Goal: Task Accomplishment & Management: Complete application form

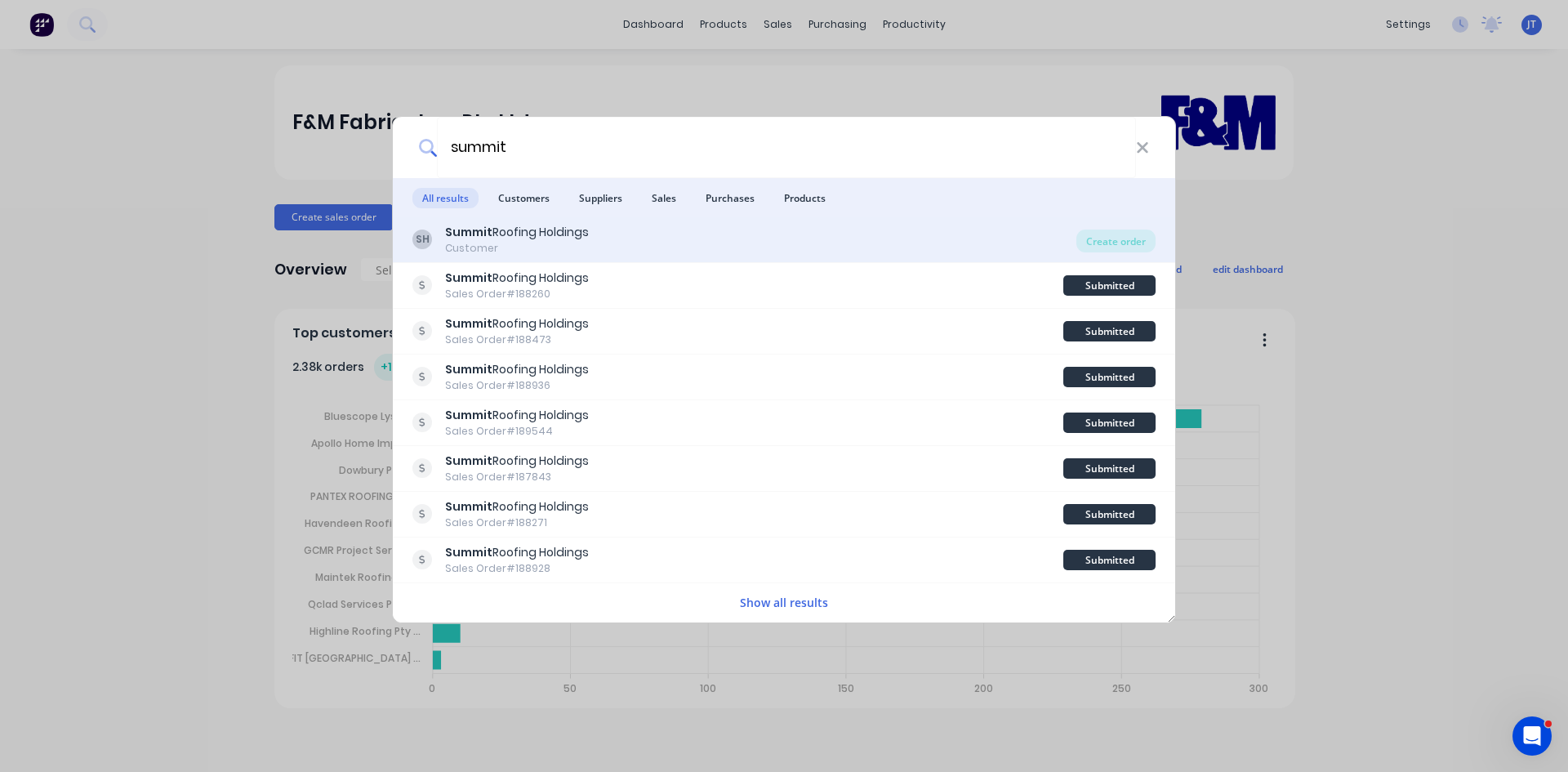
type input "summit"
click at [589, 244] on div "Customer" at bounding box center [517, 249] width 144 height 15
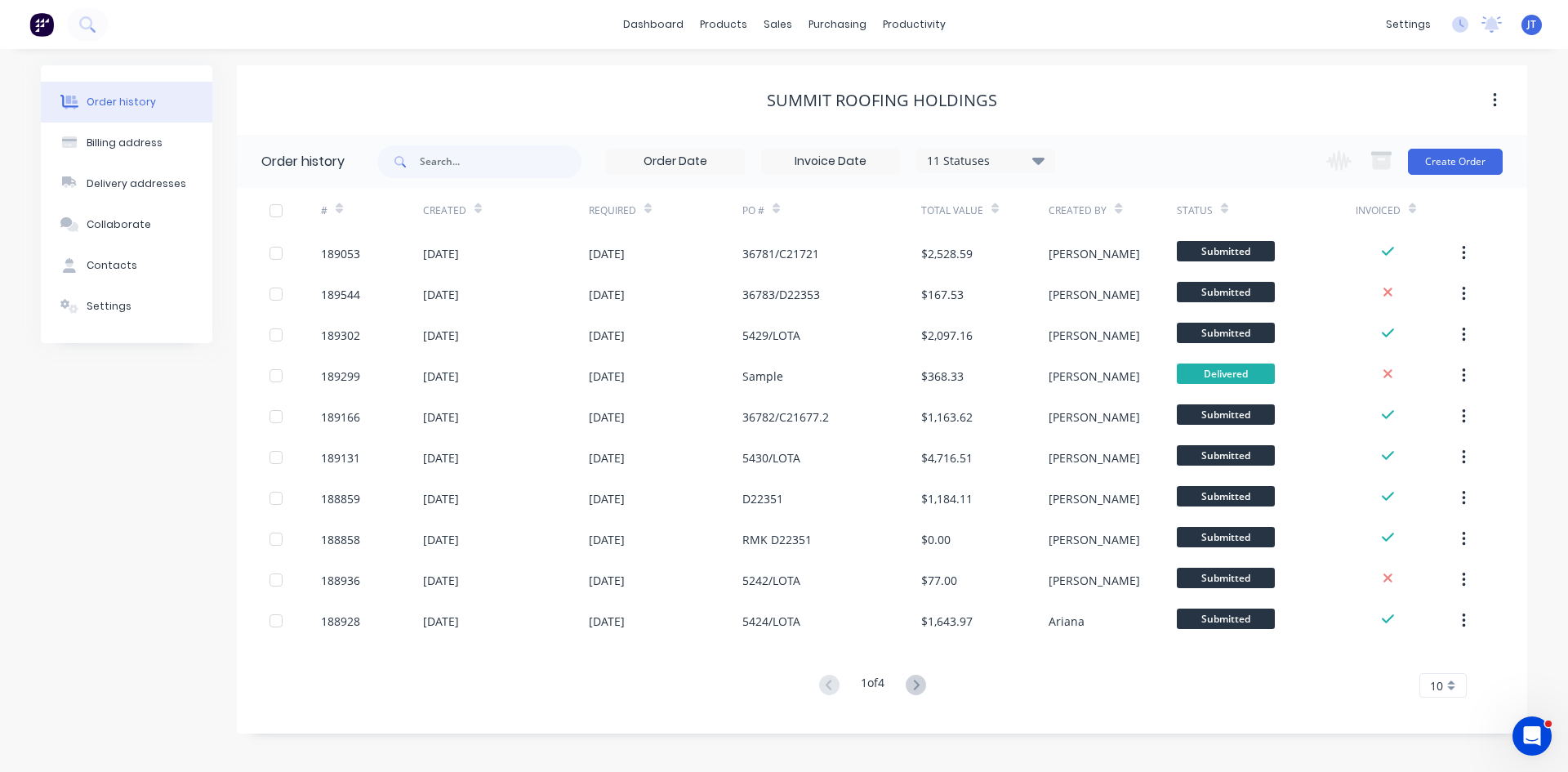
click at [1255, 106] on div "Summit Roofing Holdings" at bounding box center [882, 101] width 1291 height 20
click at [1037, 87] on div "Summit Roofing Holdings" at bounding box center [882, 101] width 1291 height 30
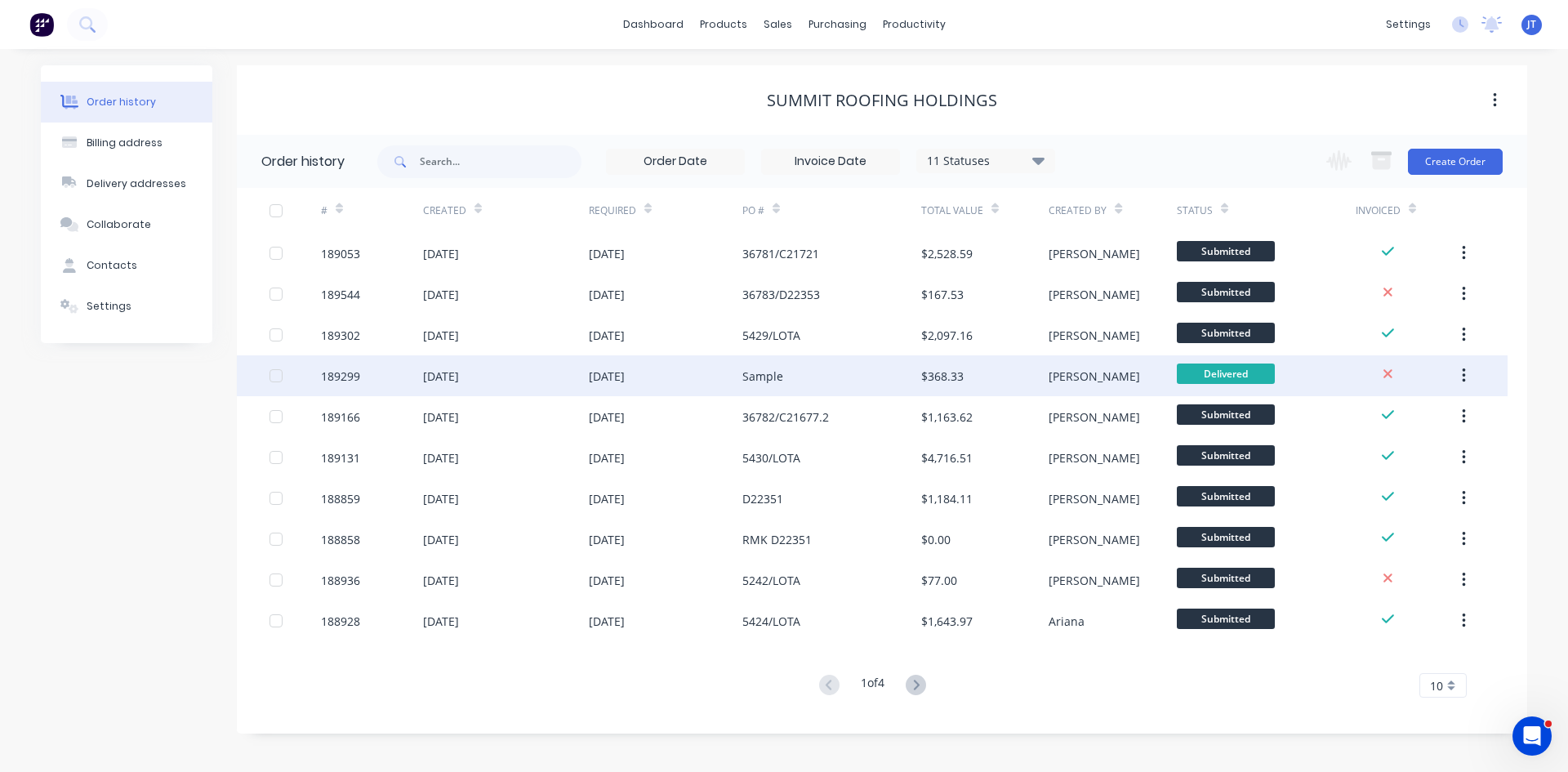
click at [674, 359] on div "[DATE]" at bounding box center [666, 375] width 153 height 40
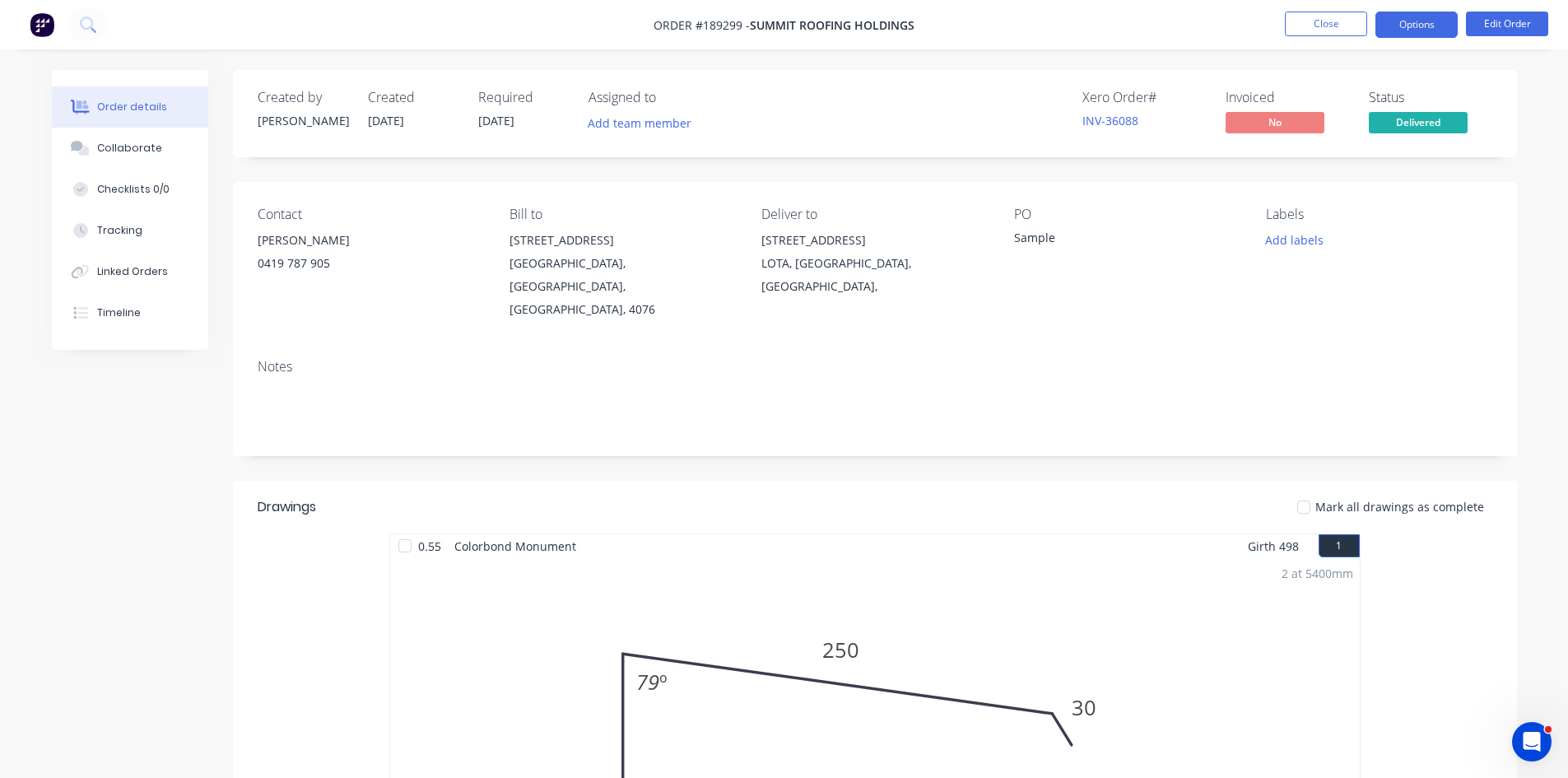
click at [1434, 34] on button "Options" at bounding box center [1417, 25] width 82 height 27
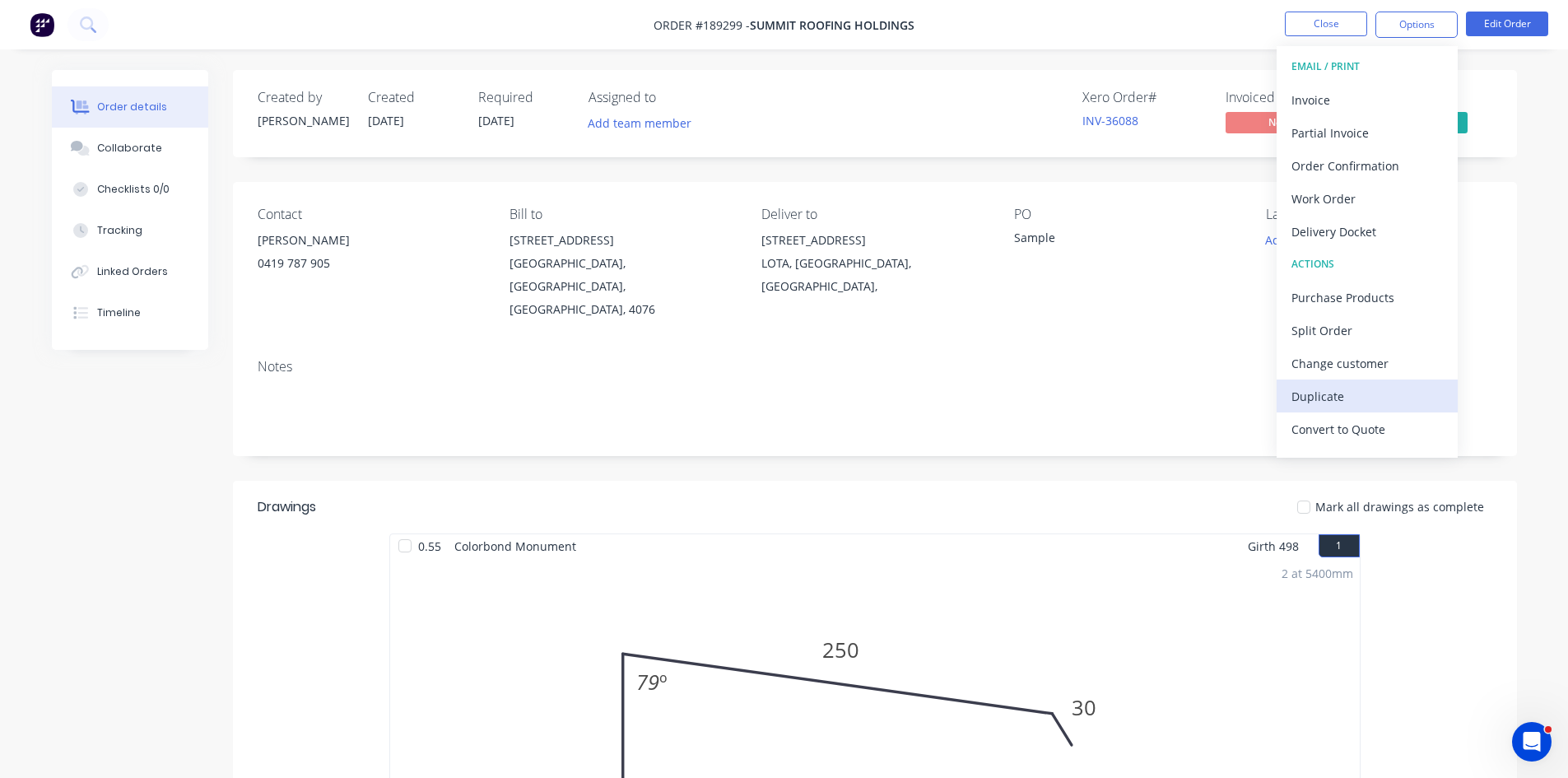
click at [1415, 391] on div "Duplicate" at bounding box center [1368, 396] width 151 height 24
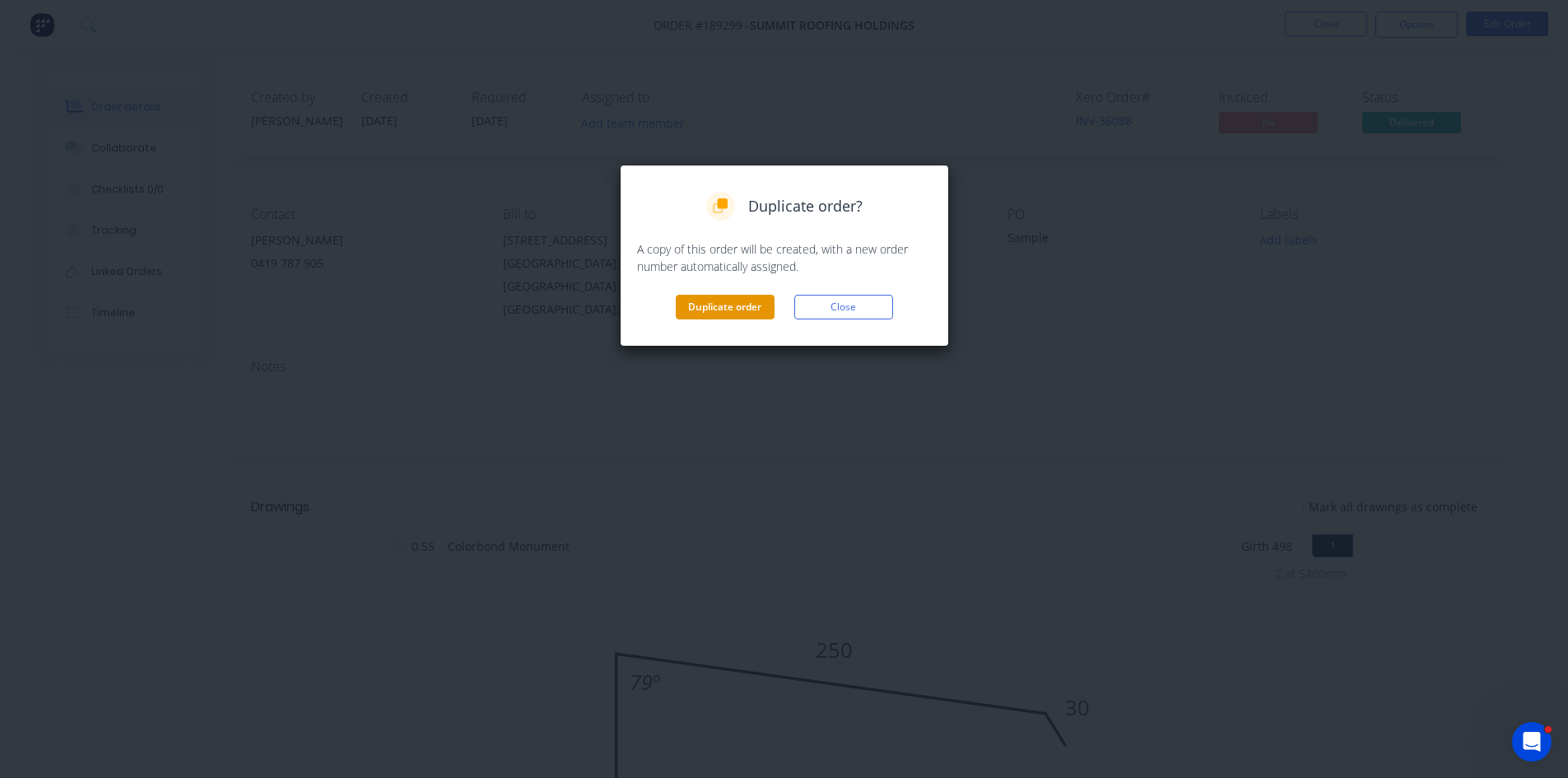
click at [744, 300] on button "Duplicate order" at bounding box center [725, 307] width 99 height 25
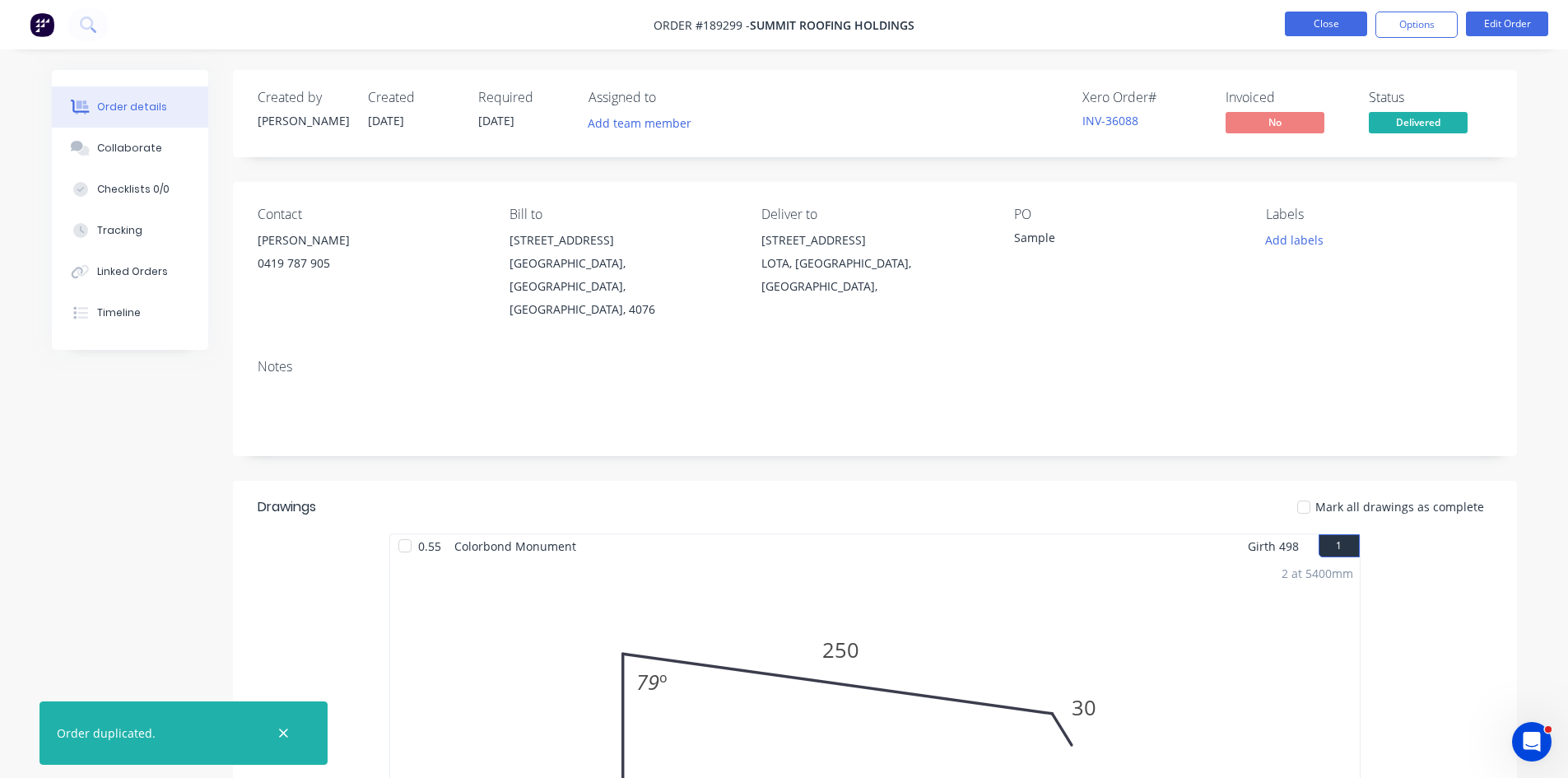
click at [1324, 20] on button "Close" at bounding box center [1326, 24] width 82 height 25
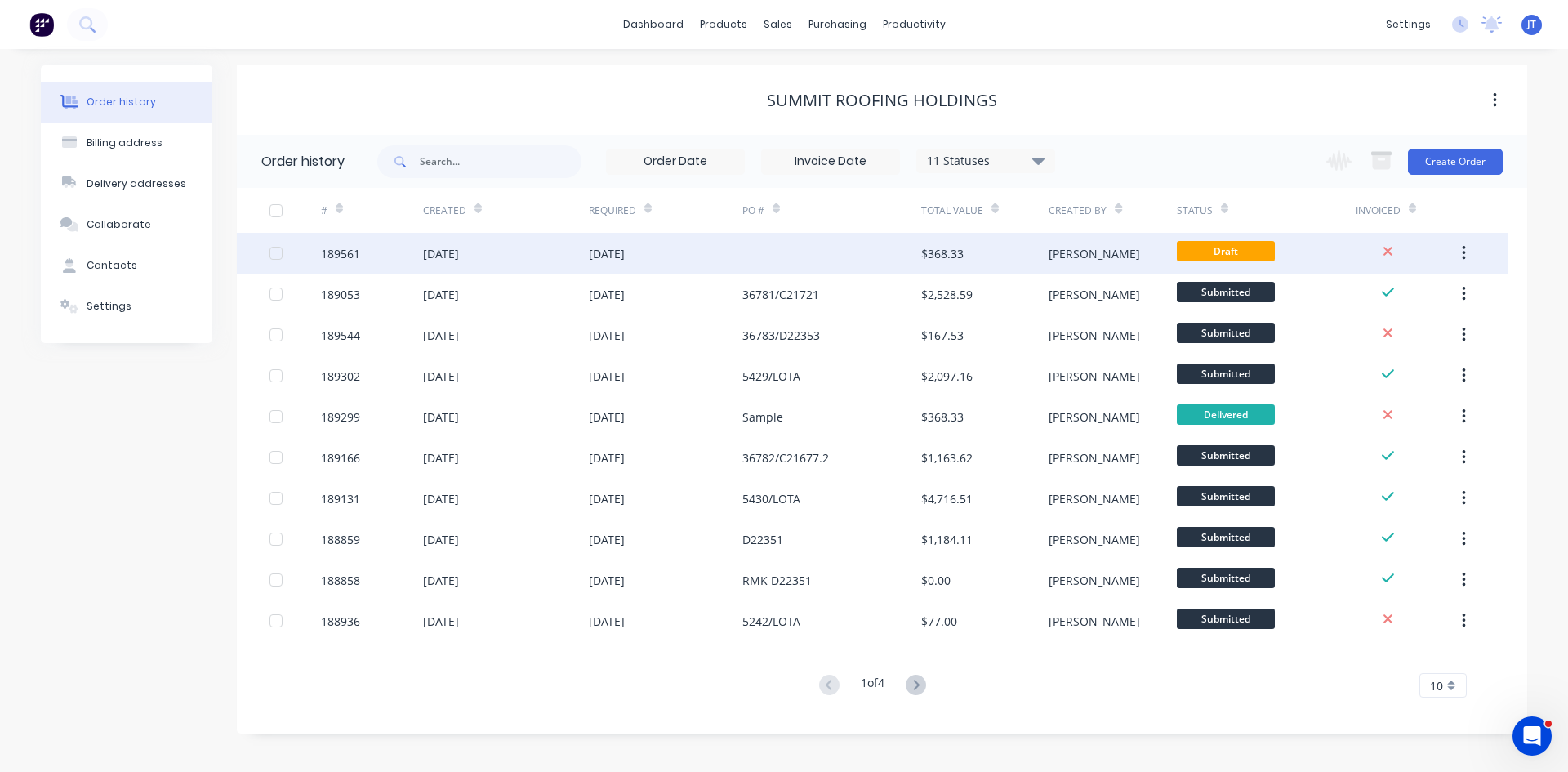
click at [865, 270] on div at bounding box center [832, 253] width 179 height 40
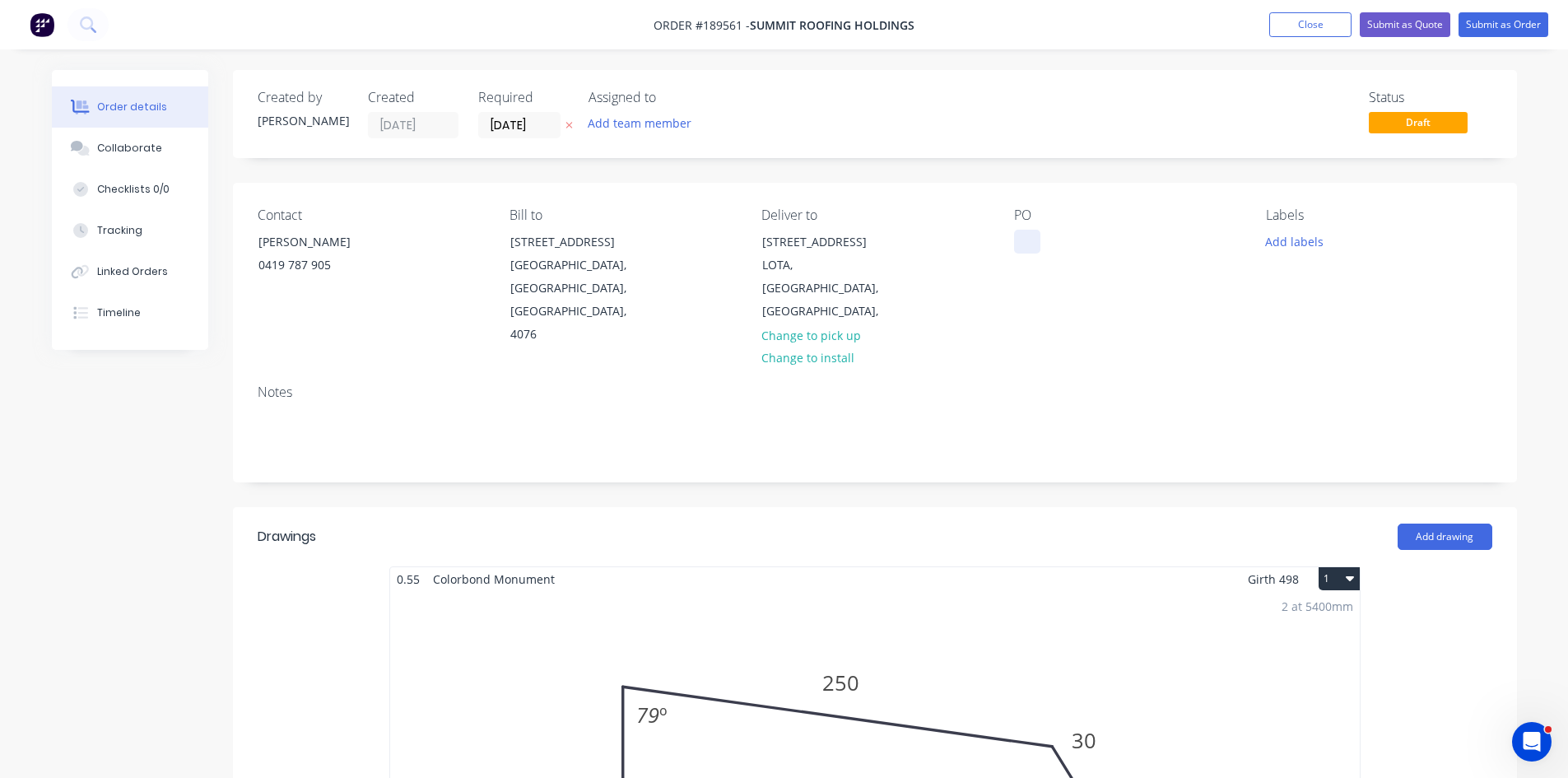
click at [1026, 246] on div at bounding box center [1027, 241] width 27 height 24
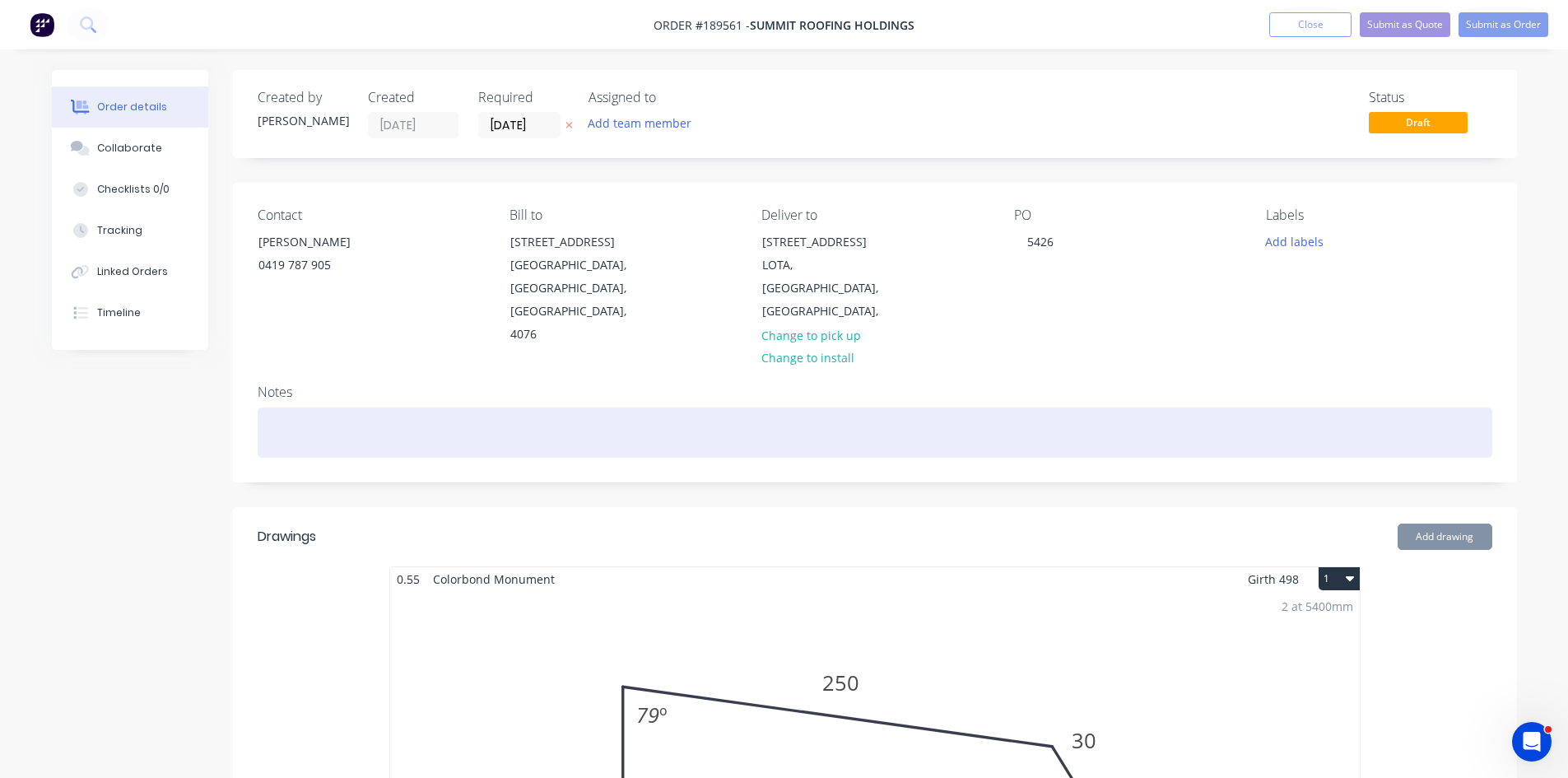
click at [1145, 408] on div at bounding box center [875, 433] width 1234 height 50
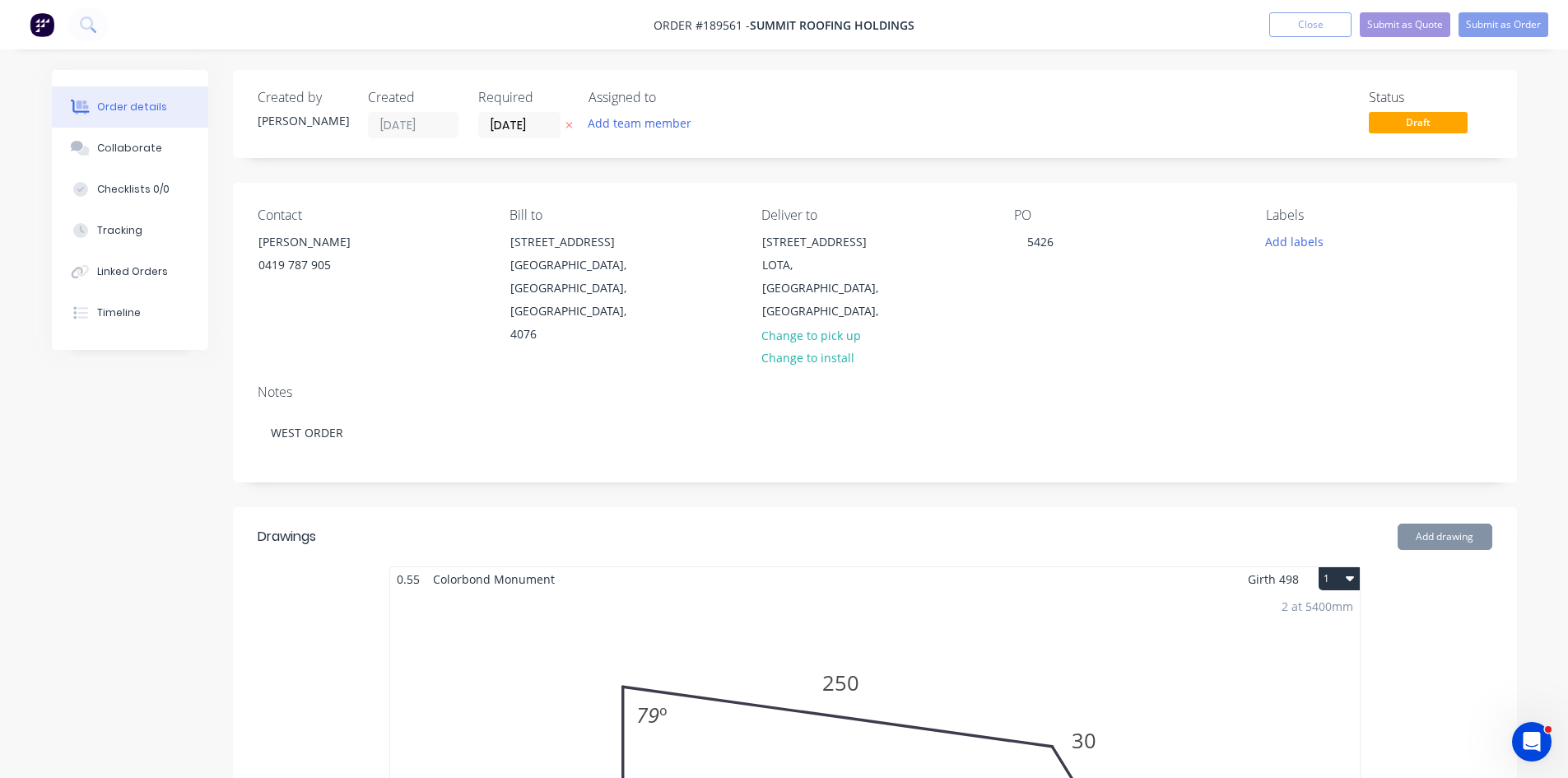
click at [507, 122] on input "[DATE]" at bounding box center [519, 126] width 81 height 25
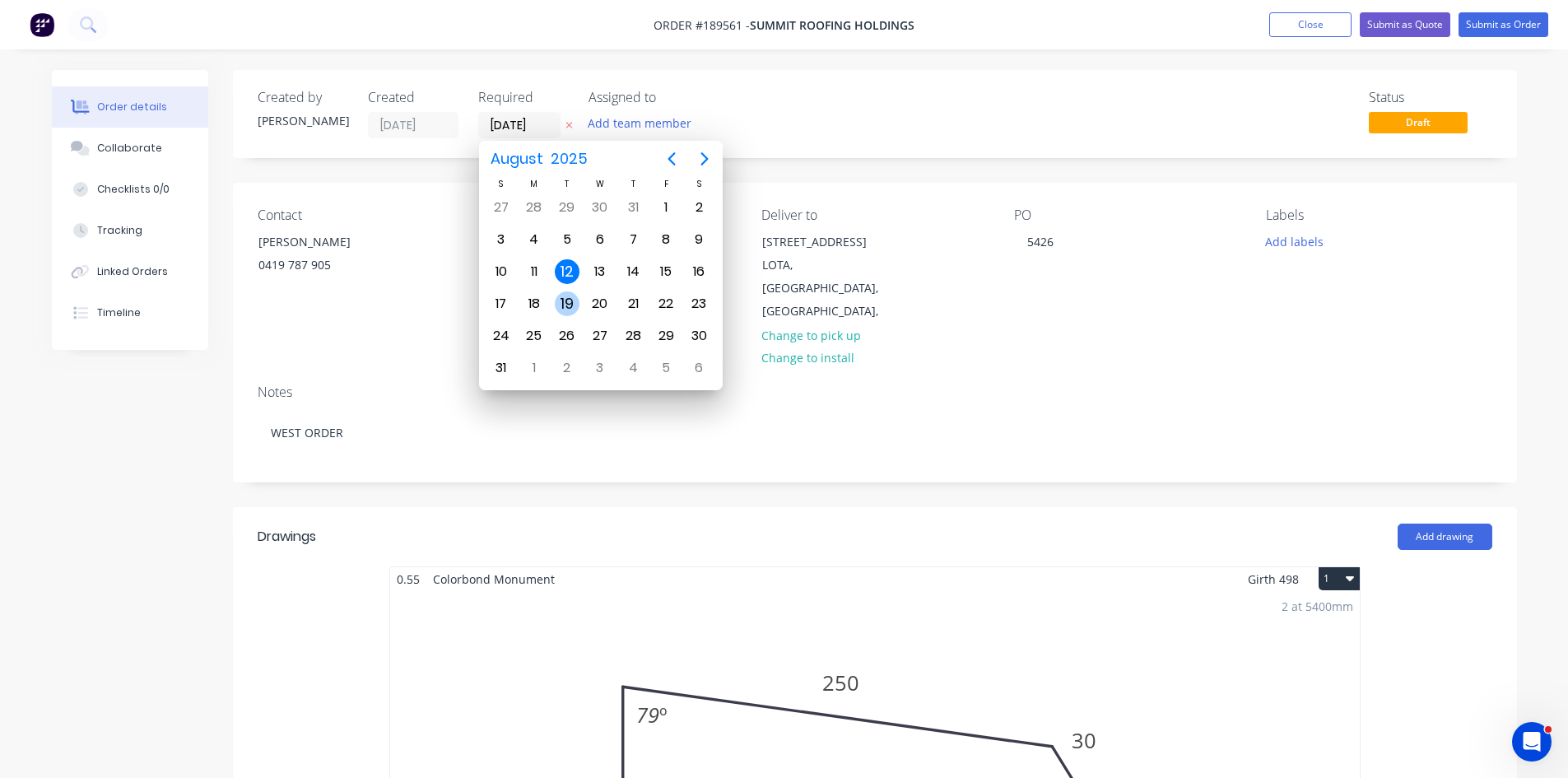
click at [565, 297] on div "19" at bounding box center [567, 304] width 25 height 25
type input "[DATE]"
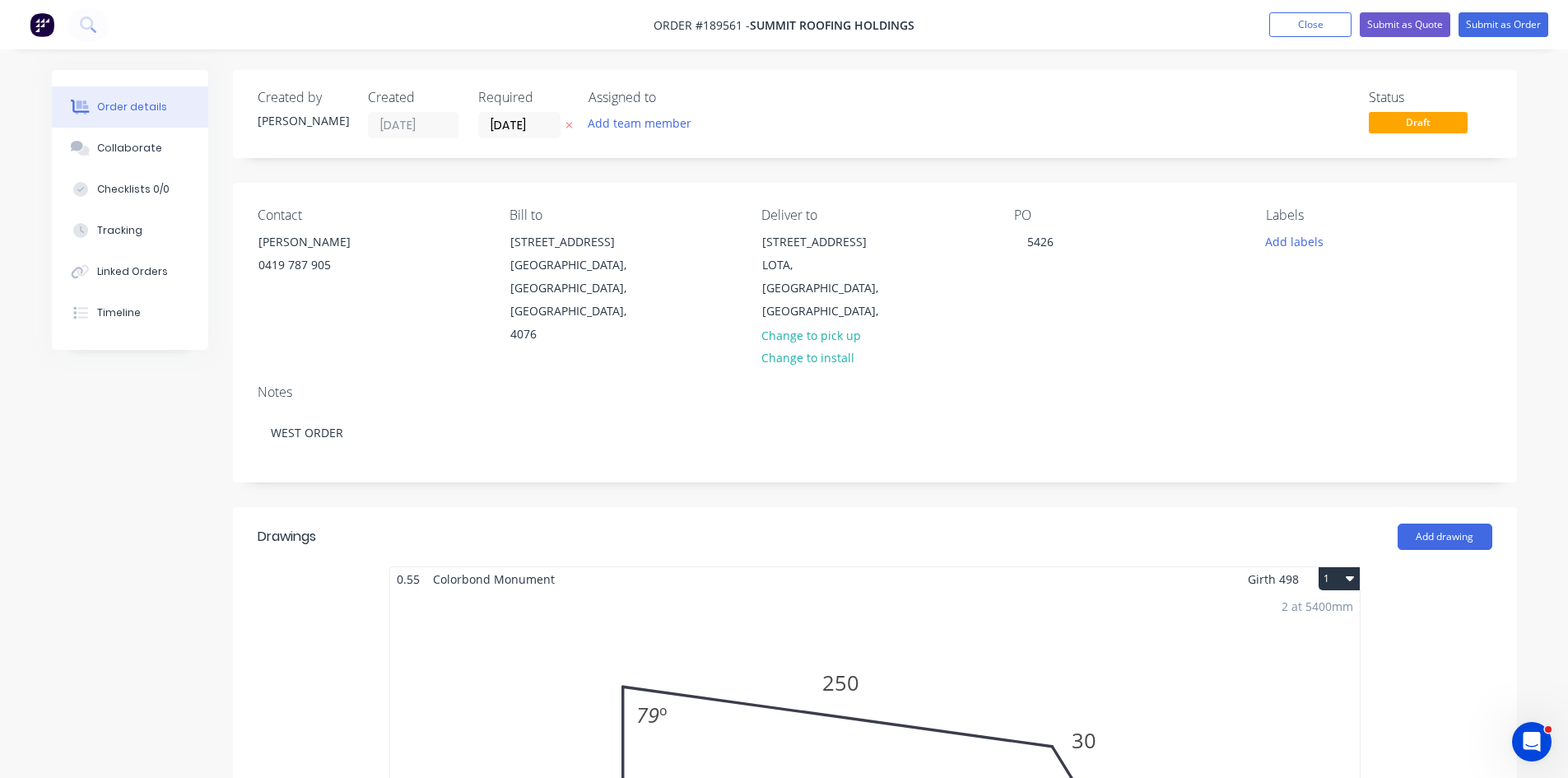
click at [636, 421] on div "Notes WEST ORDER" at bounding box center [875, 426] width 1284 height 111
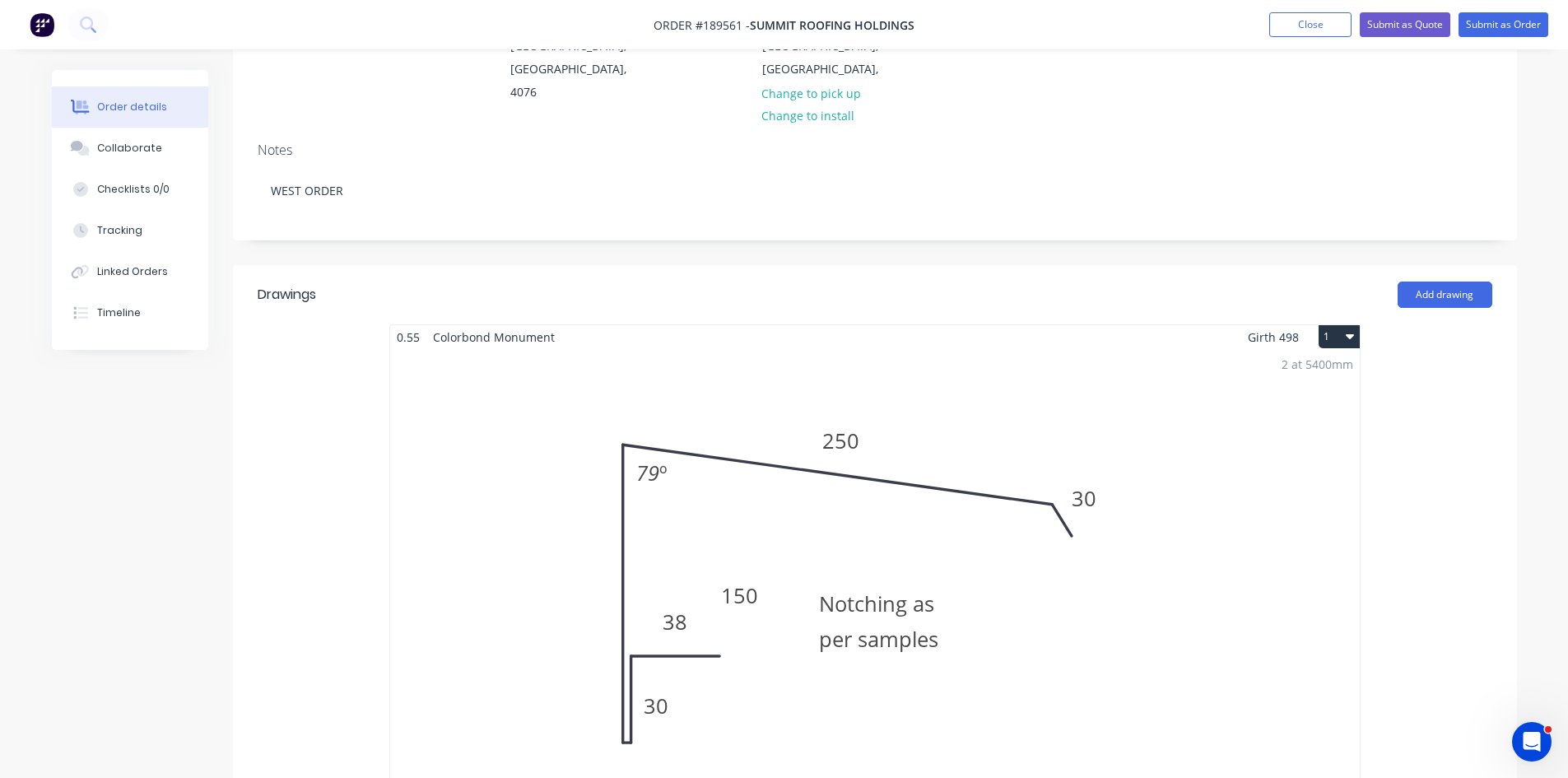
scroll to position [275, 0]
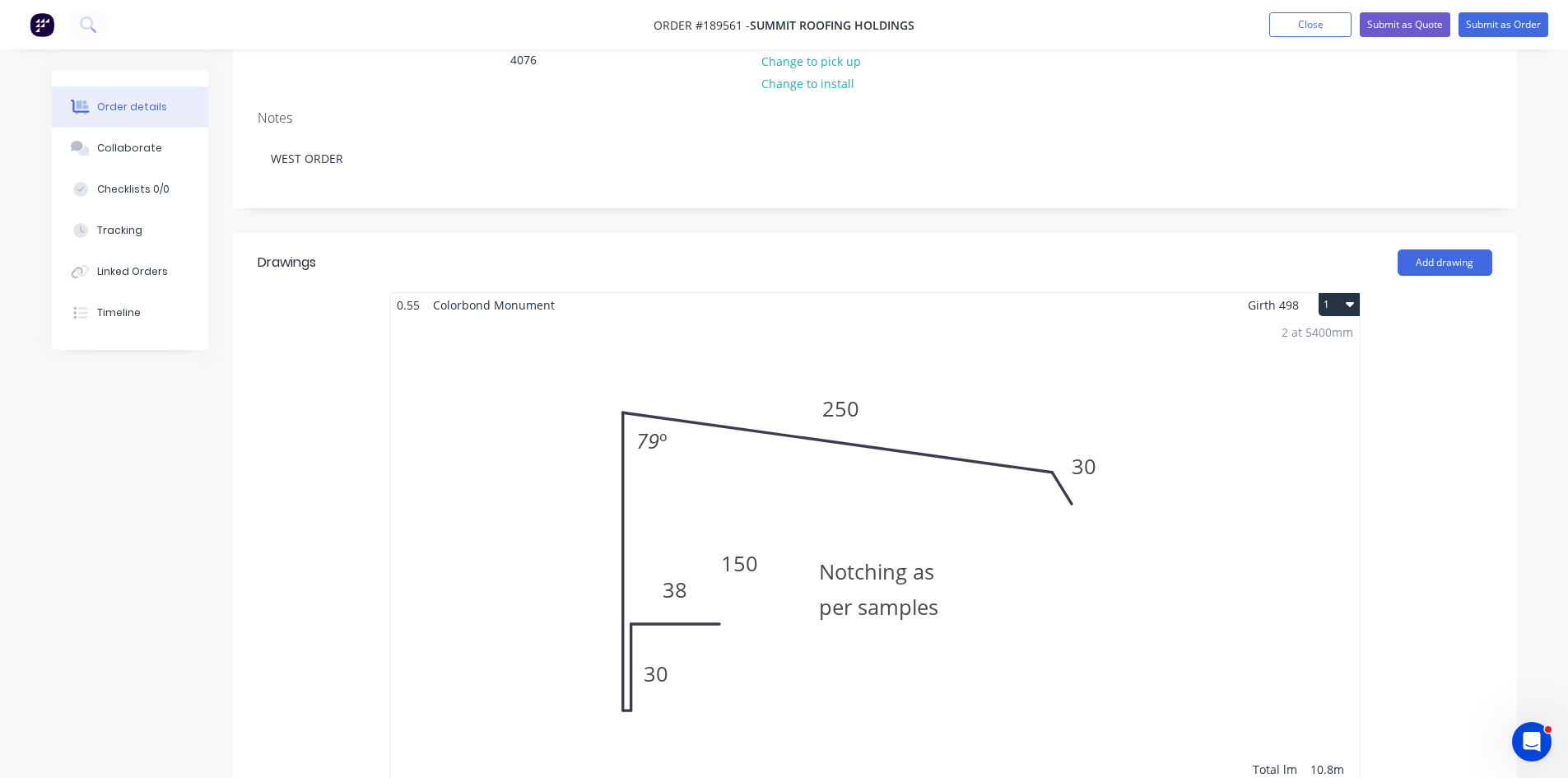
click at [743, 393] on div "2 at 5400mm Total lm $/M Total 10.8m $15.22 $164.38" at bounding box center [875, 568] width 970 height 503
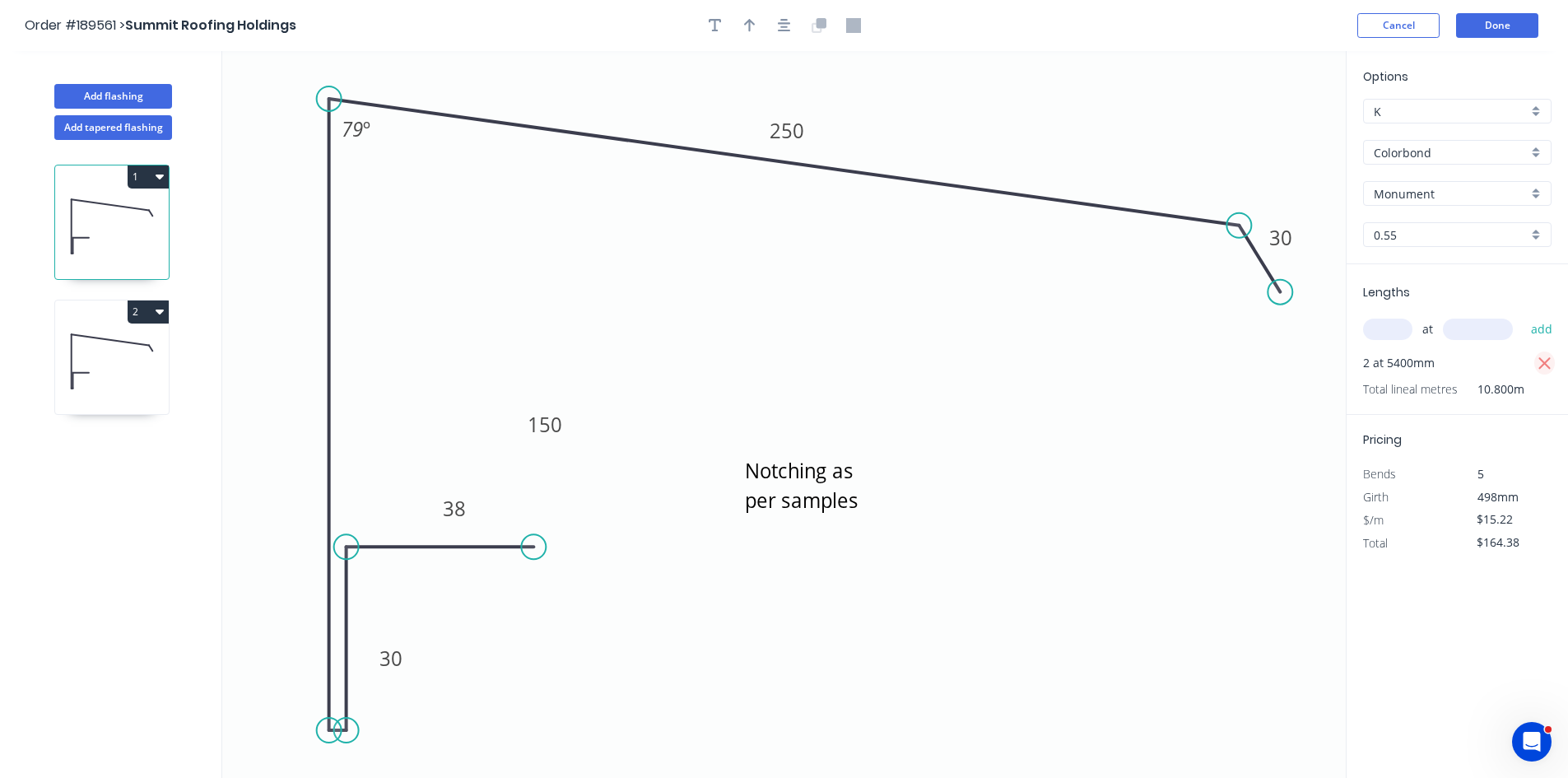
click at [1549, 365] on icon "button" at bounding box center [1546, 364] width 15 height 20
type input "$0.00"
click at [1390, 334] on input "text" at bounding box center [1387, 330] width 49 height 22
type input "14"
type input "5000"
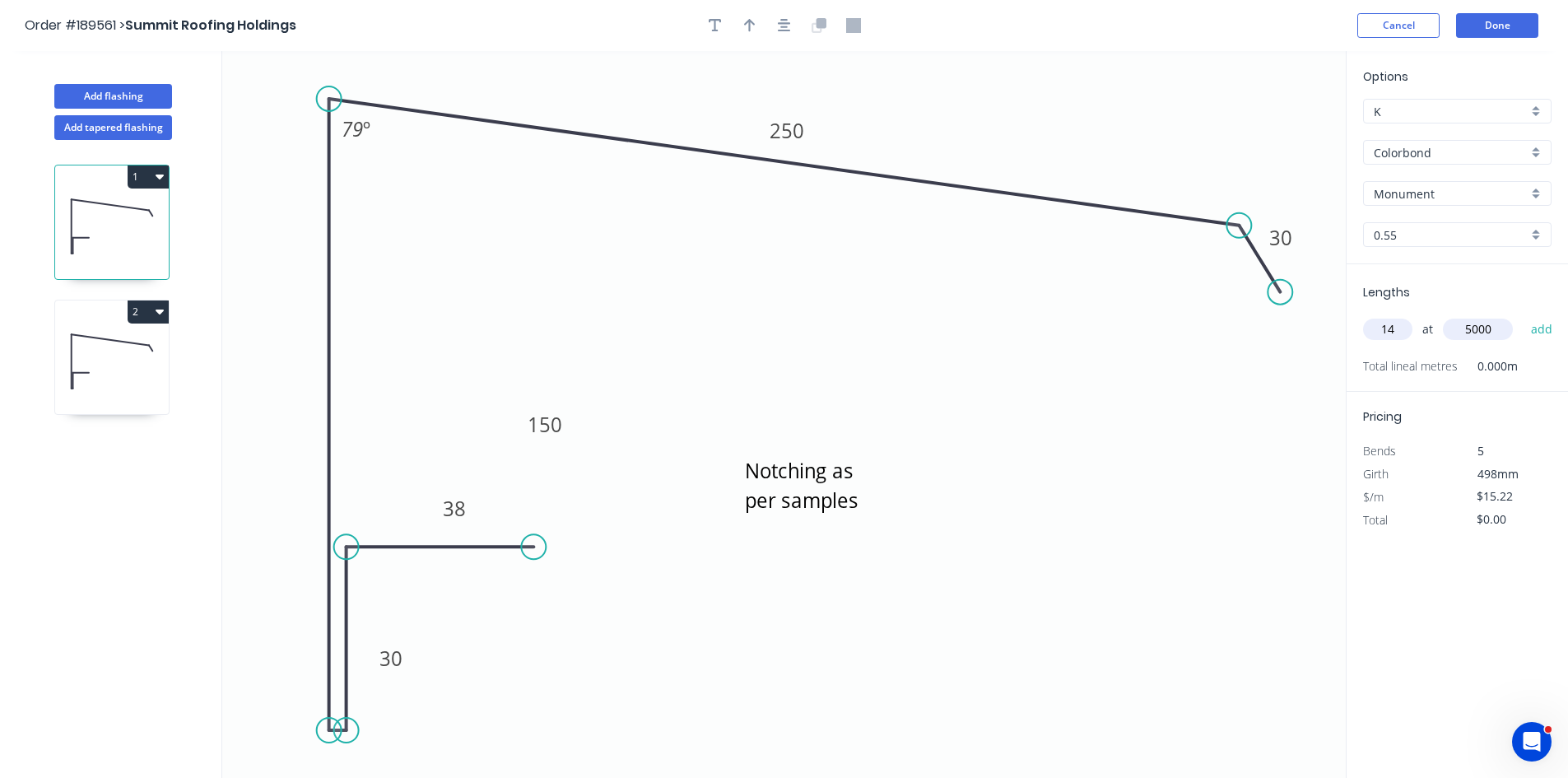
click at [1523, 315] on button "add" at bounding box center [1542, 330] width 39 height 28
click at [110, 356] on icon at bounding box center [111, 361] width 114 height 106
click at [1379, 328] on input "text" at bounding box center [1387, 330] width 49 height 22
click at [1561, 362] on div "Lengths at add 2 at 5600mm Total lineal metres 11.200m" at bounding box center [1457, 339] width 221 height 151
click at [1546, 361] on icon "button" at bounding box center [1545, 364] width 12 height 12
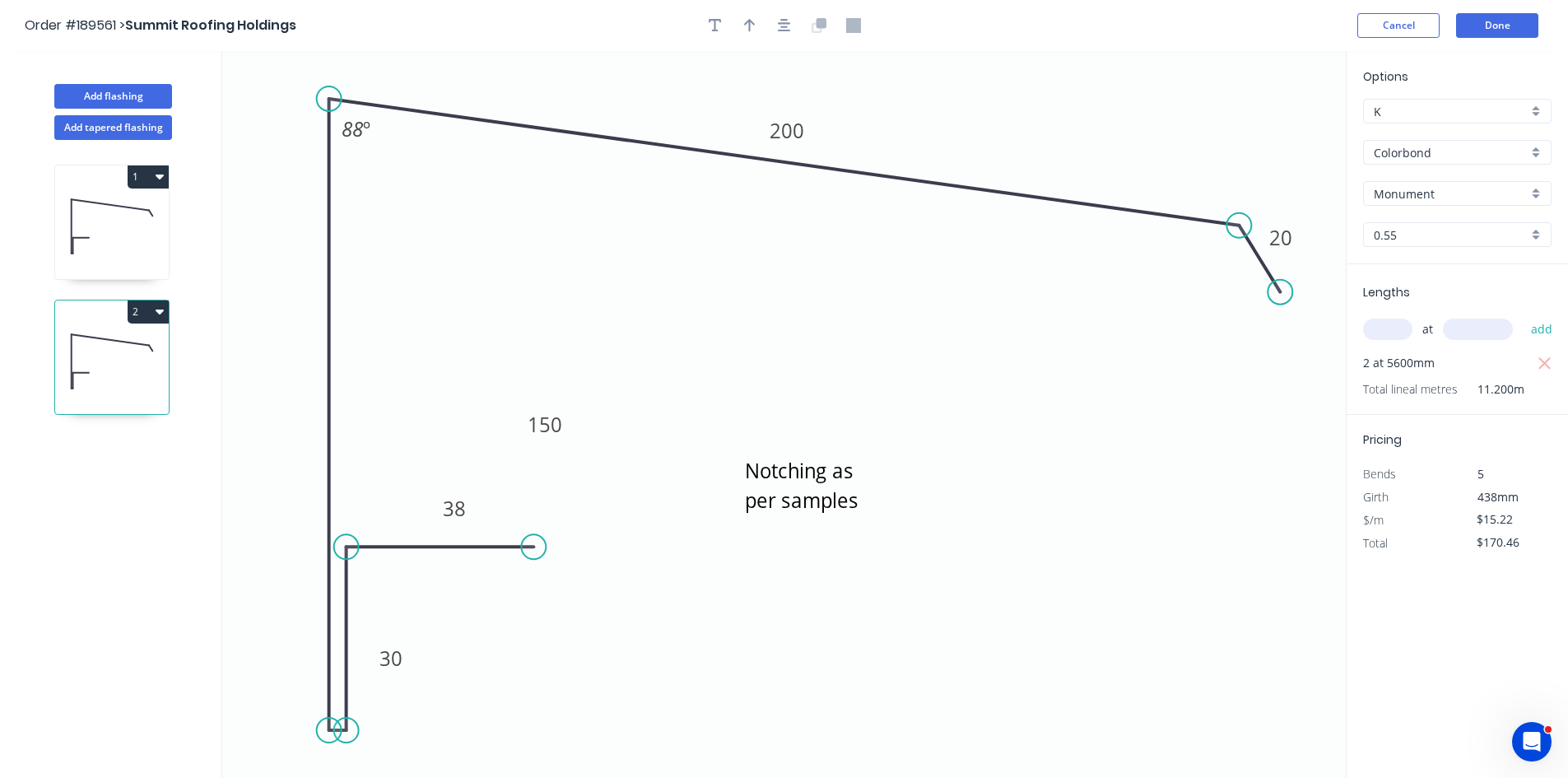
type input "$0.00"
click at [1378, 332] on input "text" at bounding box center [1387, 330] width 49 height 22
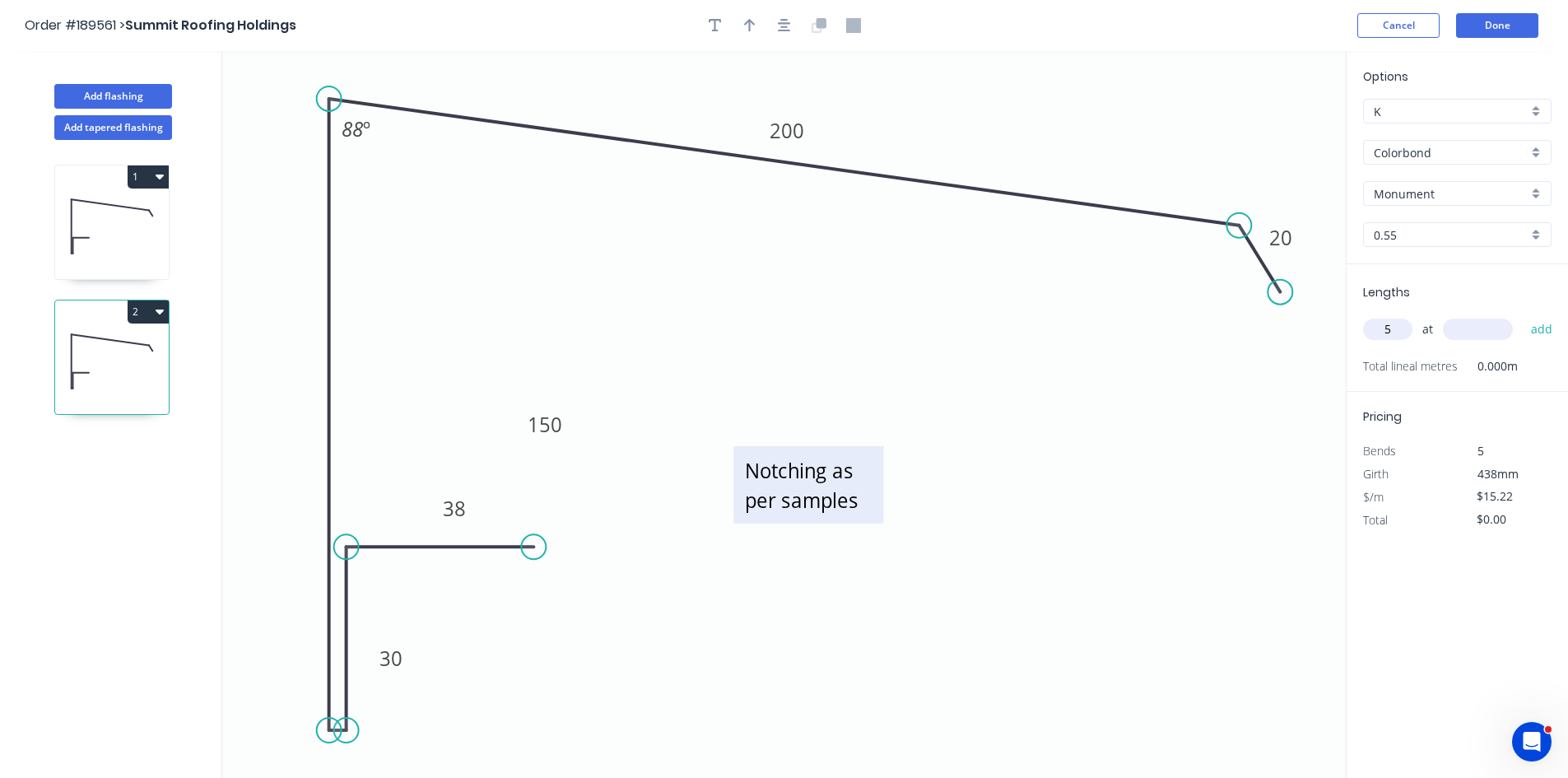
type input "5"
type input "5600"
click at [1523, 315] on button "add" at bounding box center [1542, 330] width 39 height 28
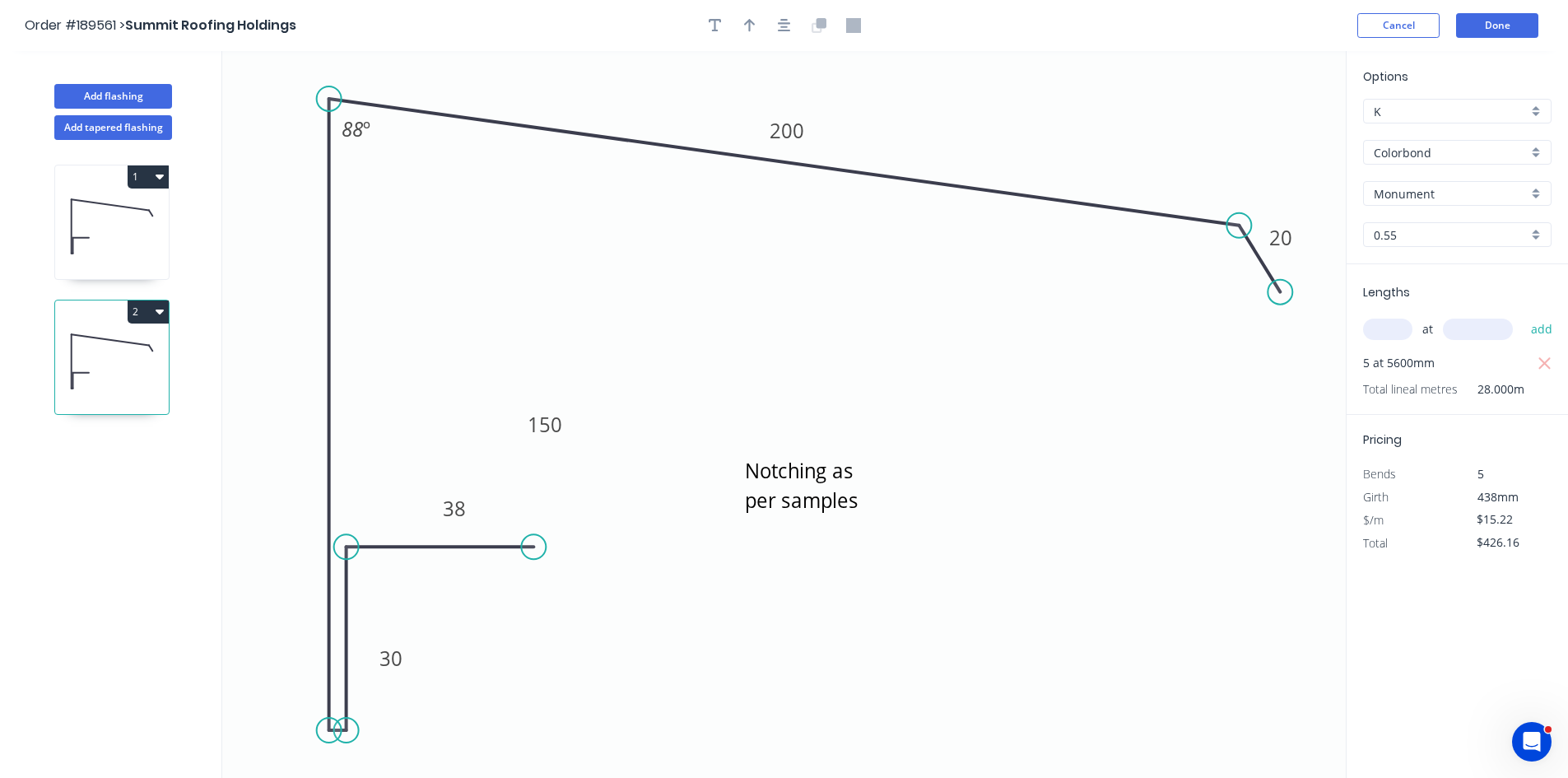
click at [149, 313] on button "2" at bounding box center [147, 312] width 41 height 23
click at [128, 351] on div "Duplicate" at bounding box center [91, 353] width 126 height 24
type input "$0.00"
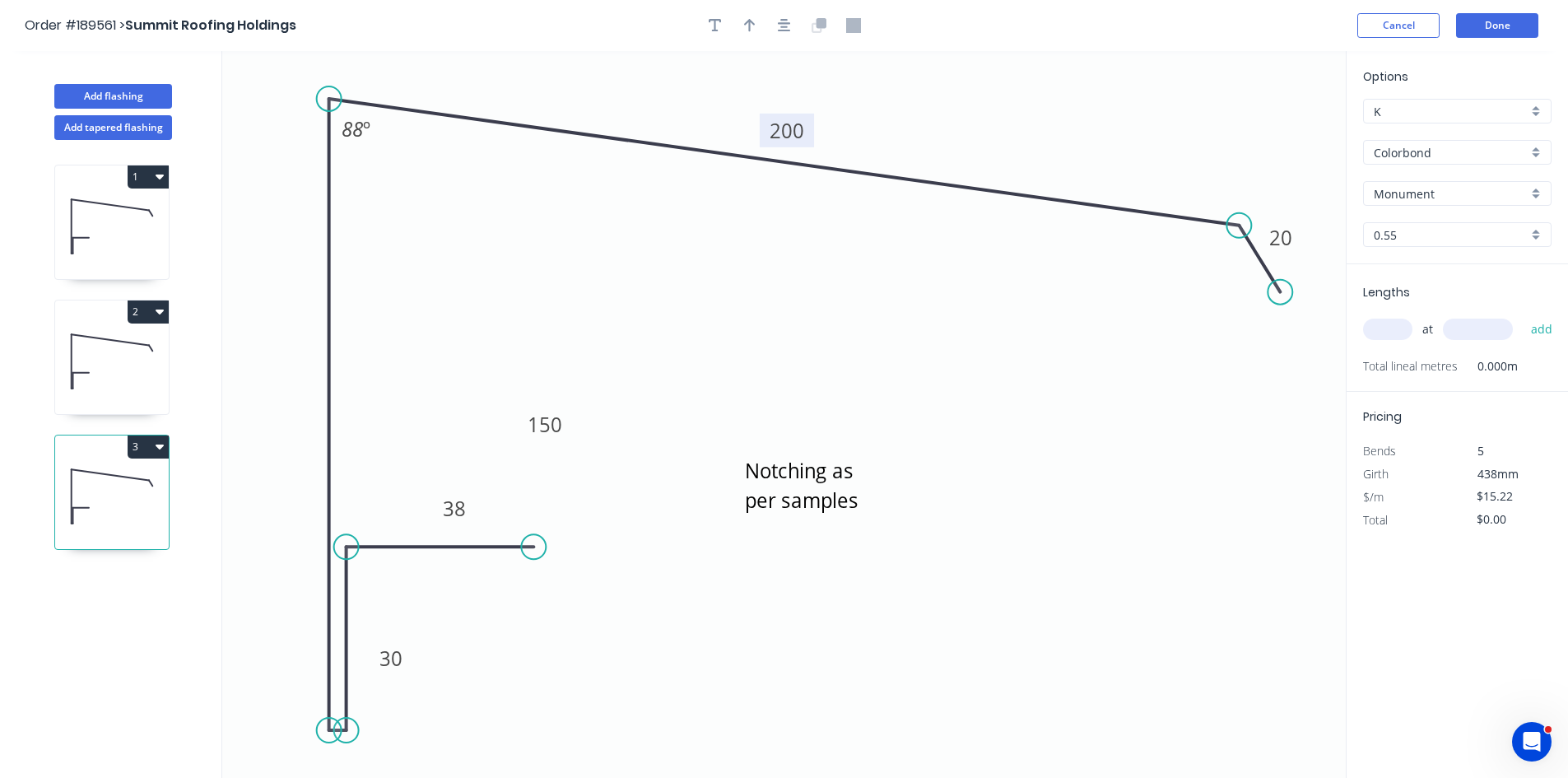
click at [783, 130] on tspan "200" at bounding box center [787, 131] width 35 height 27
click at [785, 132] on tspan "19000" at bounding box center [786, 131] width 57 height 27
type input "$15.22"
click at [1387, 323] on input "text" at bounding box center [1387, 330] width 49 height 22
type input "10"
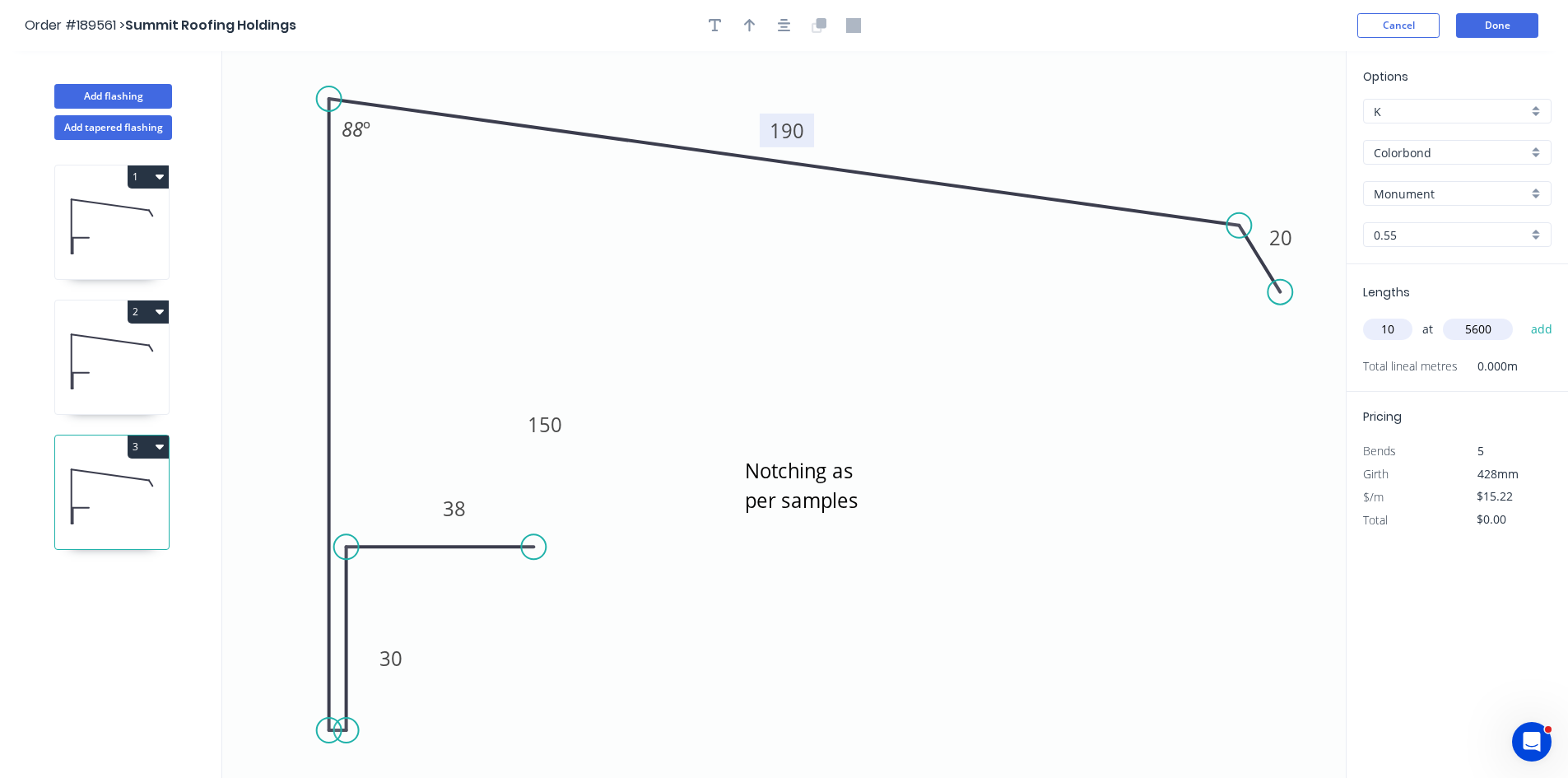
type input "5600"
click at [1523, 315] on button "add" at bounding box center [1542, 330] width 39 height 28
click at [148, 448] on button "3" at bounding box center [147, 448] width 41 height 23
click at [131, 481] on div "Duplicate" at bounding box center [91, 488] width 126 height 24
type input "$0.00"
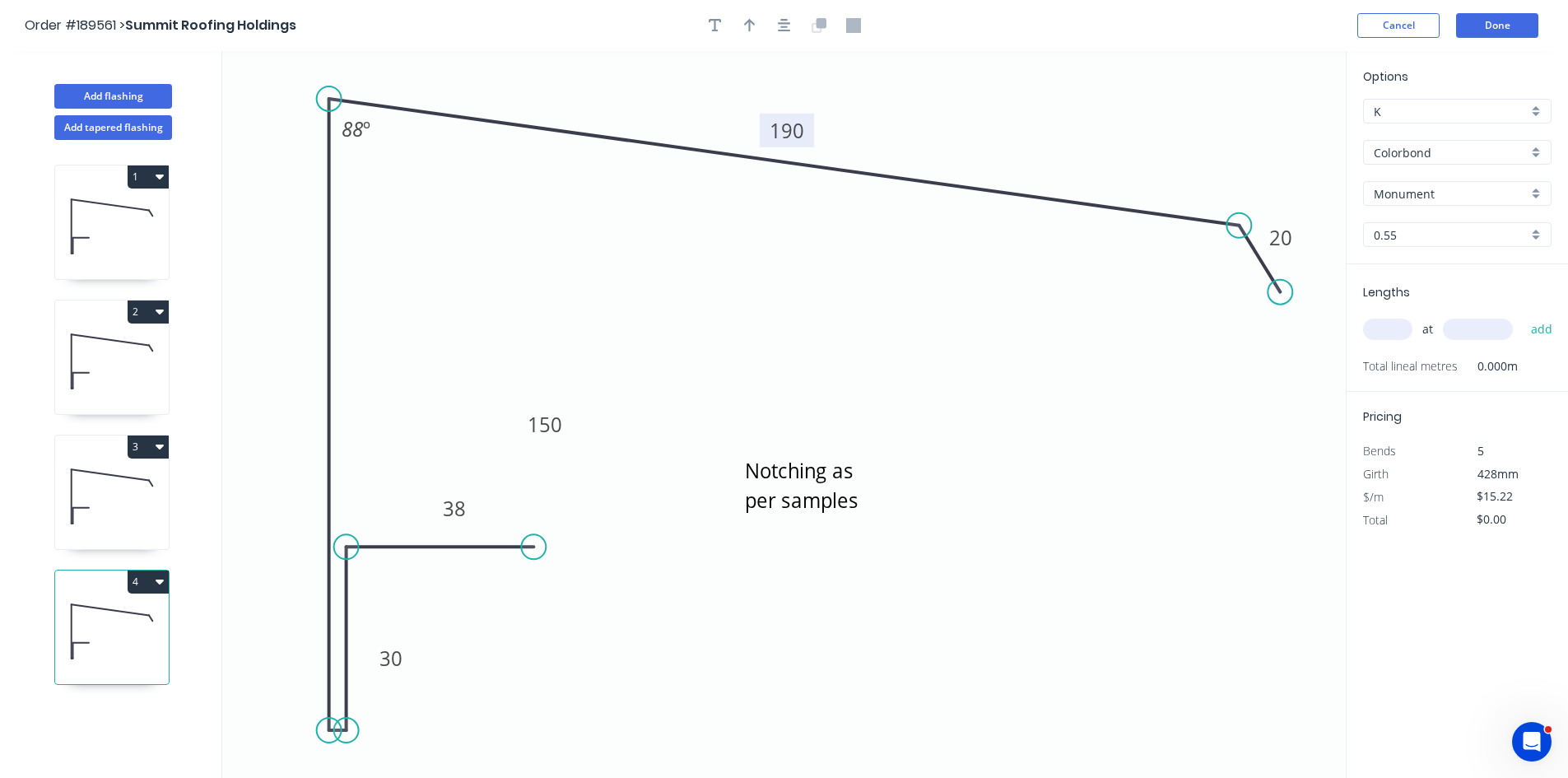
click at [796, 123] on tspan "190" at bounding box center [787, 131] width 35 height 27
click at [1377, 321] on input "text" at bounding box center [1387, 330] width 49 height 22
type input "4"
type input "5600"
click at [1523, 315] on button "add" at bounding box center [1542, 330] width 39 height 28
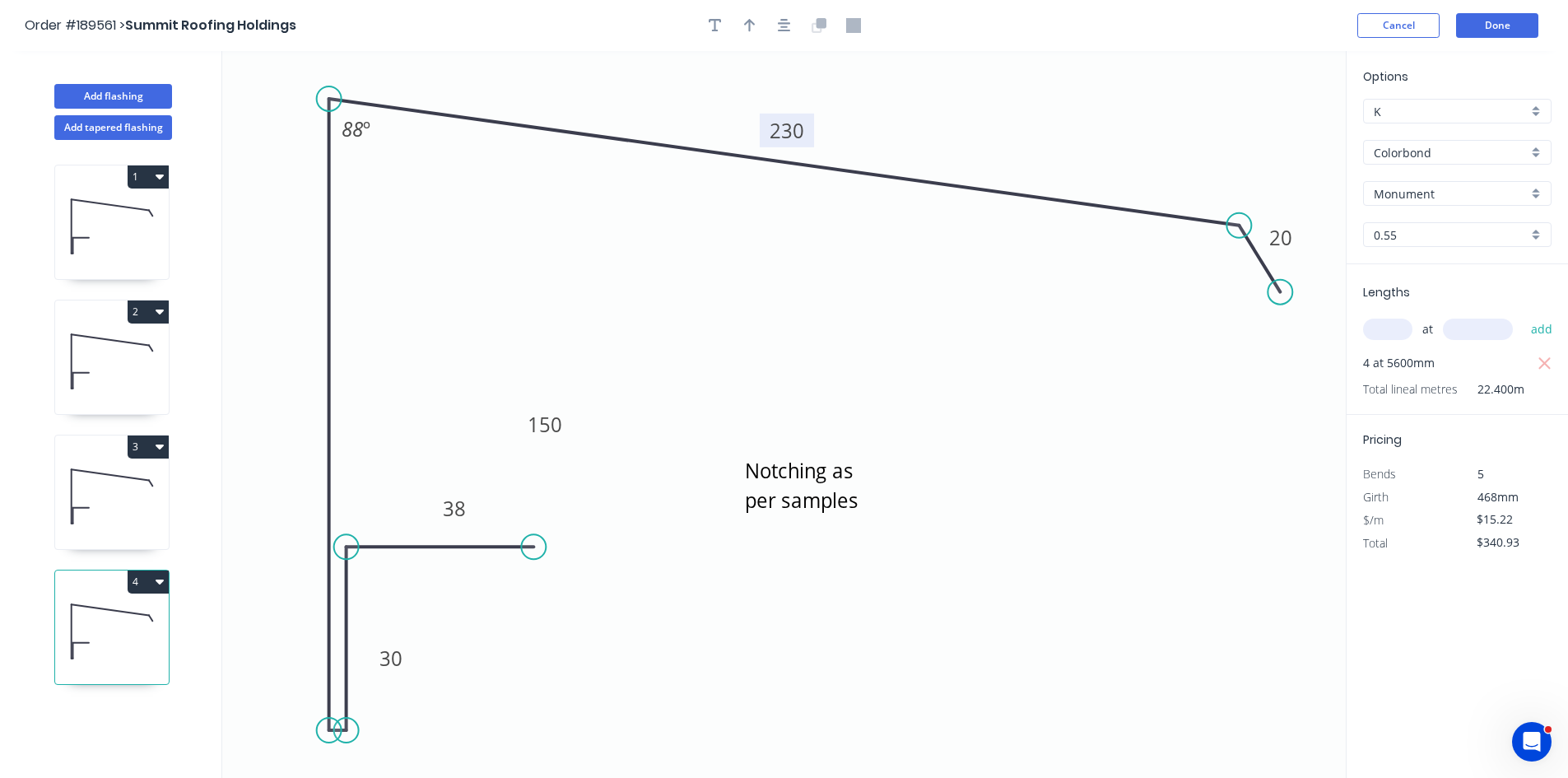
click at [137, 588] on button "4" at bounding box center [147, 582] width 41 height 23
click at [112, 612] on div "Duplicate" at bounding box center [91, 622] width 126 height 24
type input "$0.00"
click at [793, 136] on tspan "230" at bounding box center [787, 131] width 35 height 27
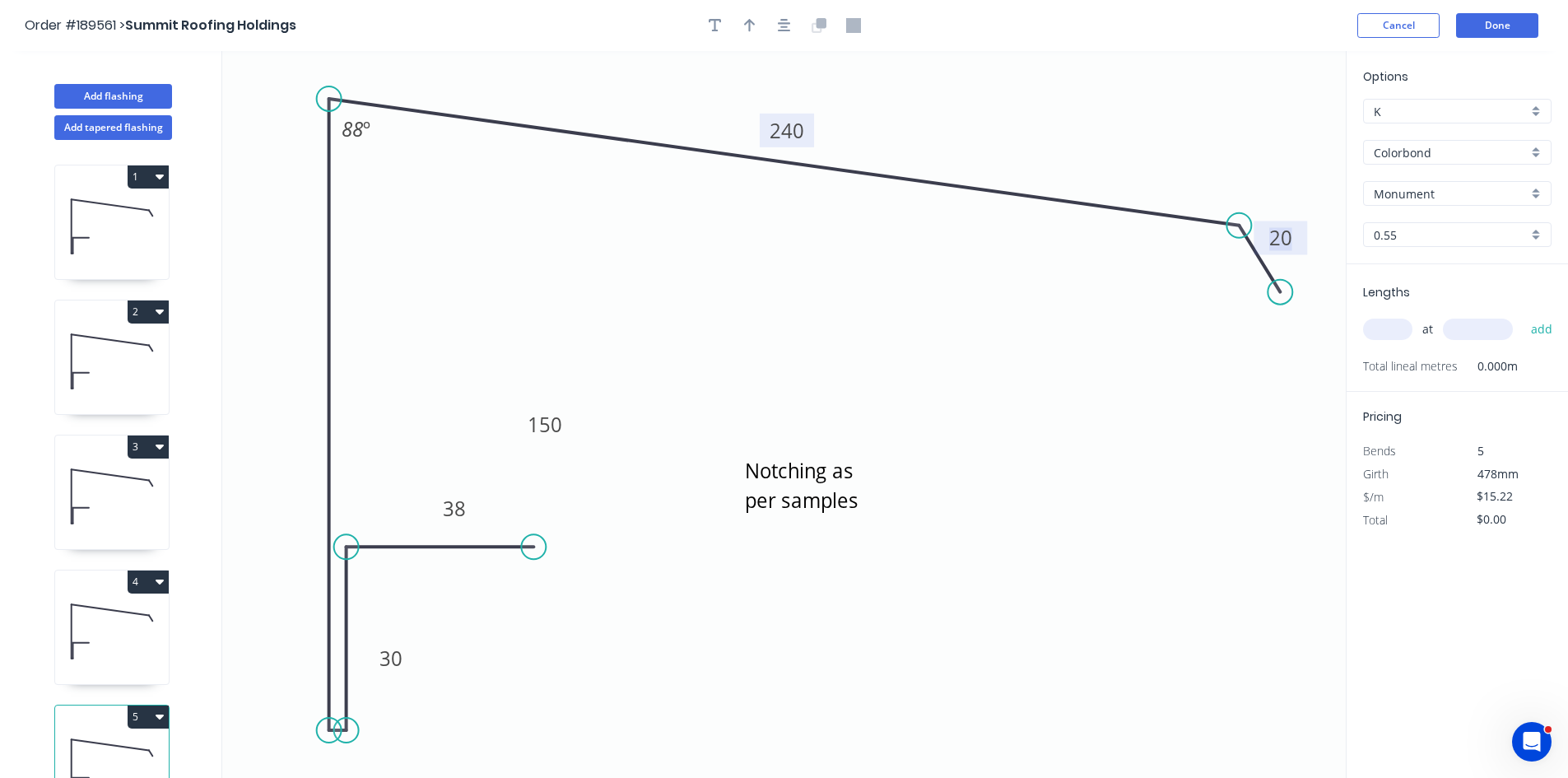
click at [1406, 326] on input "text" at bounding box center [1387, 330] width 49 height 22
type input "2"
type input "5600"
click at [1523, 315] on button "add" at bounding box center [1542, 330] width 39 height 28
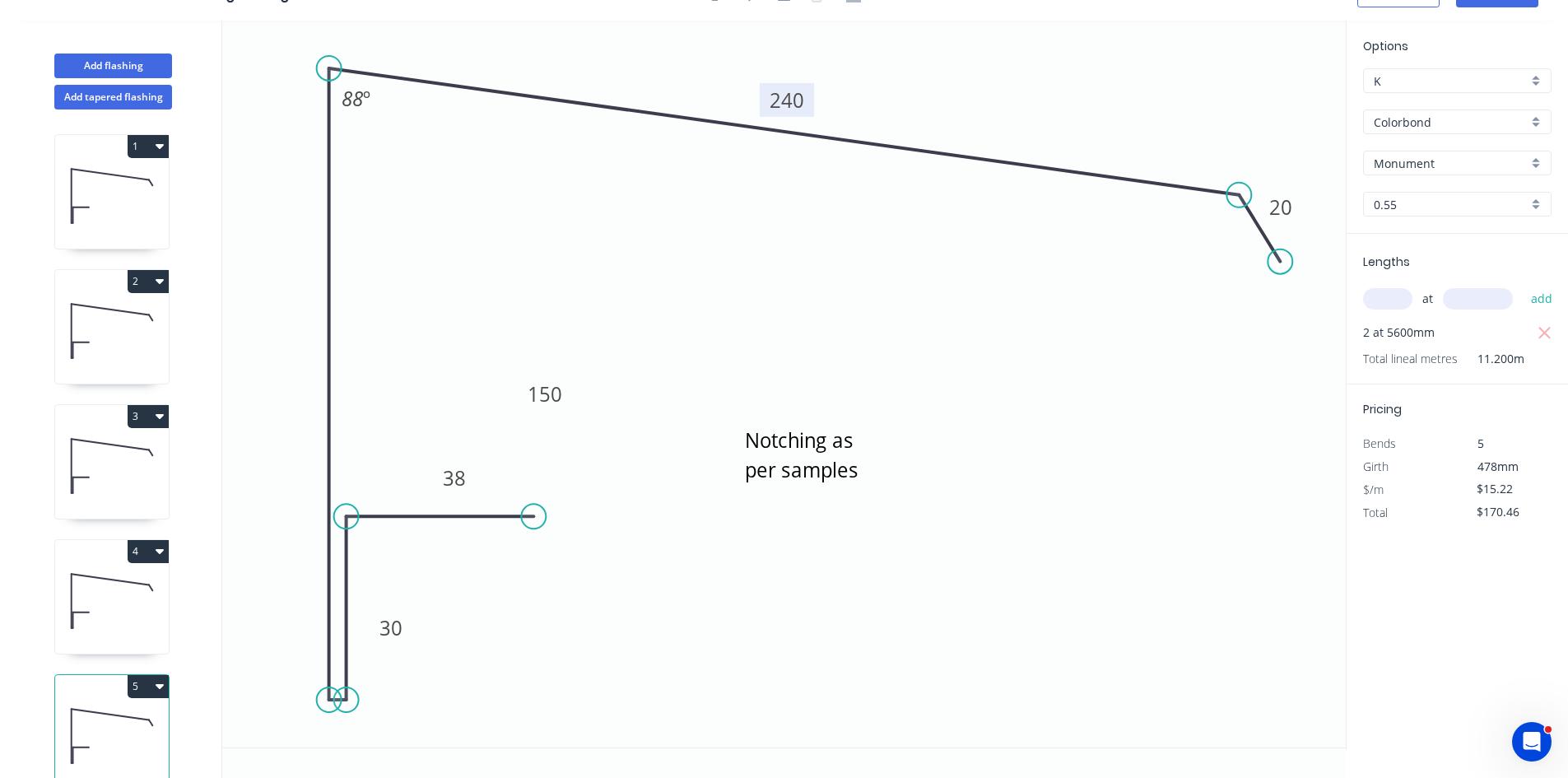
scroll to position [43, 0]
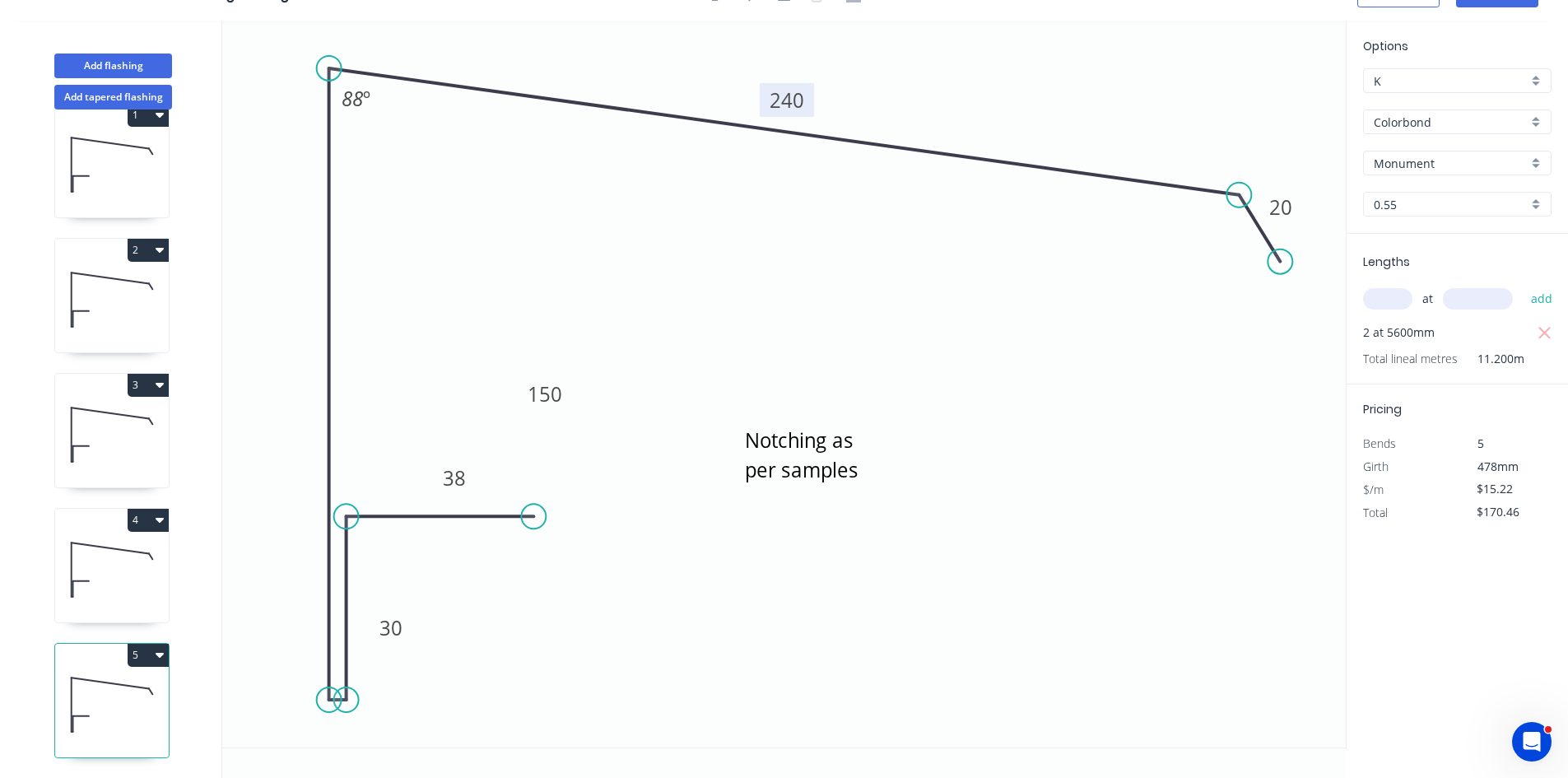
click at [148, 644] on button "5" at bounding box center [147, 656] width 41 height 23
click at [115, 684] on div "Duplicate" at bounding box center [91, 696] width 126 height 24
type input "$0.00"
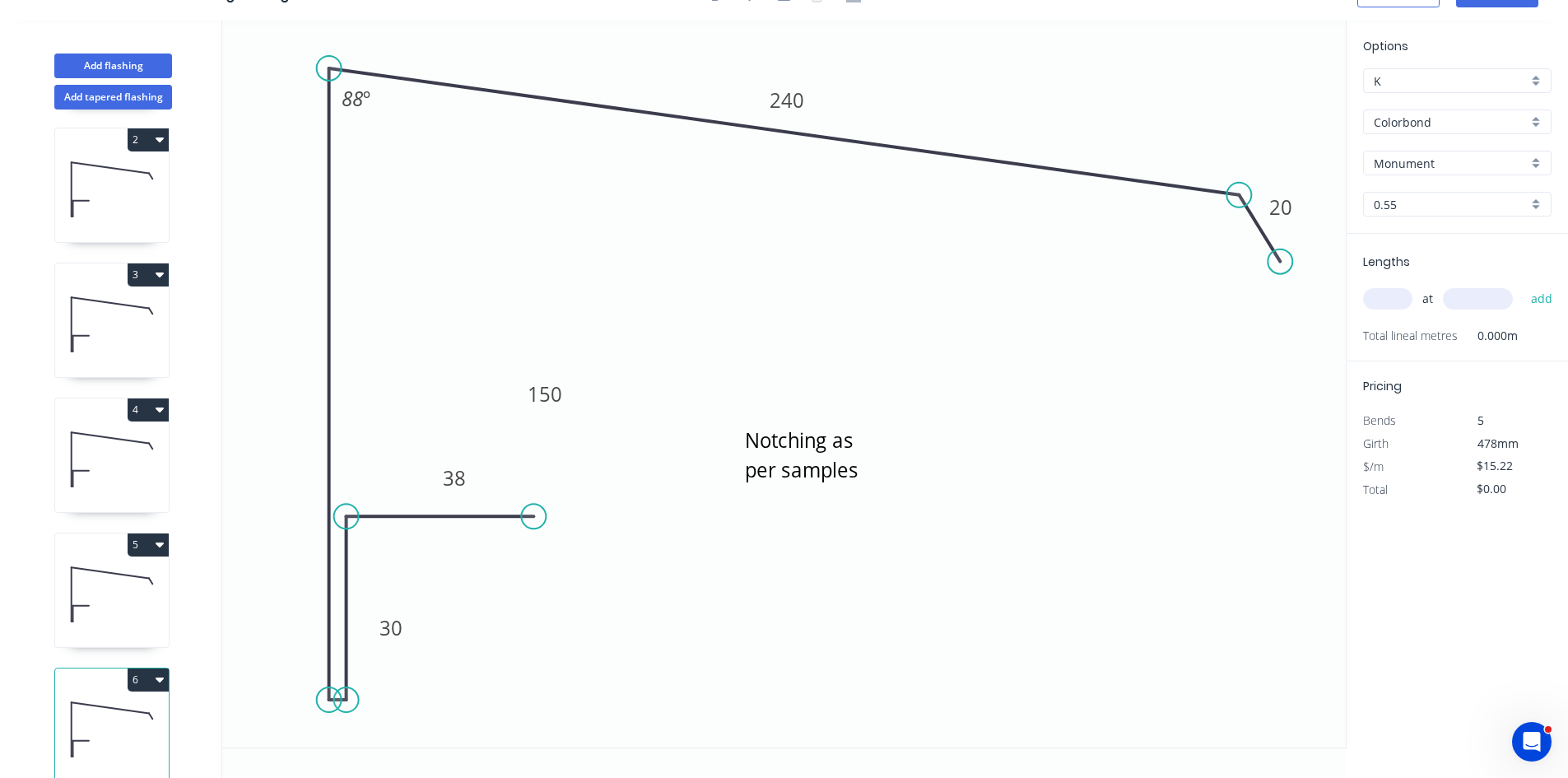
scroll to position [179, 0]
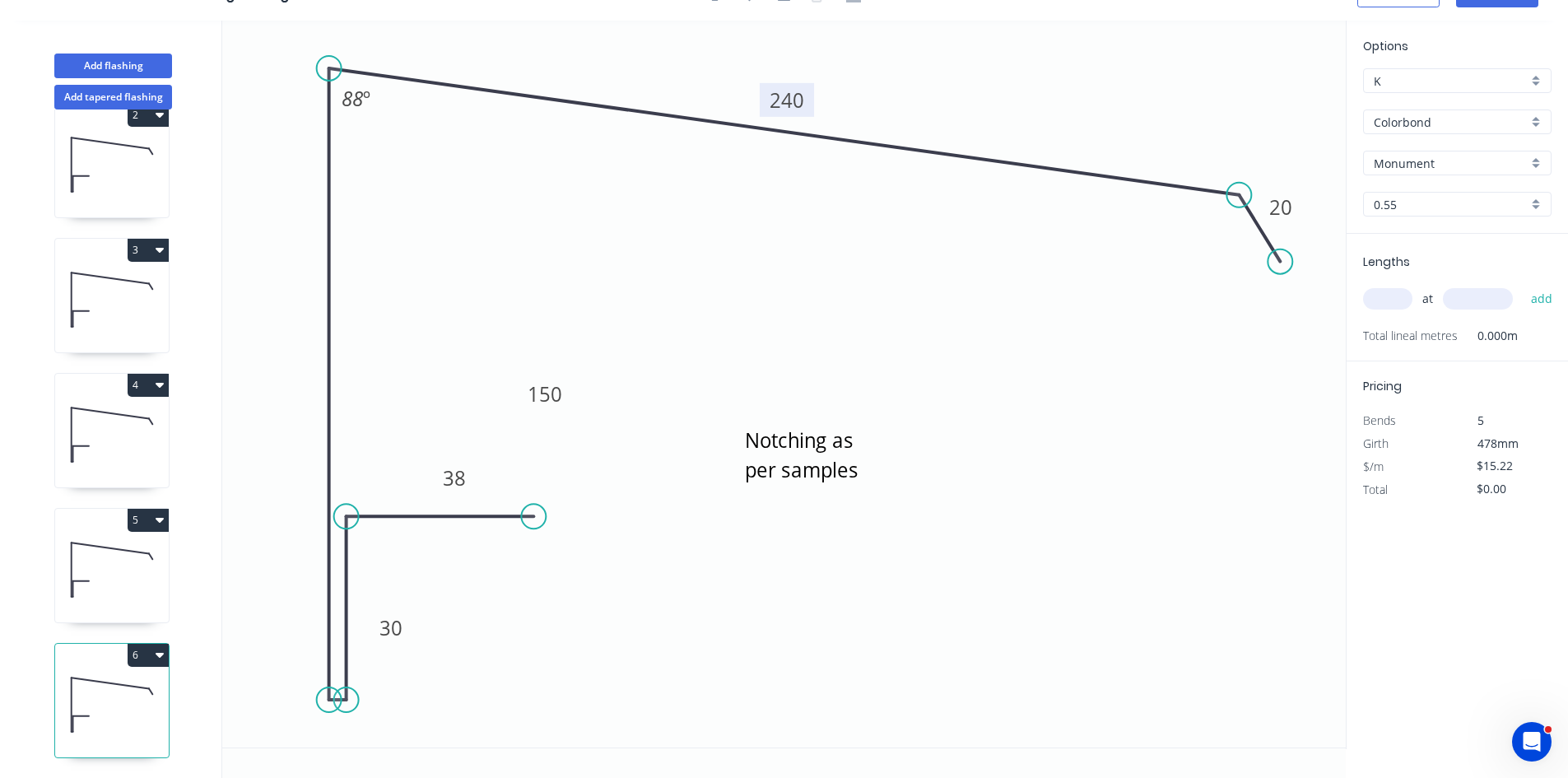
click at [778, 95] on tspan "240" at bounding box center [787, 100] width 35 height 27
type input "$17.07"
click at [1390, 300] on input "text" at bounding box center [1387, 299] width 49 height 22
type input "2"
type input "5600"
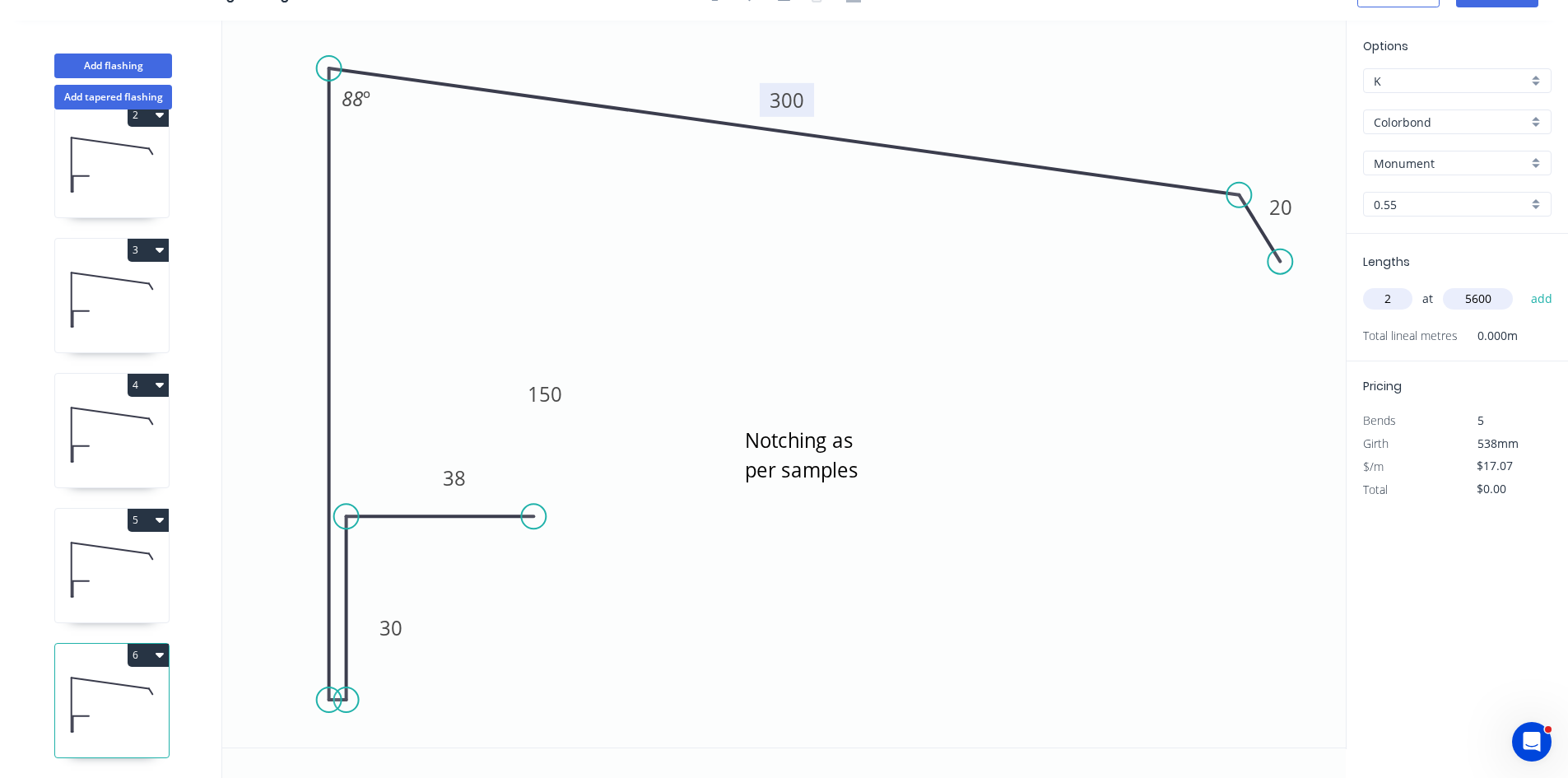
click at [1523, 285] on button "add" at bounding box center [1542, 299] width 39 height 28
click at [161, 643] on div "6" at bounding box center [111, 701] width 116 height 116
click at [149, 644] on button "6" at bounding box center [147, 656] width 41 height 23
click at [109, 684] on div "Duplicate" at bounding box center [91, 696] width 126 height 24
type input "$0.00"
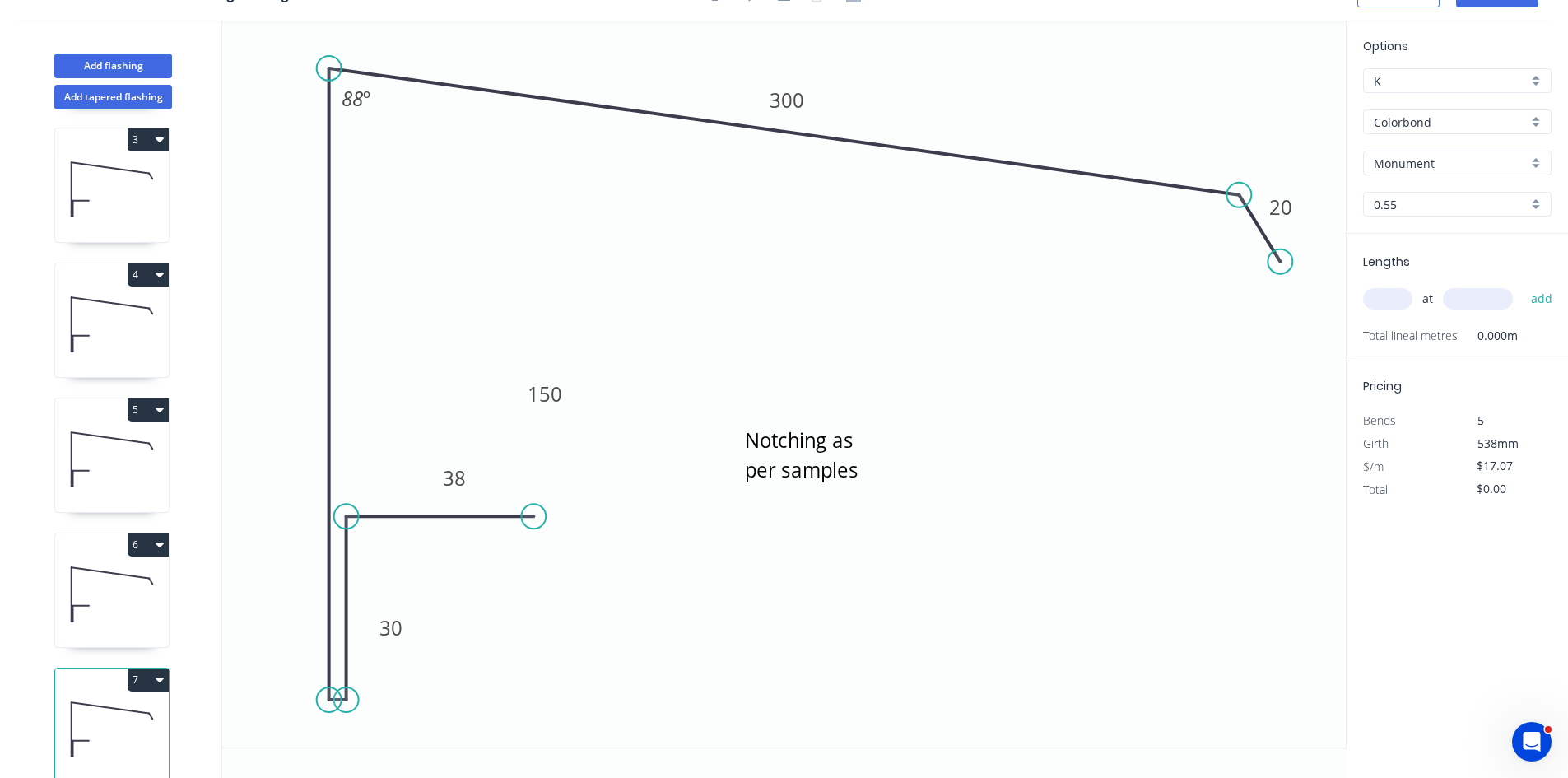
scroll to position [314, 0]
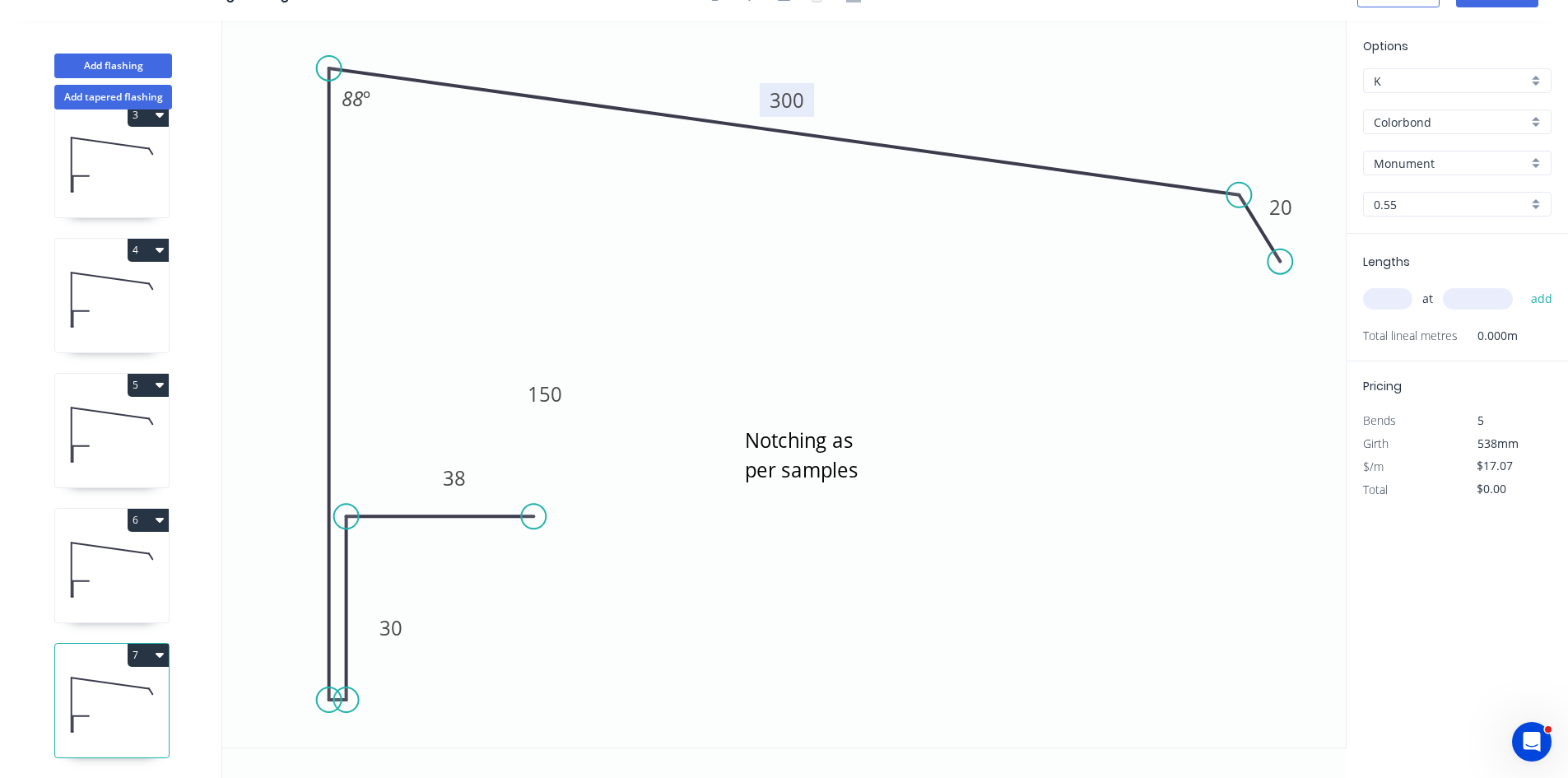
click at [790, 97] on tspan "300" at bounding box center [787, 100] width 35 height 27
type input "$13.38"
click at [1388, 290] on input "text" at bounding box center [1387, 299] width 49 height 22
type input "2"
type input "5600"
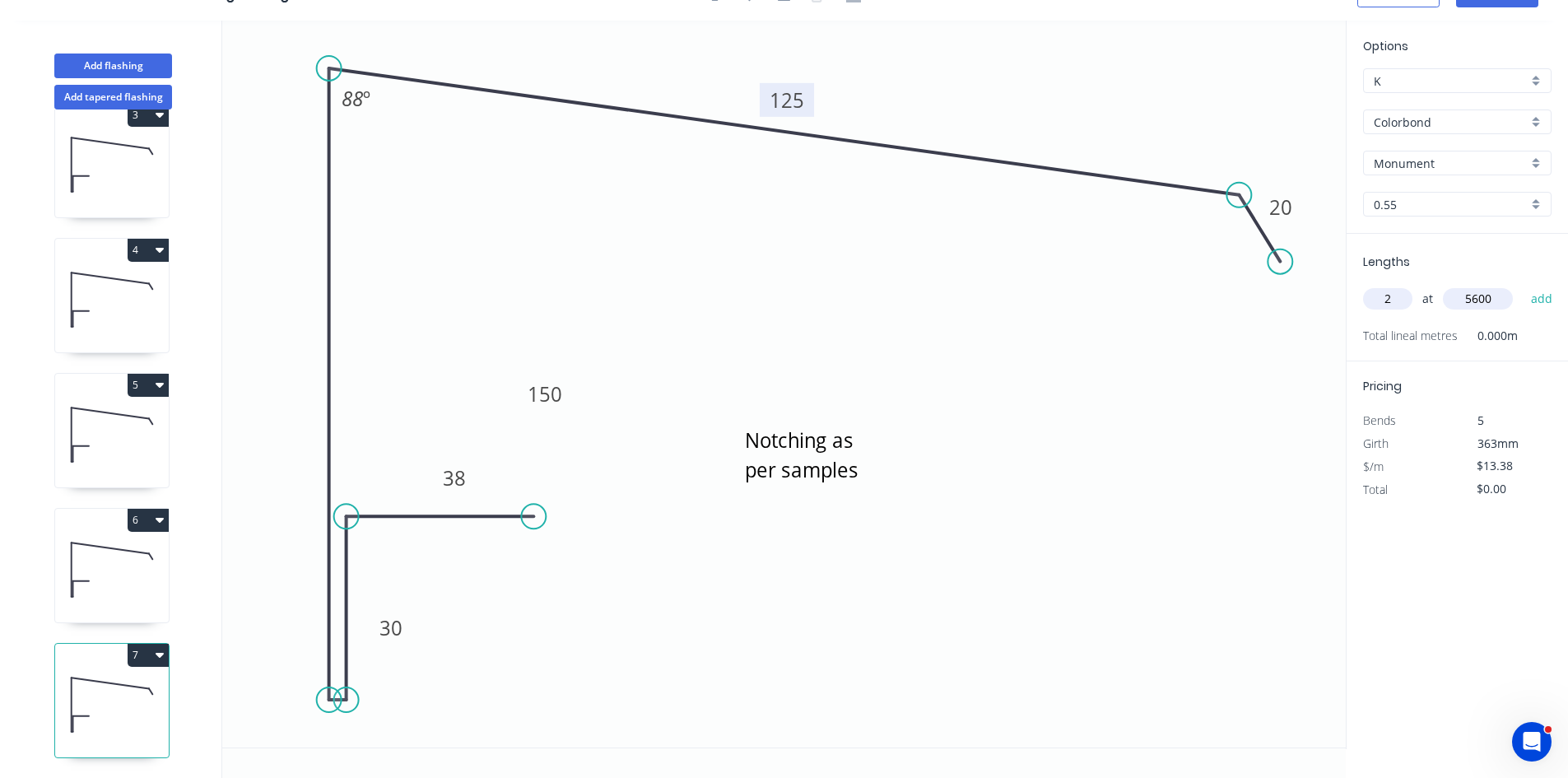
click at [1523, 285] on button "add" at bounding box center [1542, 299] width 39 height 28
click at [143, 644] on button "7" at bounding box center [147, 656] width 41 height 23
click at [105, 691] on div "Duplicate" at bounding box center [91, 696] width 126 height 24
type input "$0.00"
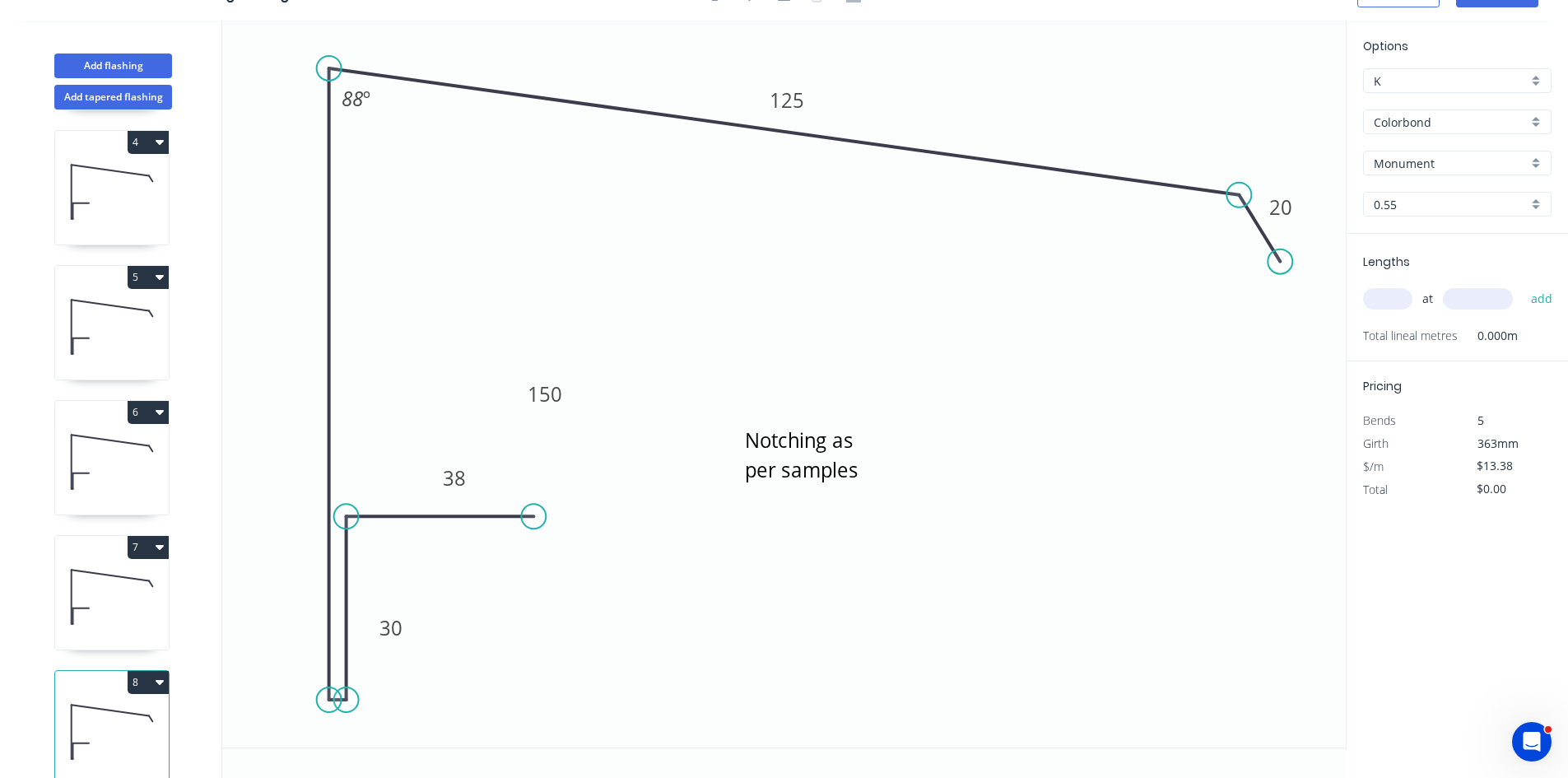
scroll to position [448, 0]
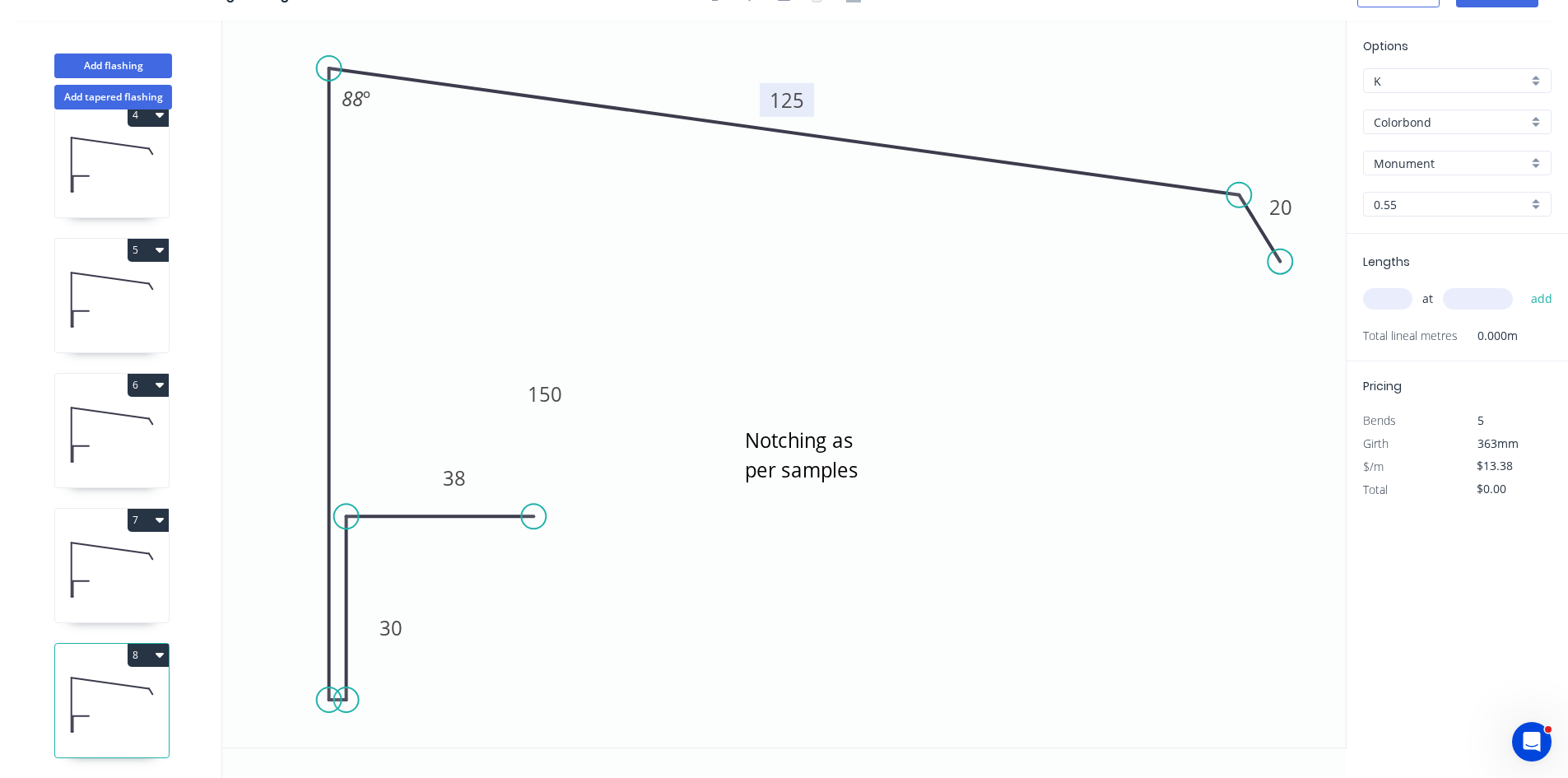
click at [786, 106] on tspan "125" at bounding box center [787, 100] width 35 height 27
type input "$15.22"
click at [1411, 282] on div "at add" at bounding box center [1459, 299] width 192 height 44
click at [1380, 301] on input "text" at bounding box center [1387, 299] width 49 height 22
type input "4"
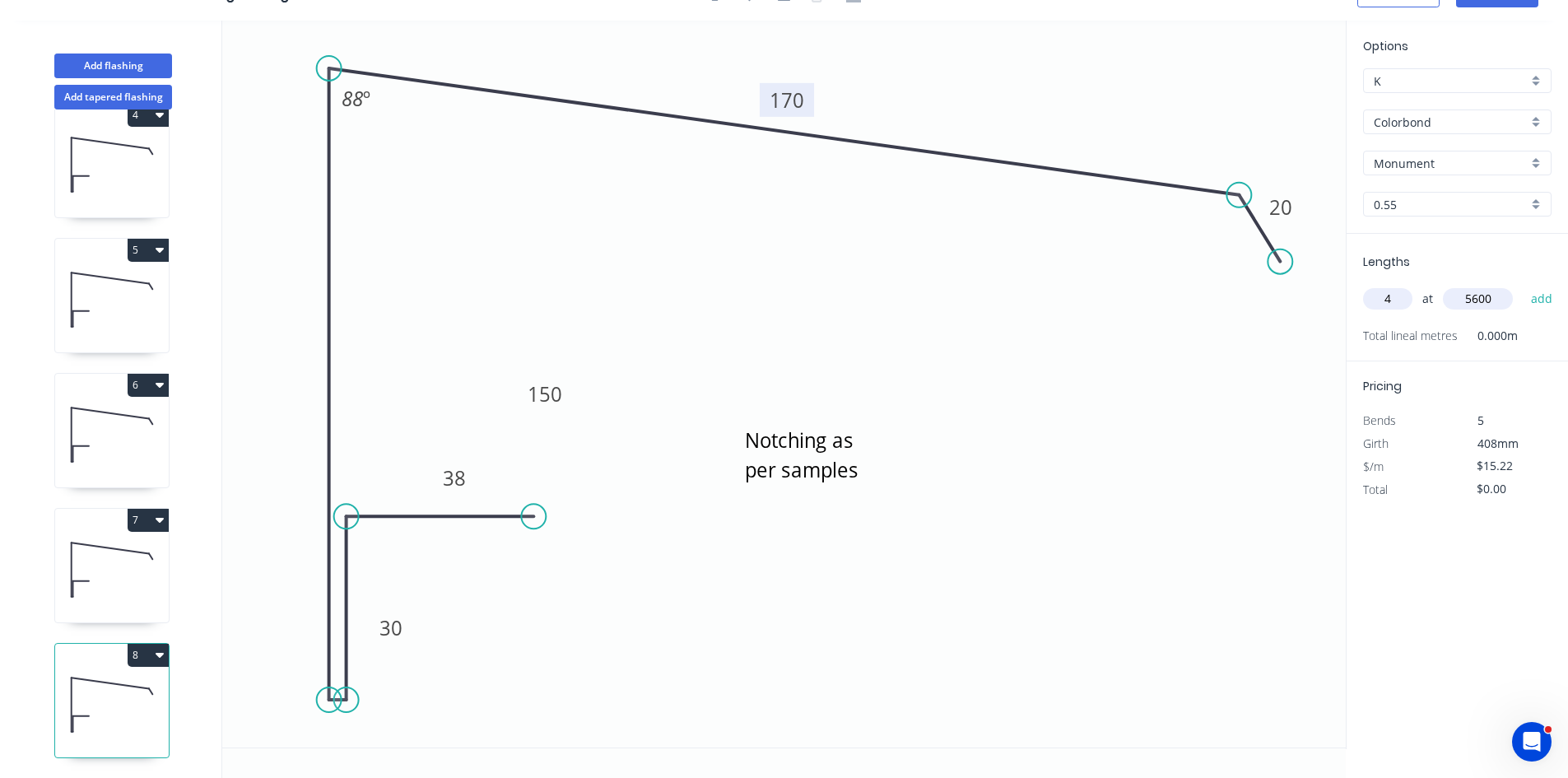
type input "5600"
click at [1523, 285] on button "add" at bounding box center [1542, 299] width 39 height 28
type input "$340.93"
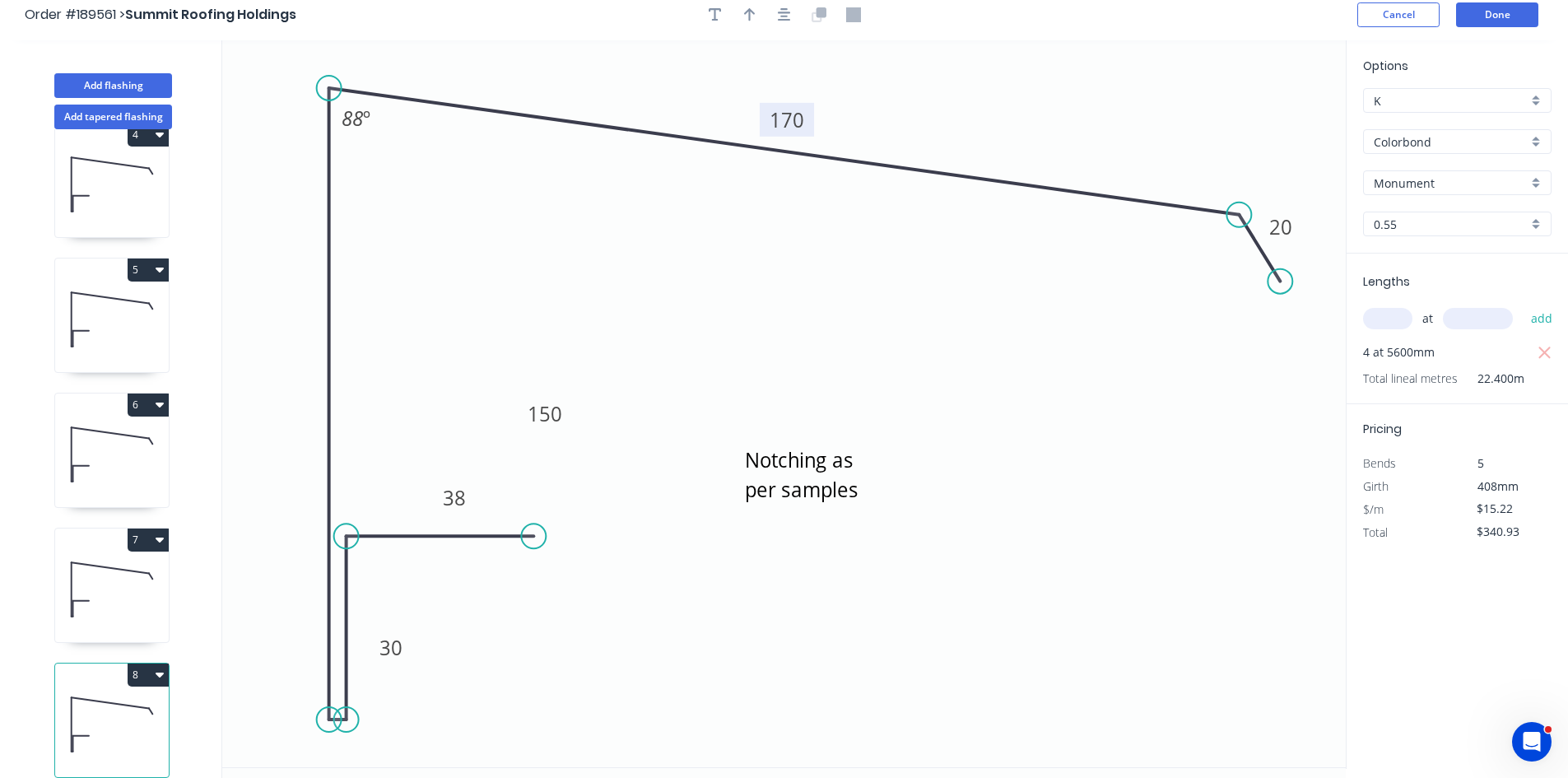
scroll to position [0, 0]
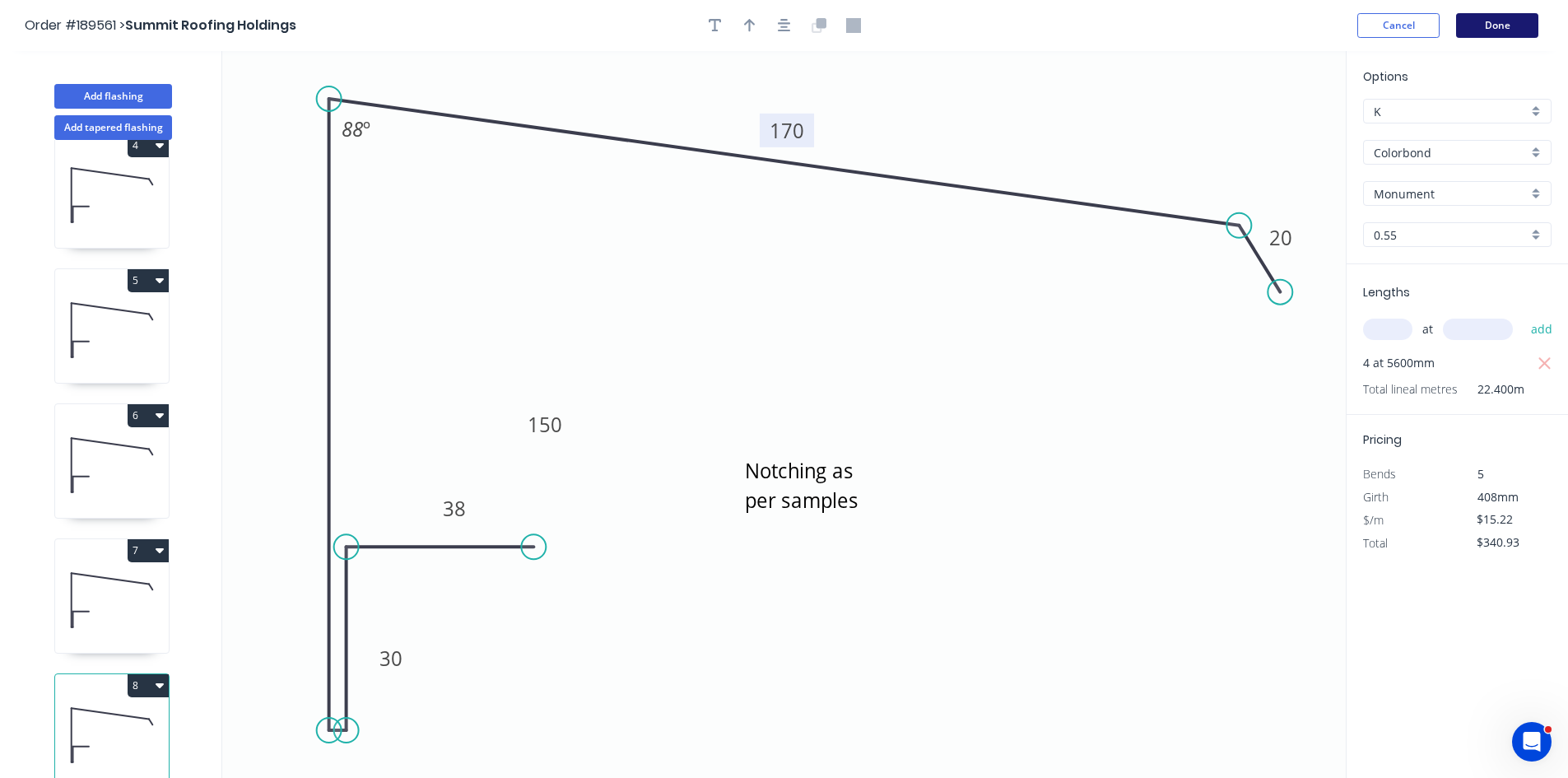
click at [1517, 21] on button "Done" at bounding box center [1497, 26] width 82 height 25
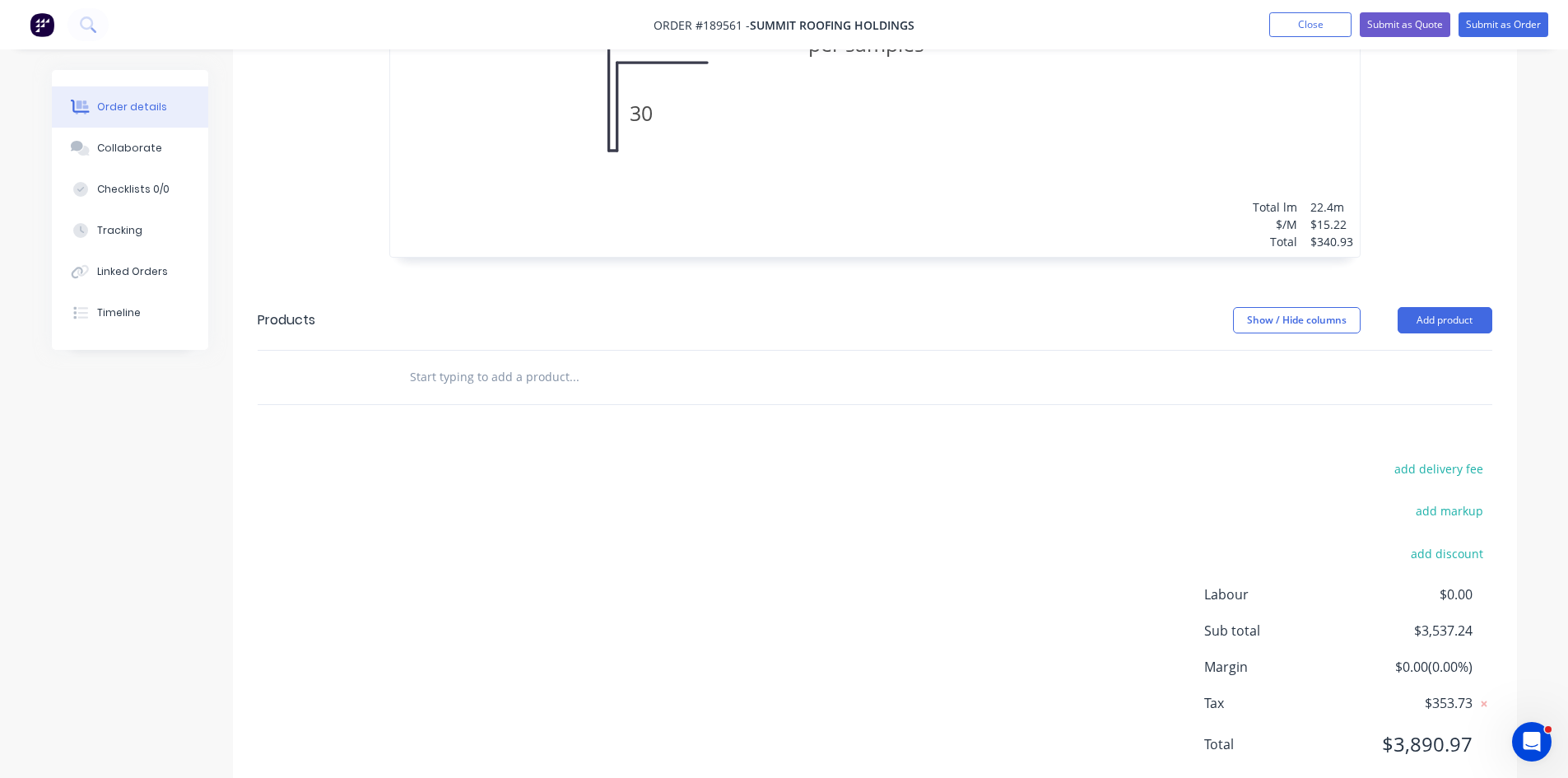
scroll to position [4763, 0]
click at [513, 359] on input "text" at bounding box center [574, 376] width 329 height 33
click at [531, 359] on input "Nothcing as per detail.sample" at bounding box center [574, 376] width 329 height 33
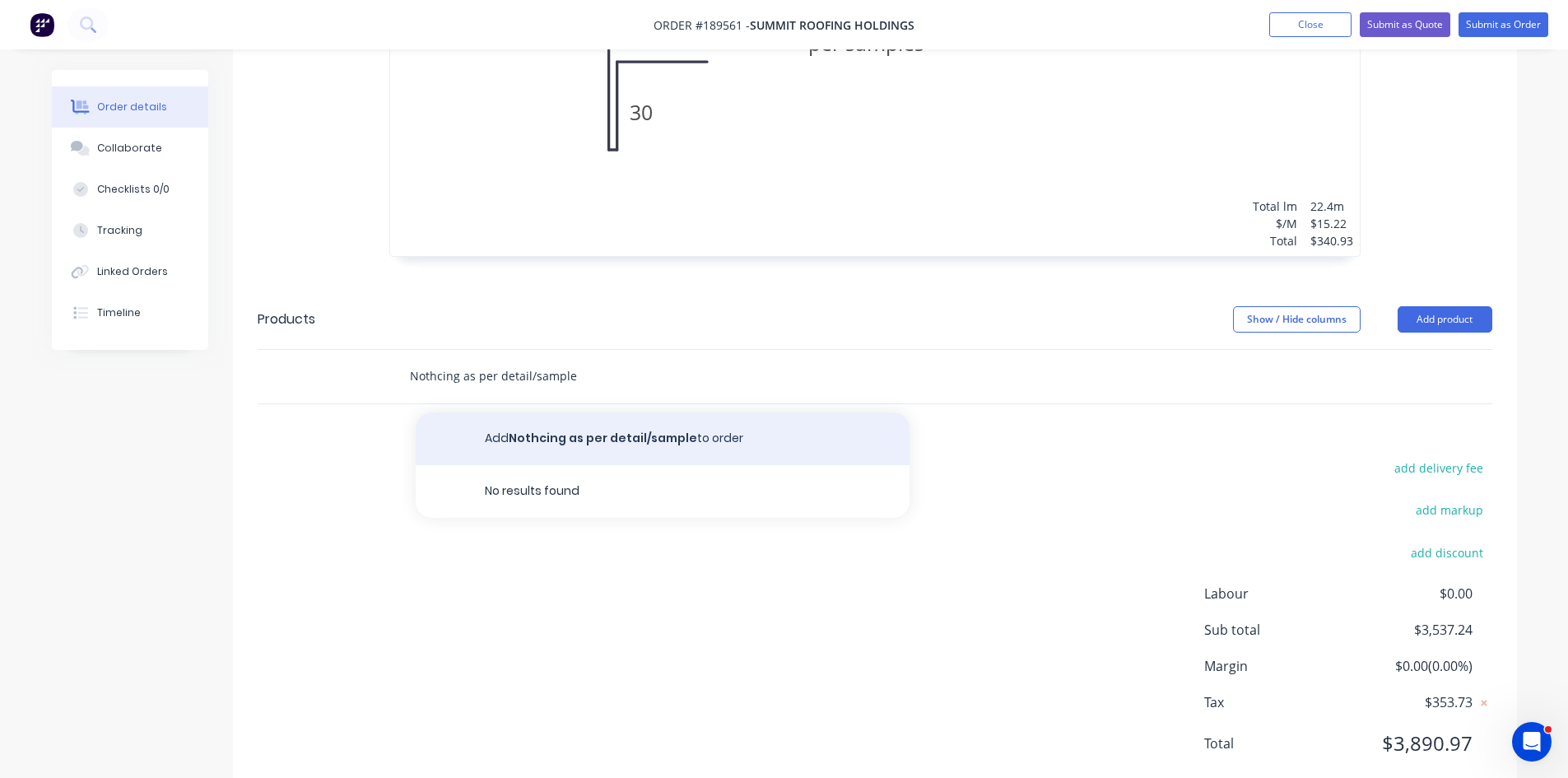
type input "Nothcing as per detail/sample"
click at [511, 413] on button "Add Nothcing as per detail/sample to order" at bounding box center [663, 439] width 494 height 52
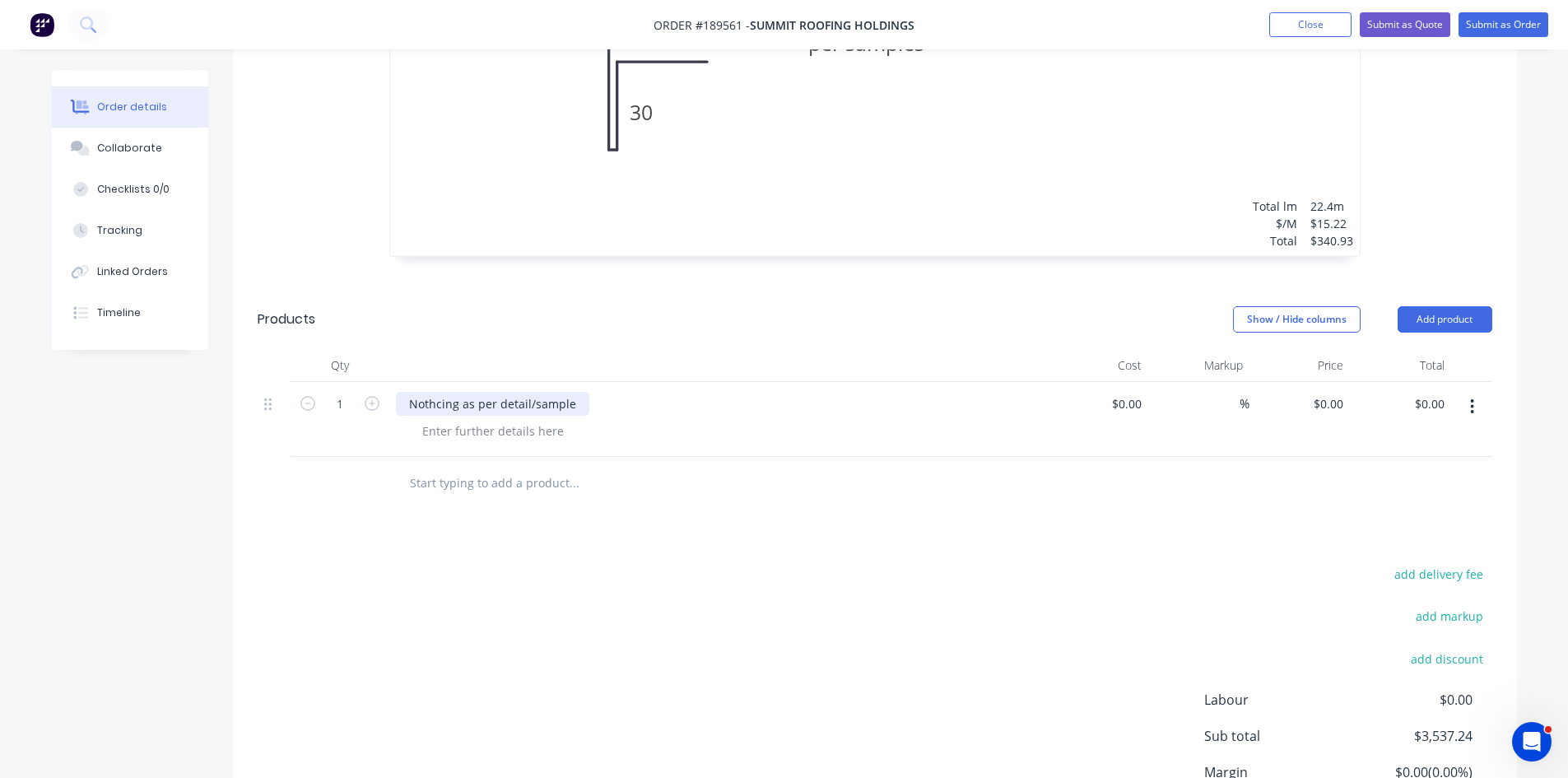
click at [447, 392] on div "Nothcing as per detail/sample" at bounding box center [492, 404] width 194 height 24
click at [819, 563] on div "add delivery fee add markup add discount Labour $0.00 Sub total $3,537.24 Margi…" at bounding box center [875, 722] width 1234 height 318
click at [334, 392] on input "1" at bounding box center [339, 404] width 42 height 25
click at [1441, 306] on button "Add product" at bounding box center [1445, 320] width 95 height 27
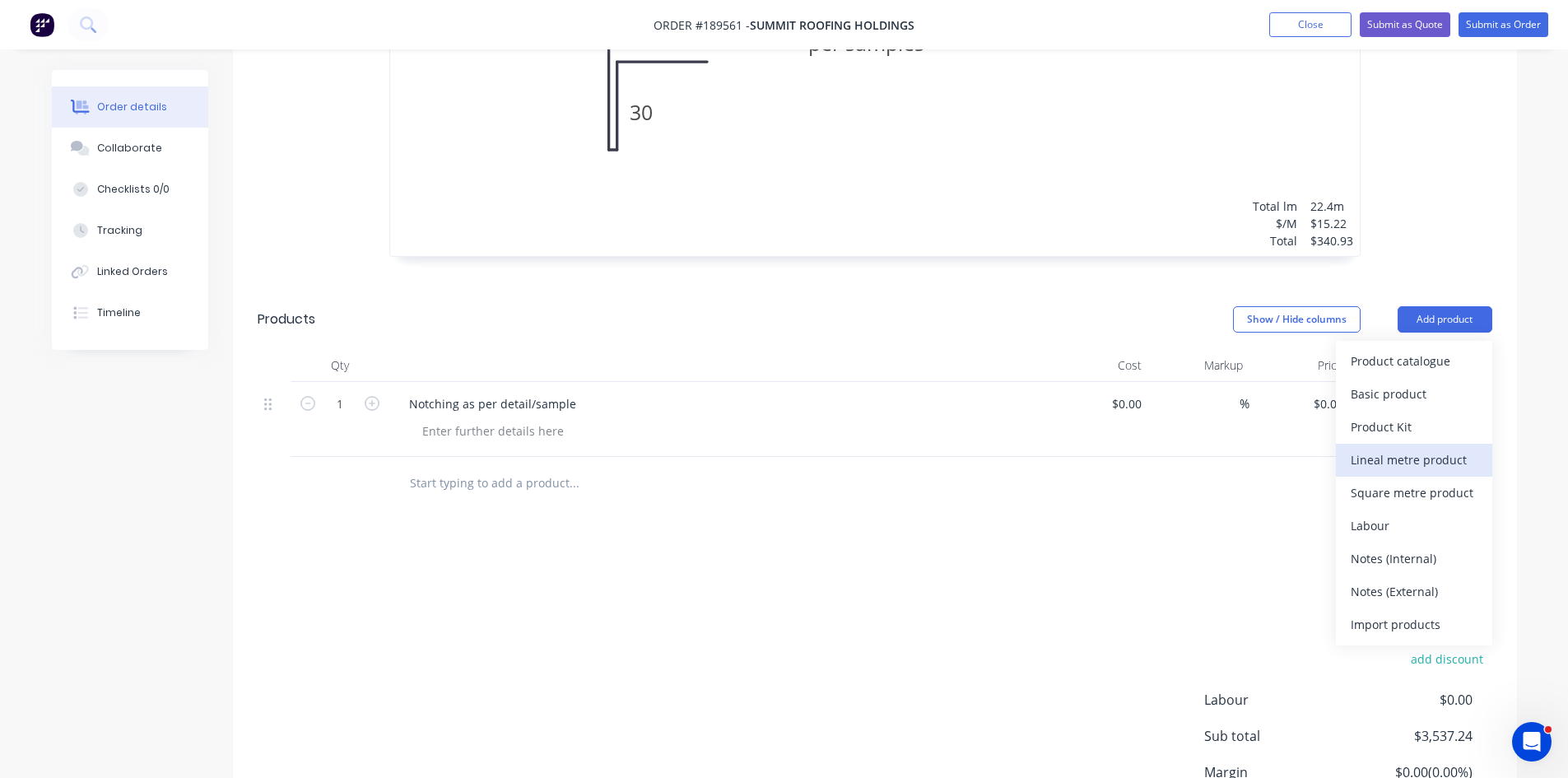
click at [1423, 448] on div "Lineal metre product" at bounding box center [1414, 459] width 126 height 24
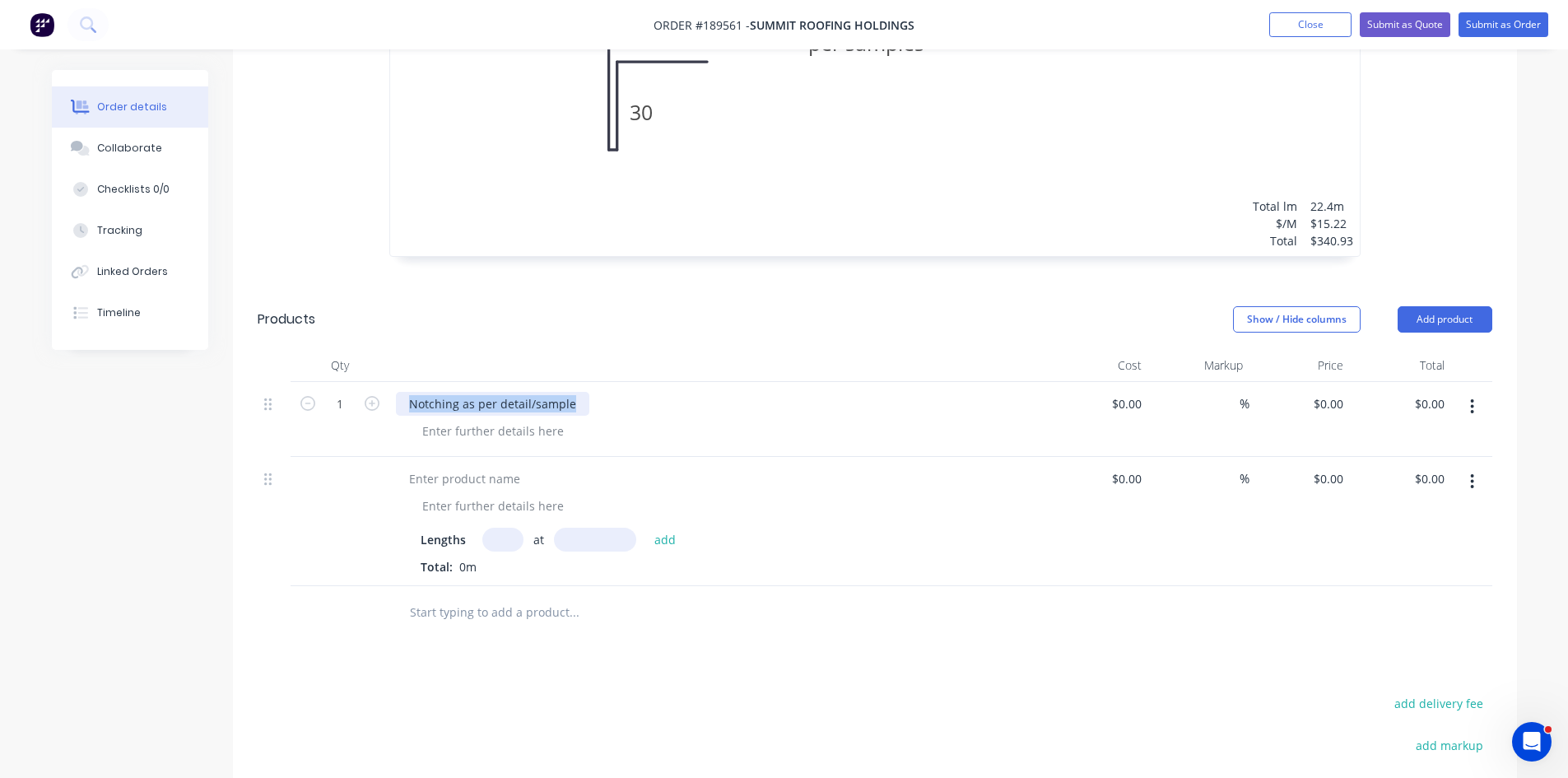
drag, startPoint x: 571, startPoint y: 354, endPoint x: 166, endPoint y: 380, distance: 405.8
click at [448, 467] on div at bounding box center [464, 478] width 137 height 24
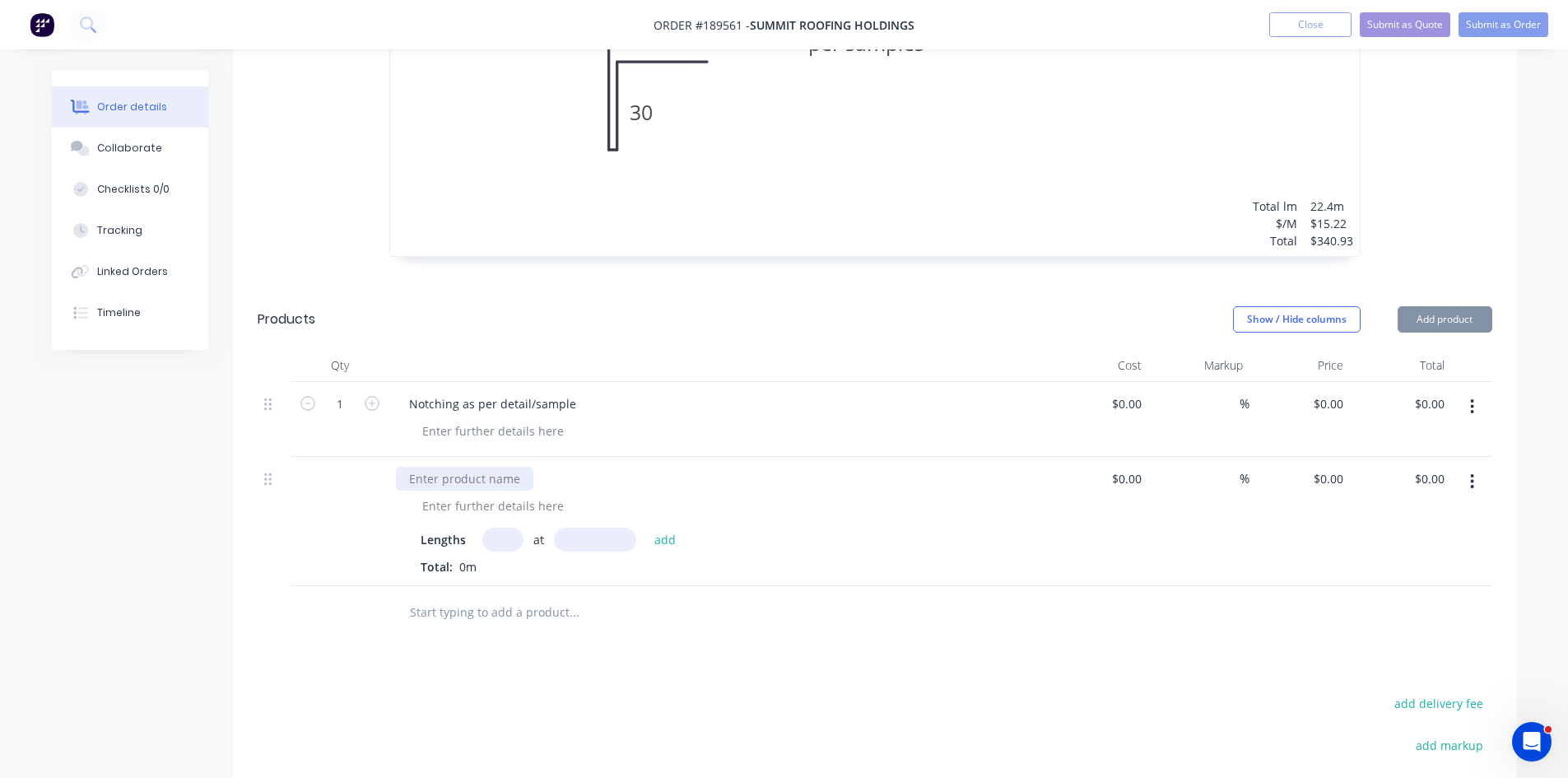
paste div
click at [1474, 398] on icon "button" at bounding box center [1472, 407] width 4 height 18
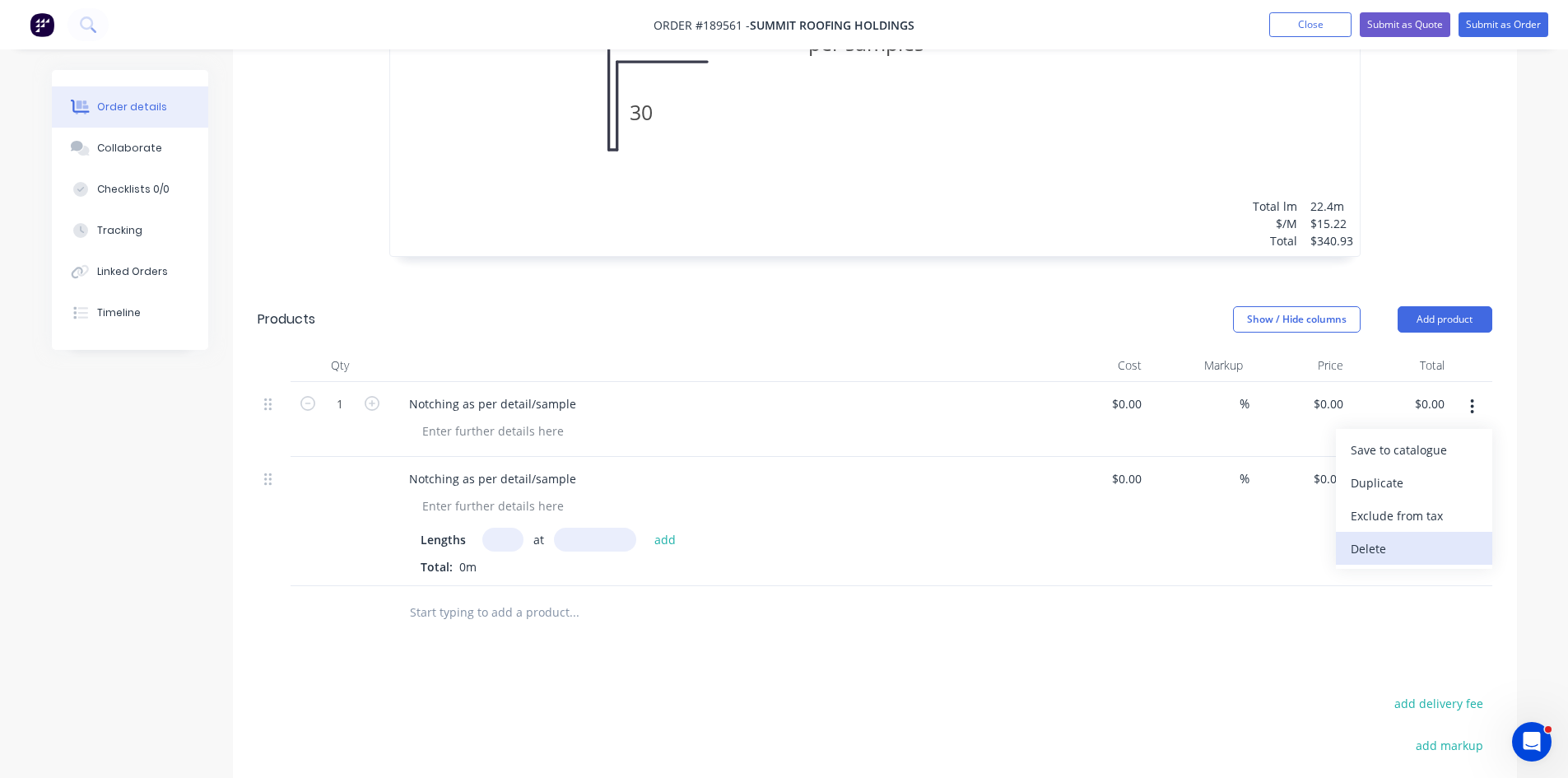
click at [1386, 532] on button "Delete" at bounding box center [1414, 548] width 156 height 33
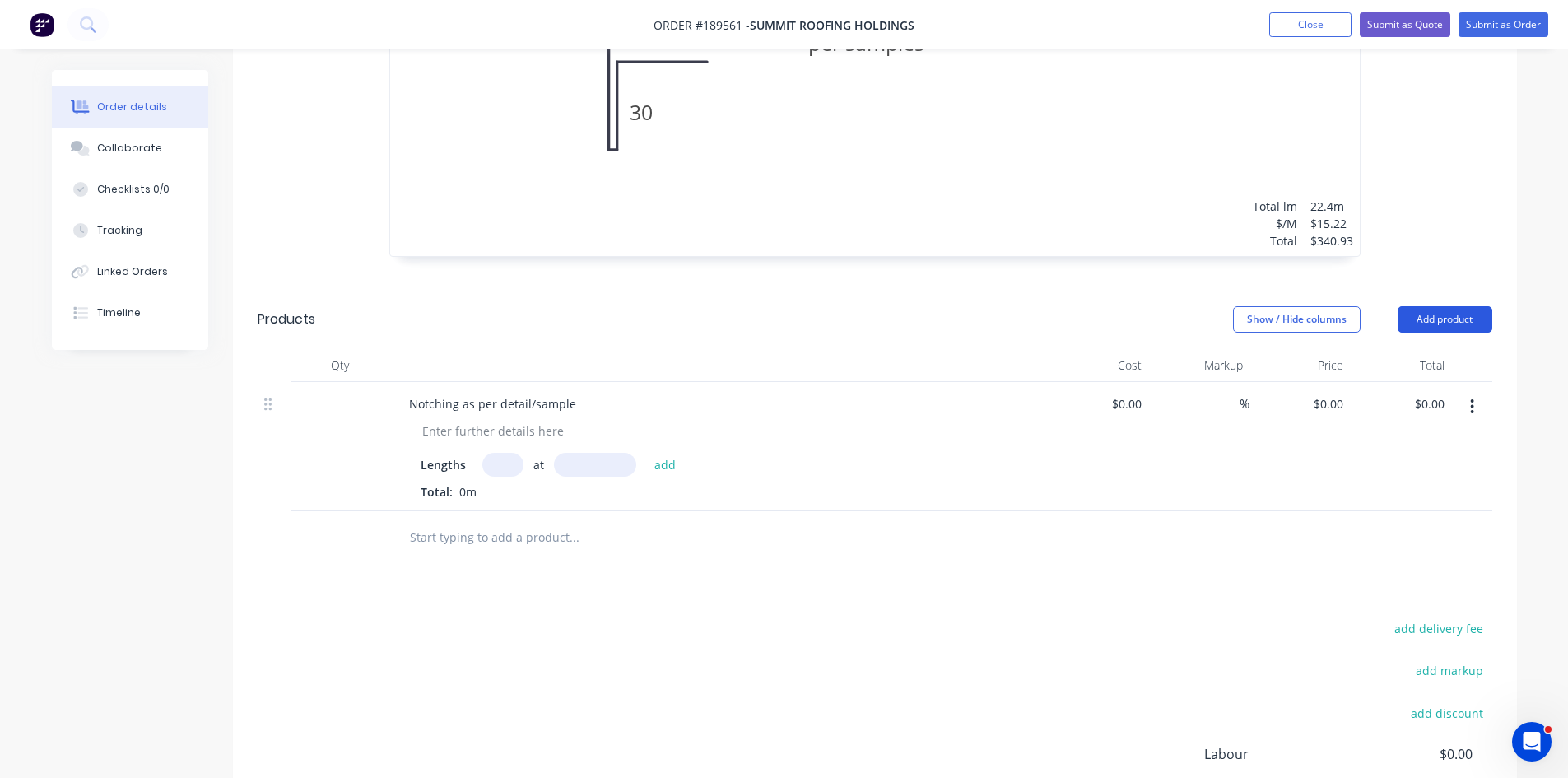
click at [1428, 306] on button "Add product" at bounding box center [1445, 320] width 95 height 27
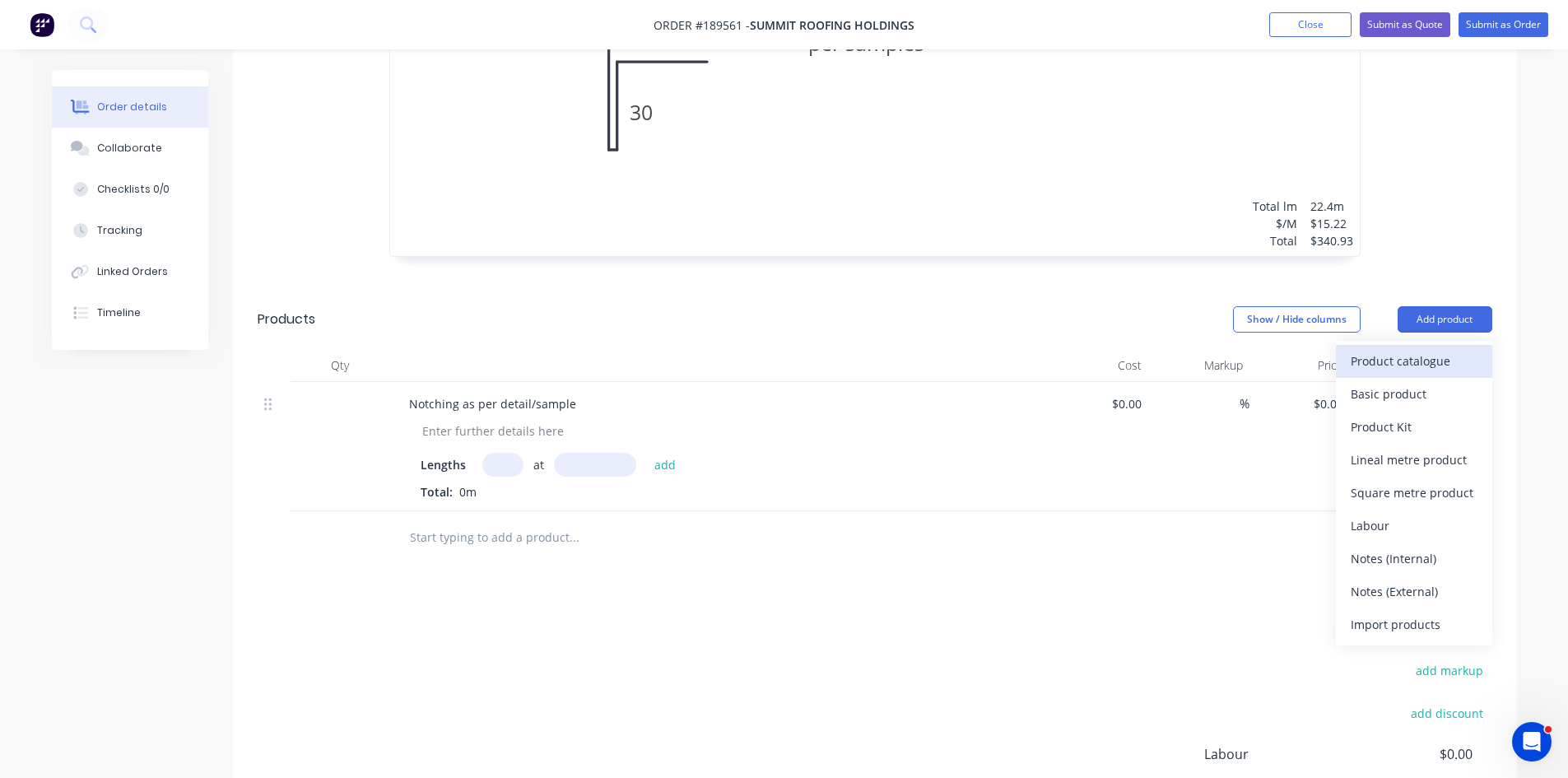
click at [1422, 349] on div "Product catalogue" at bounding box center [1414, 361] width 126 height 24
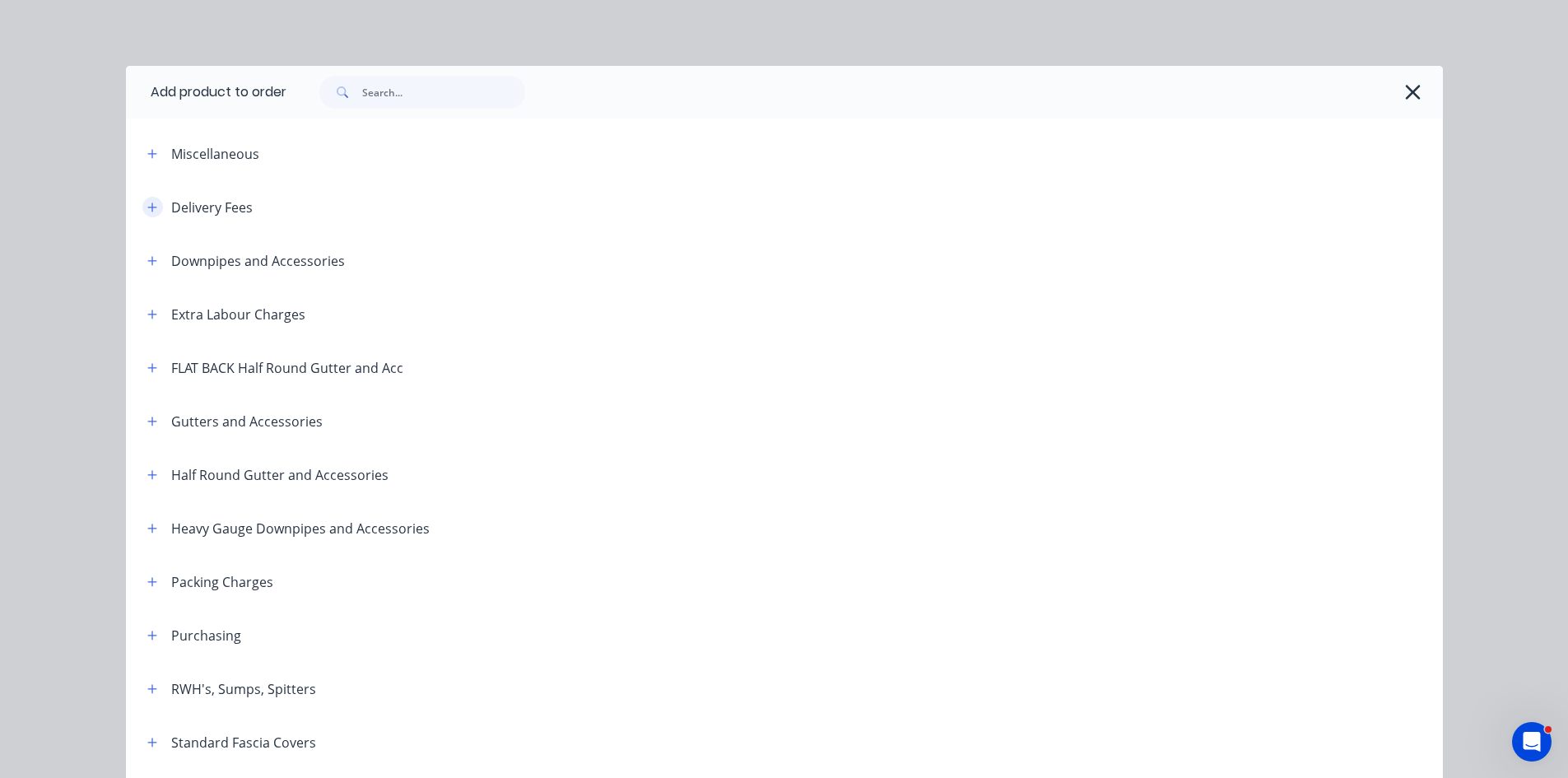
click at [147, 206] on icon "button" at bounding box center [151, 206] width 9 height 9
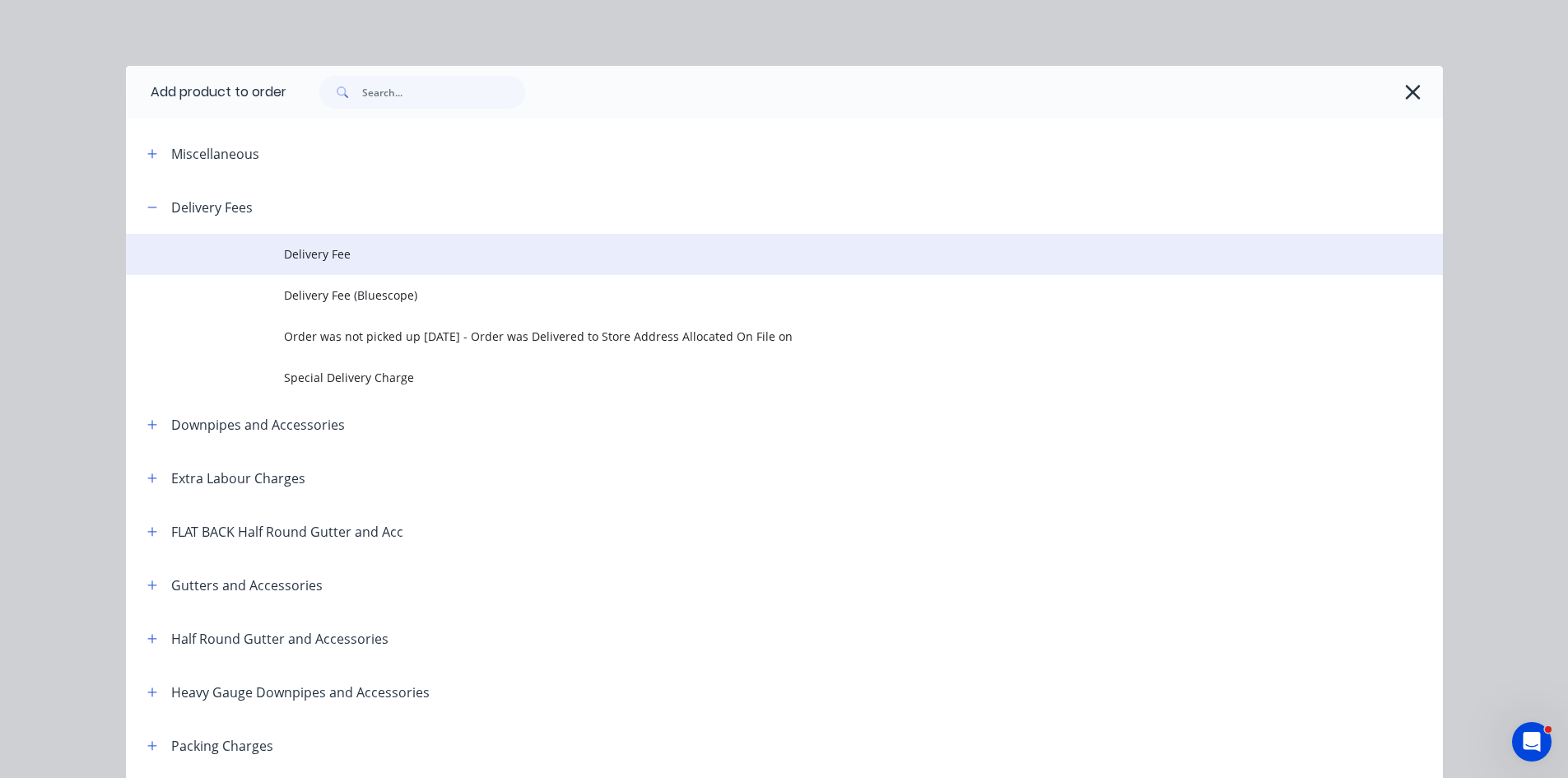
click at [343, 255] on span "Delivery Fee" at bounding box center [747, 254] width 927 height 17
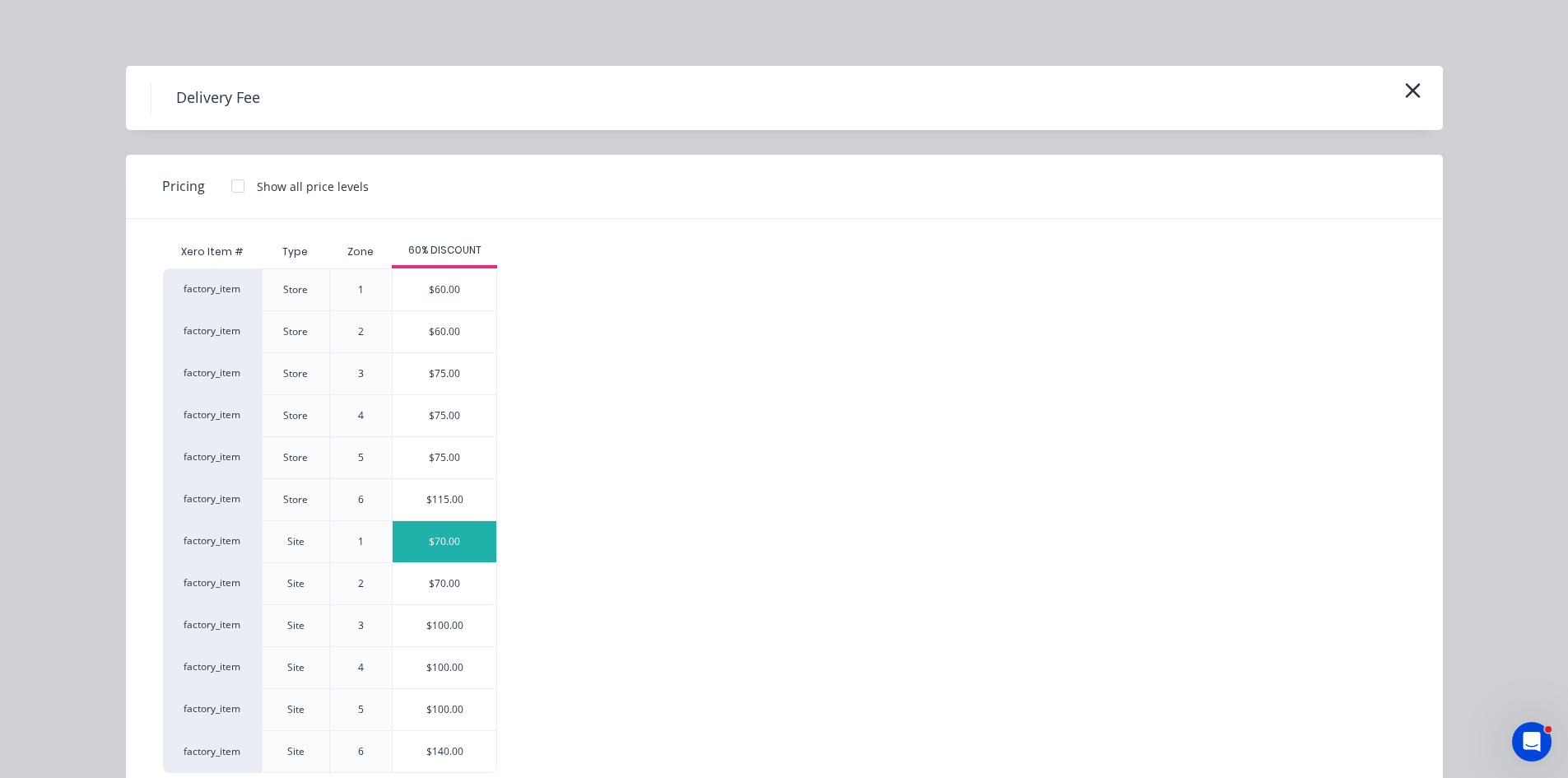
click at [439, 541] on div "$70.00" at bounding box center [444, 541] width 104 height 41
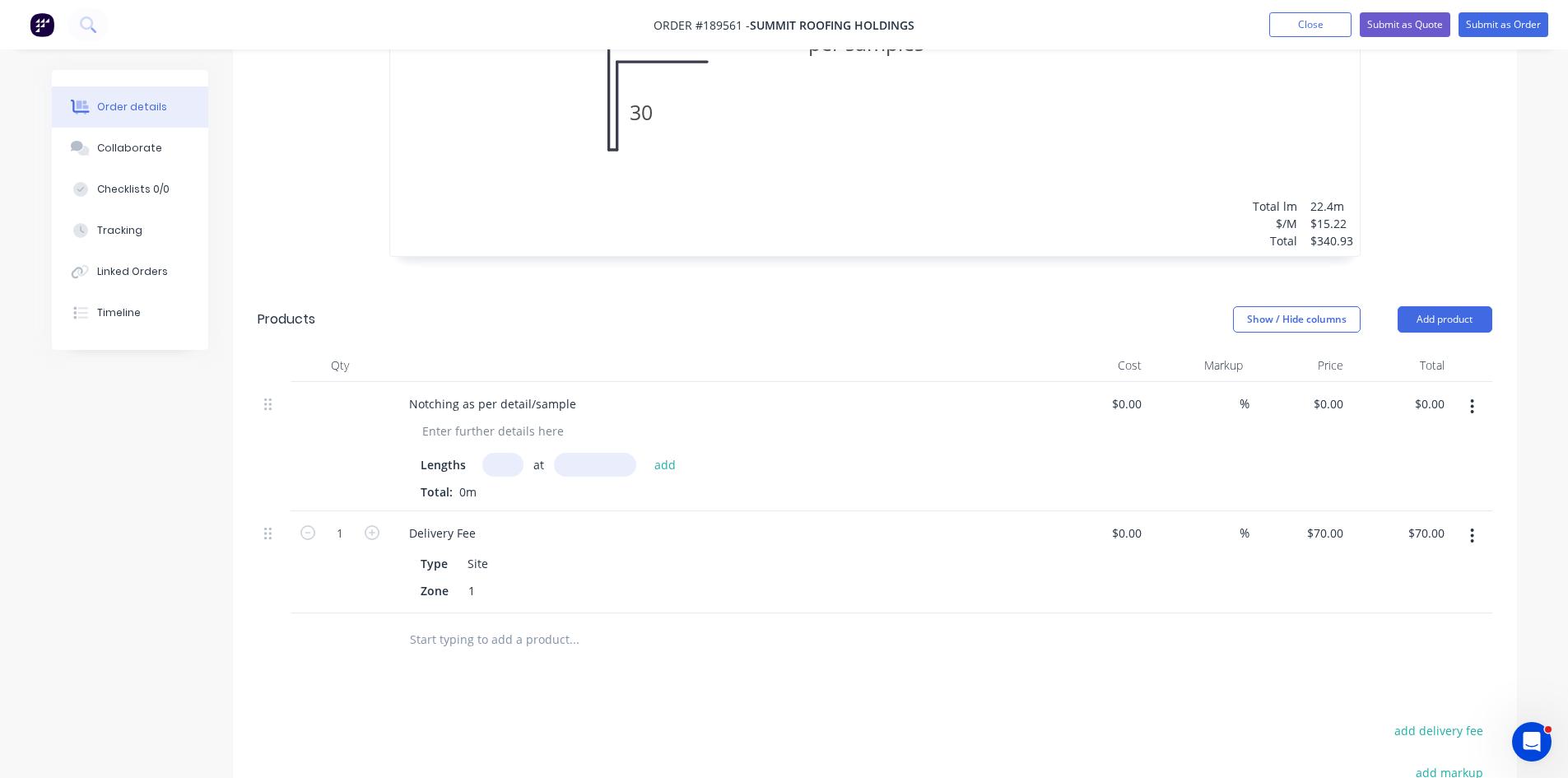
click at [502, 453] on input "text" at bounding box center [502, 464] width 41 height 24
type input "1"
type input "232.4"
click at [646, 453] on button "add" at bounding box center [665, 463] width 39 height 22
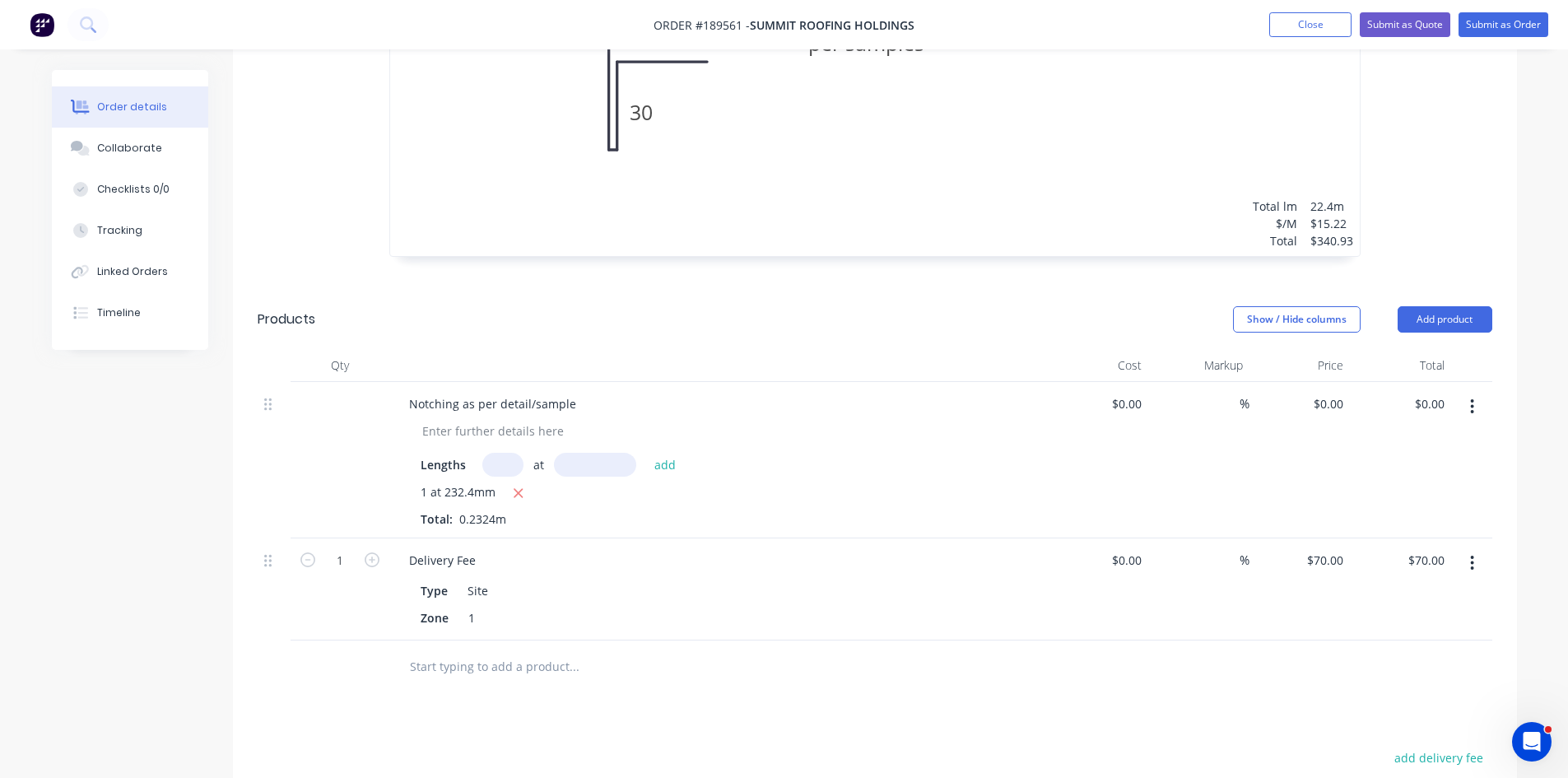
click at [515, 486] on icon "button" at bounding box center [518, 493] width 11 height 15
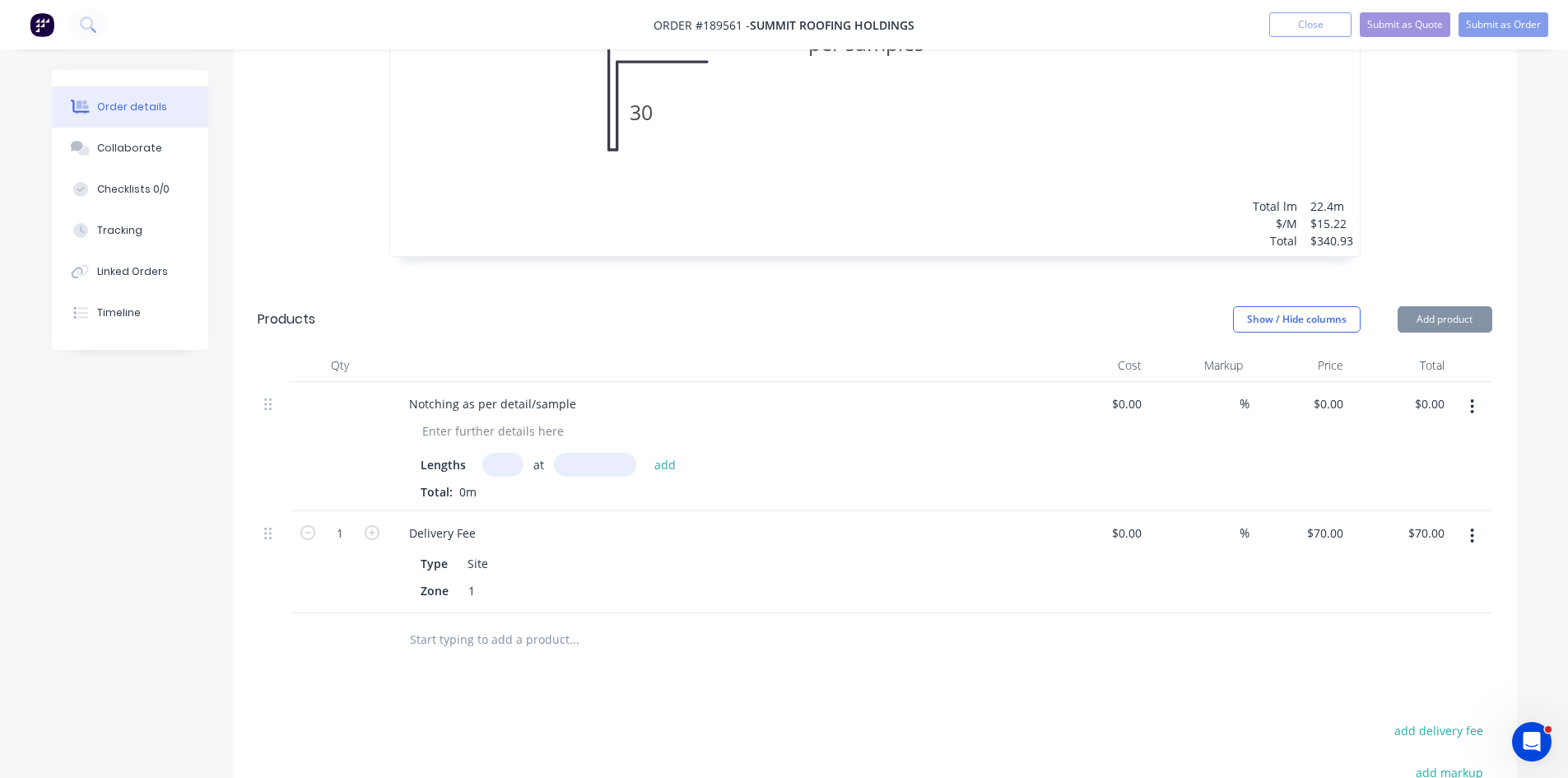
click at [491, 453] on input "text" at bounding box center [502, 464] width 41 height 24
type input "1"
type input "232400"
click at [646, 453] on button "add" at bounding box center [665, 463] width 39 height 22
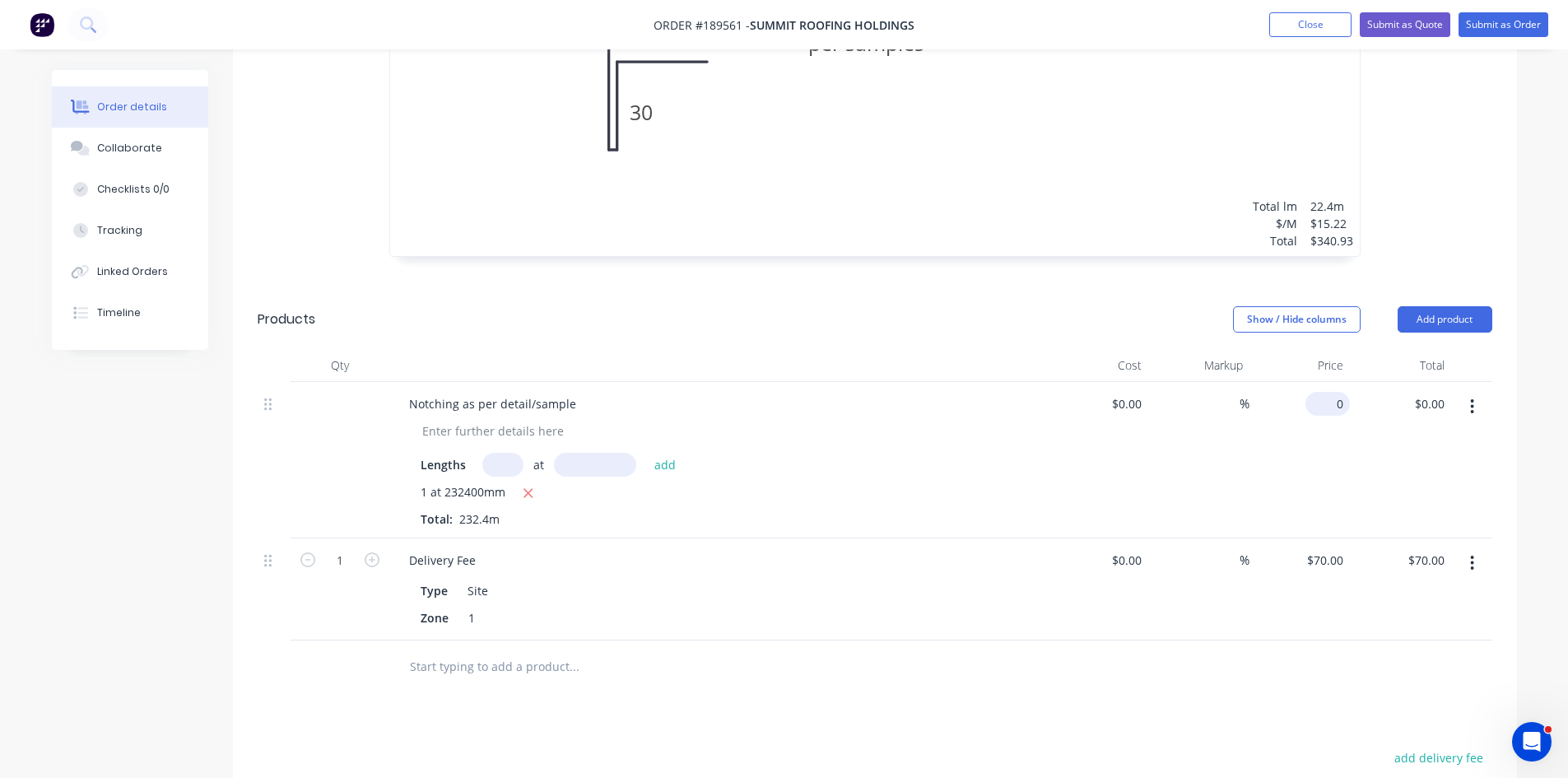
click at [1336, 392] on input "0" at bounding box center [1331, 404] width 38 height 24
type input "$7.50"
type input "$1,743.00"
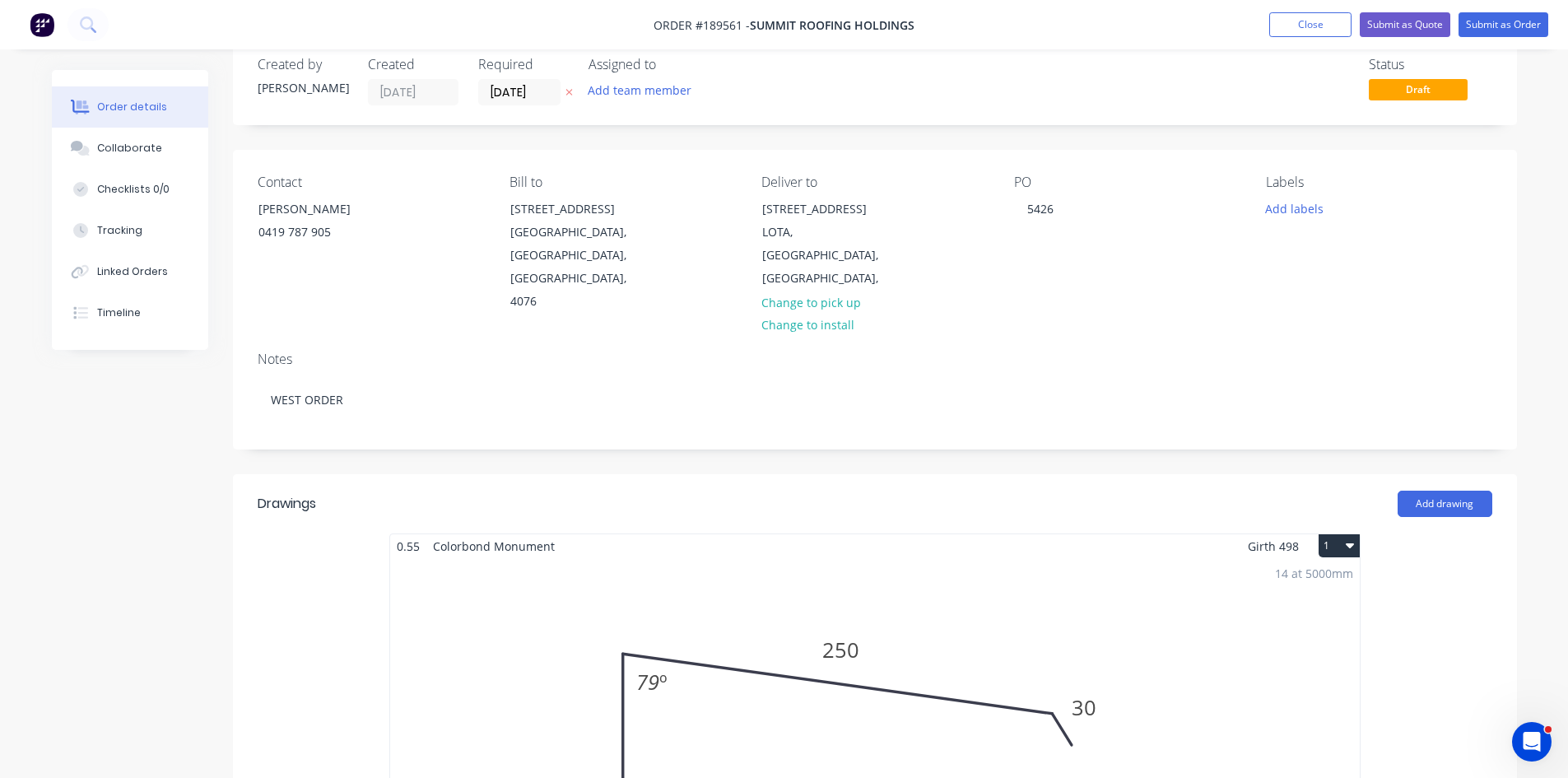
scroll to position [0, 0]
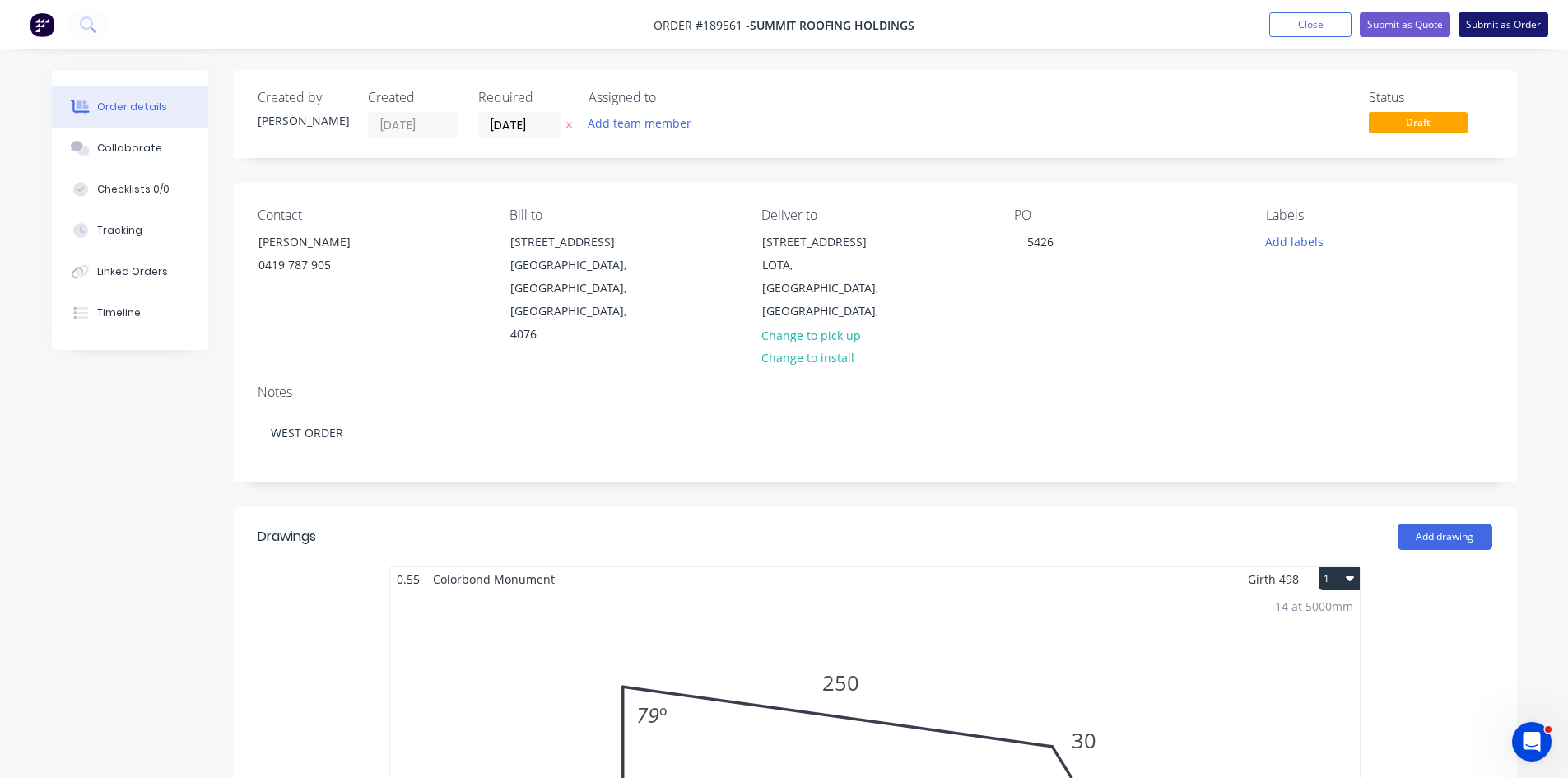
click at [1505, 29] on button "Submit as Order" at bounding box center [1504, 25] width 90 height 25
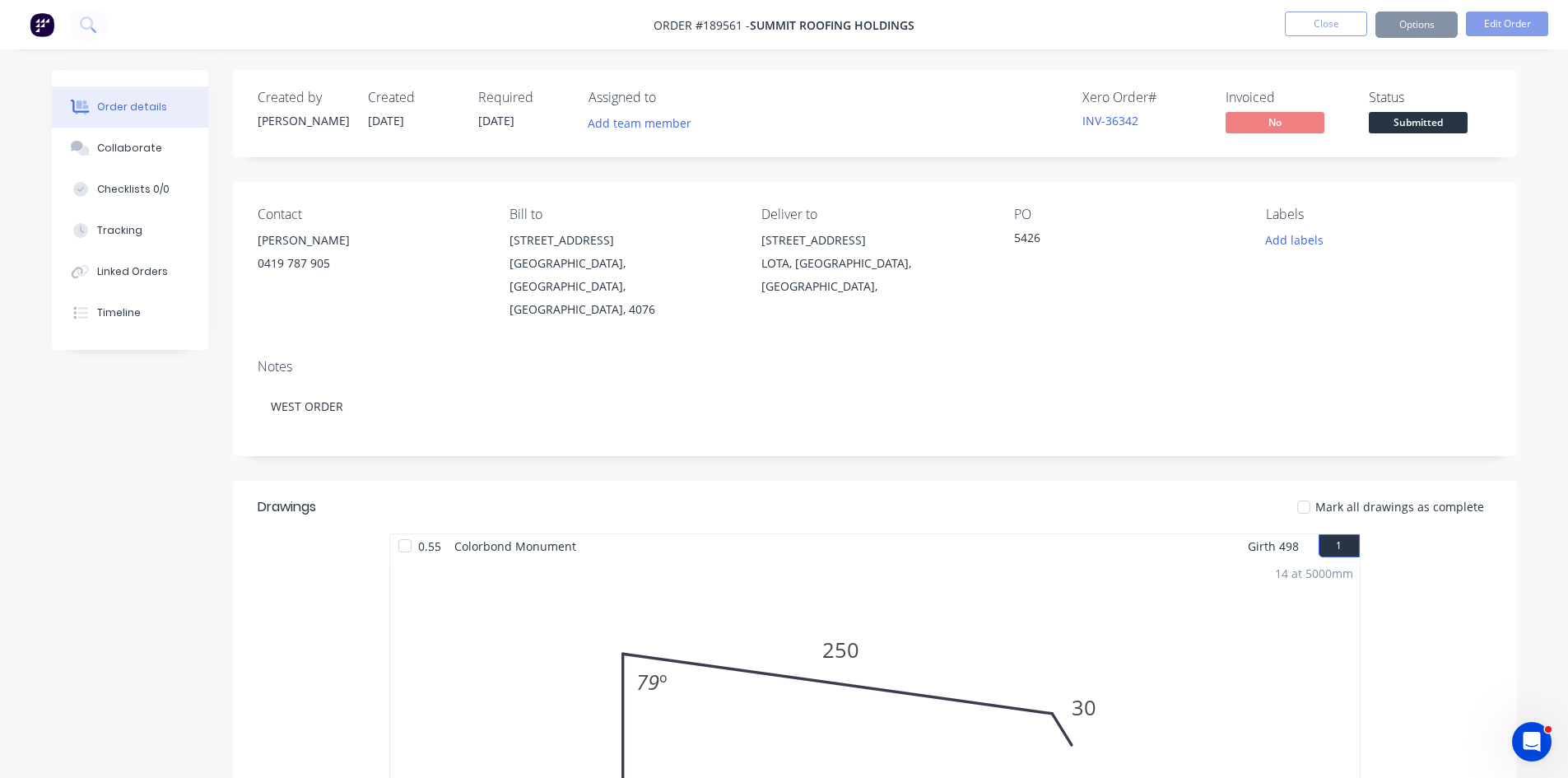
click at [1417, 17] on button "Options" at bounding box center [1417, 25] width 82 height 27
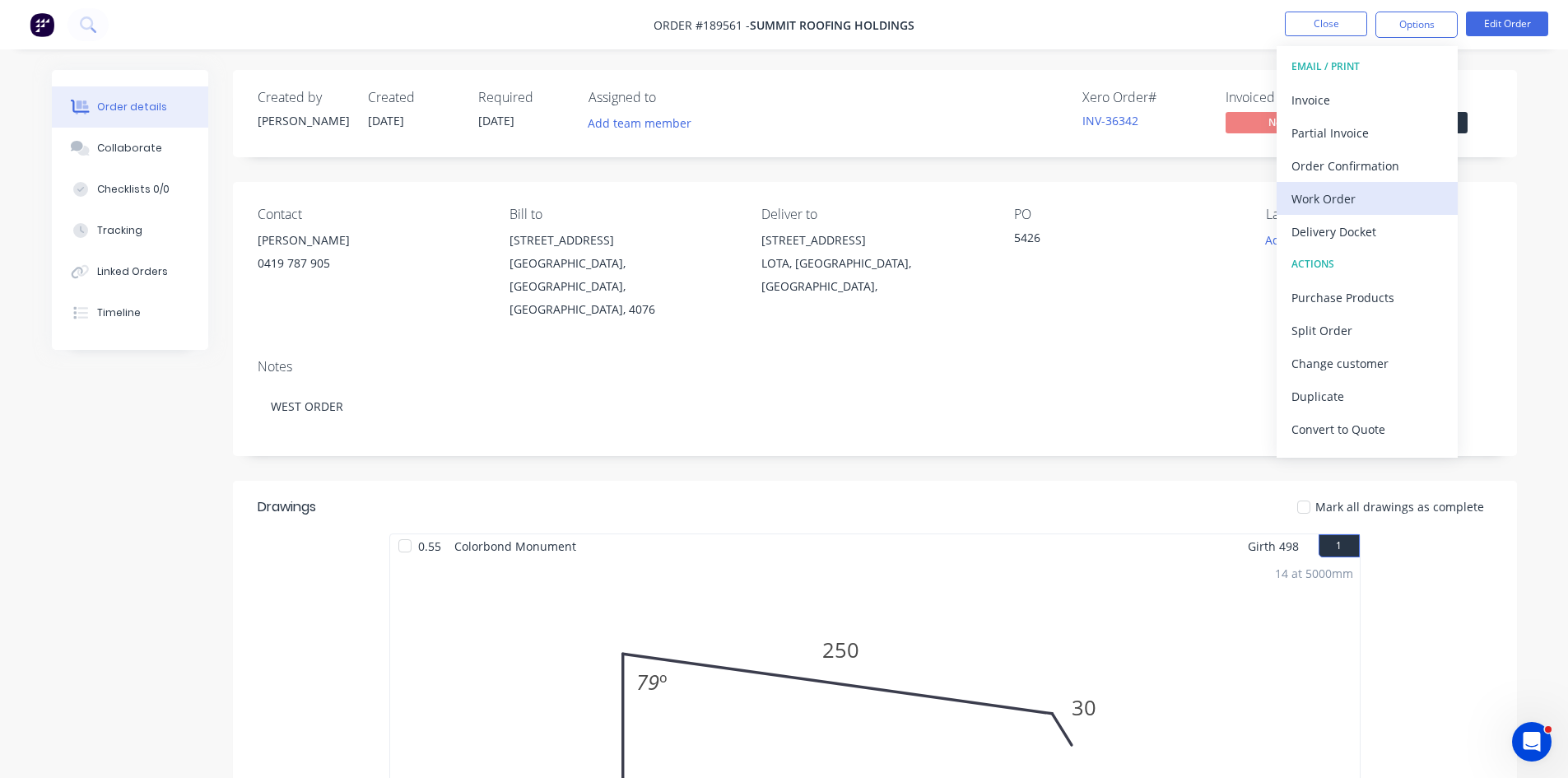
click at [1337, 199] on div "Work Order" at bounding box center [1368, 199] width 151 height 24
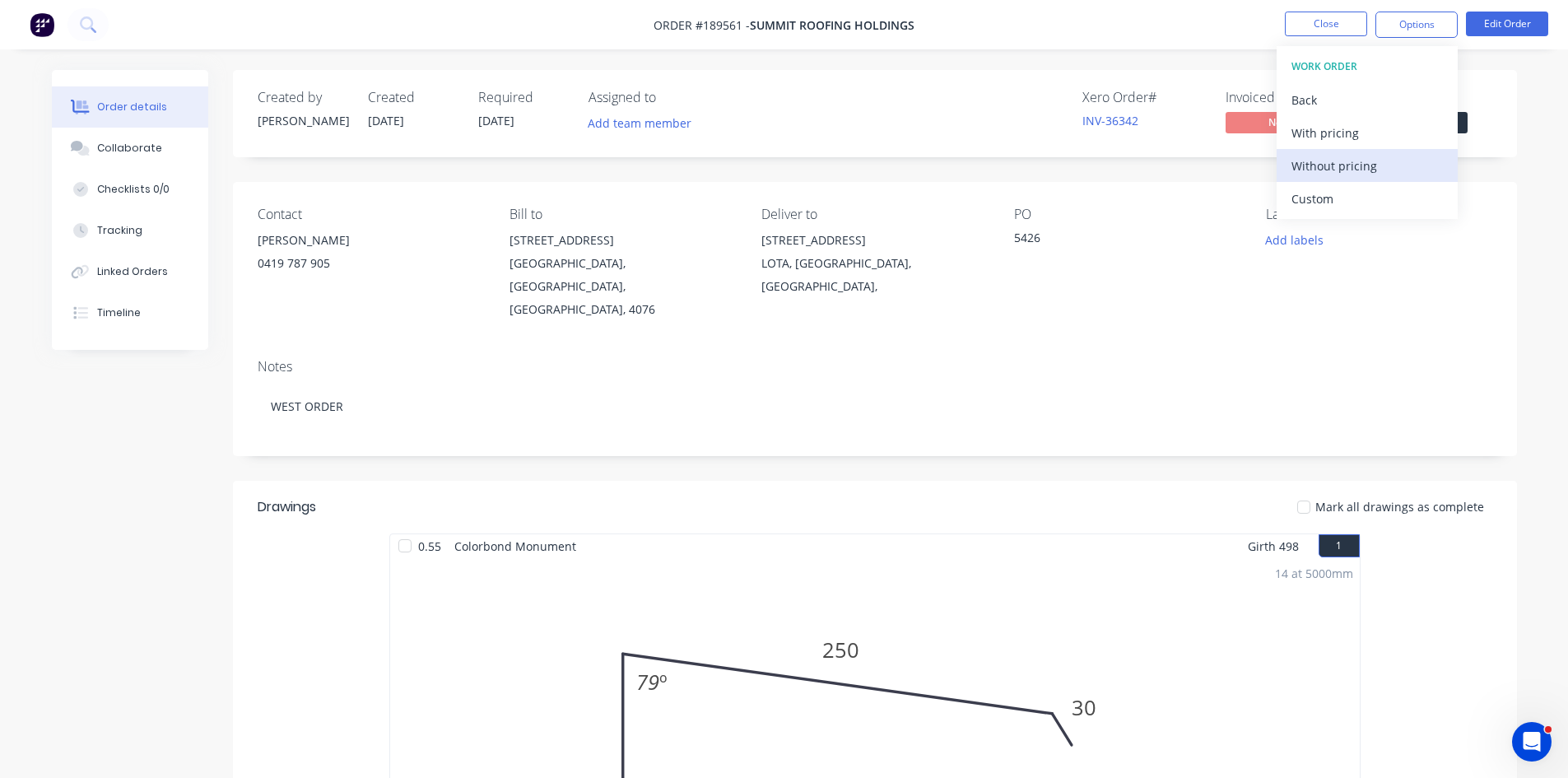
click at [1353, 166] on div "Without pricing" at bounding box center [1368, 166] width 151 height 24
